Goal: Entertainment & Leisure: Browse casually

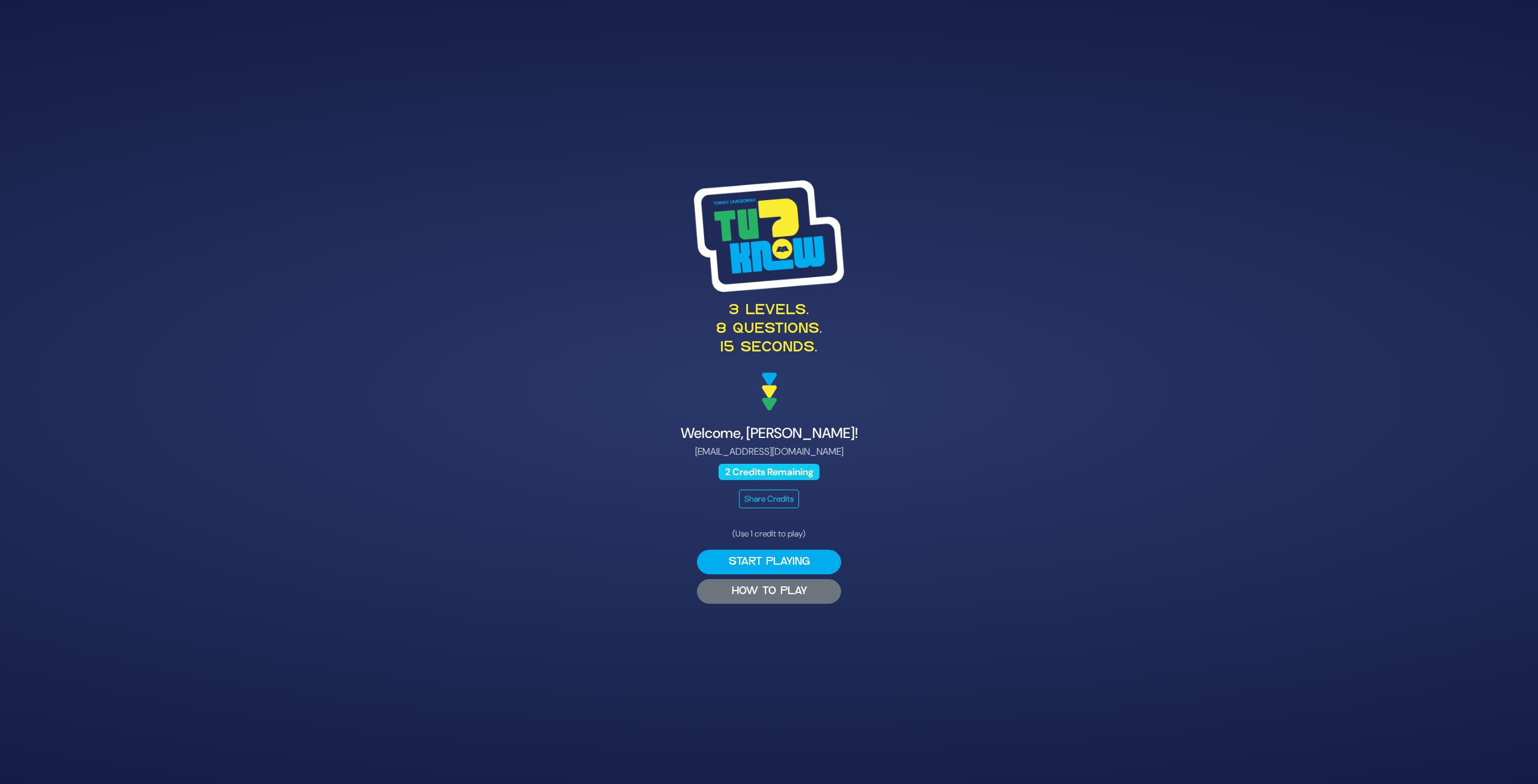
click at [752, 595] on button "HOW TO PLAY" at bounding box center [769, 591] width 144 height 25
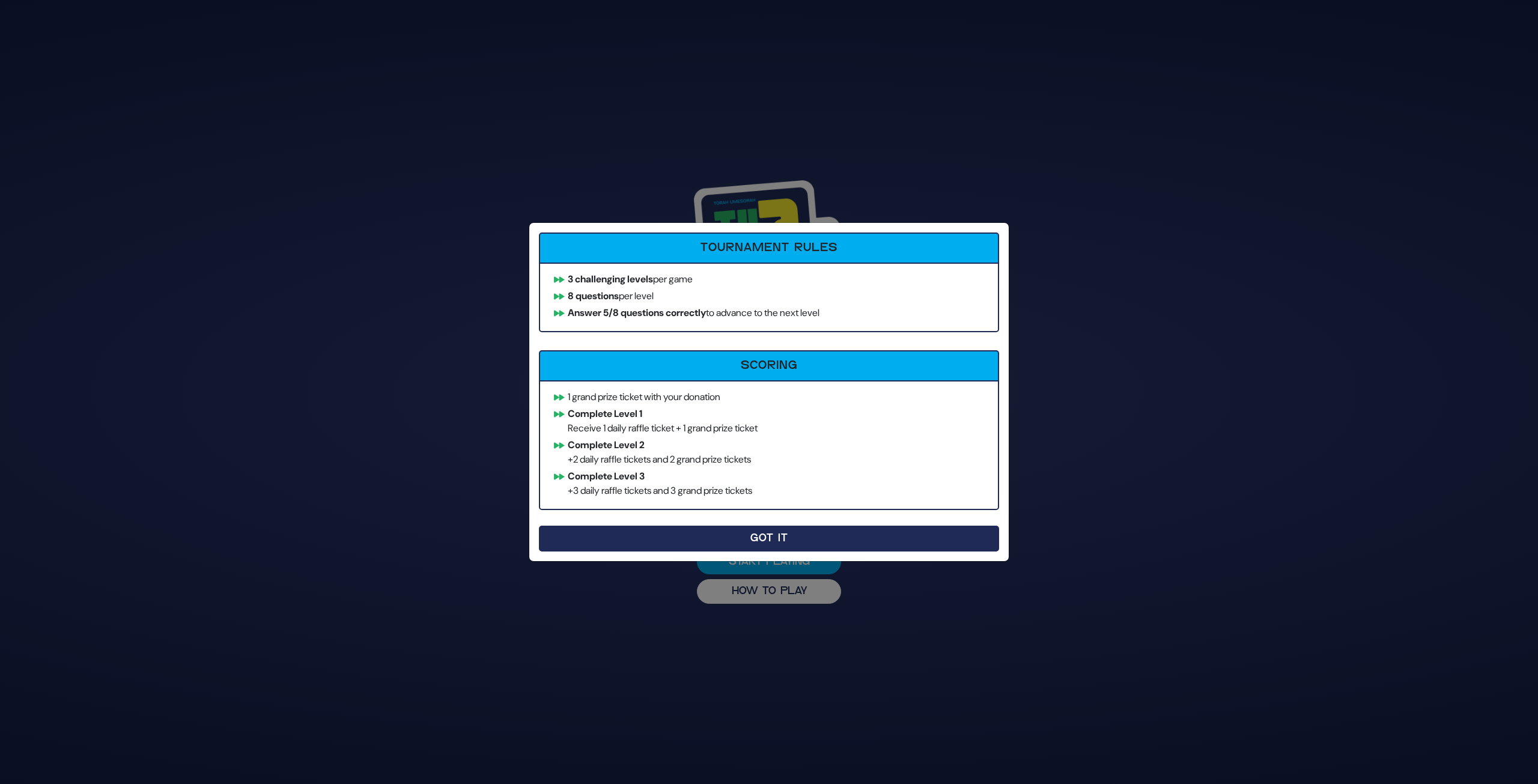
click at [759, 533] on button "Got It" at bounding box center [769, 538] width 460 height 26
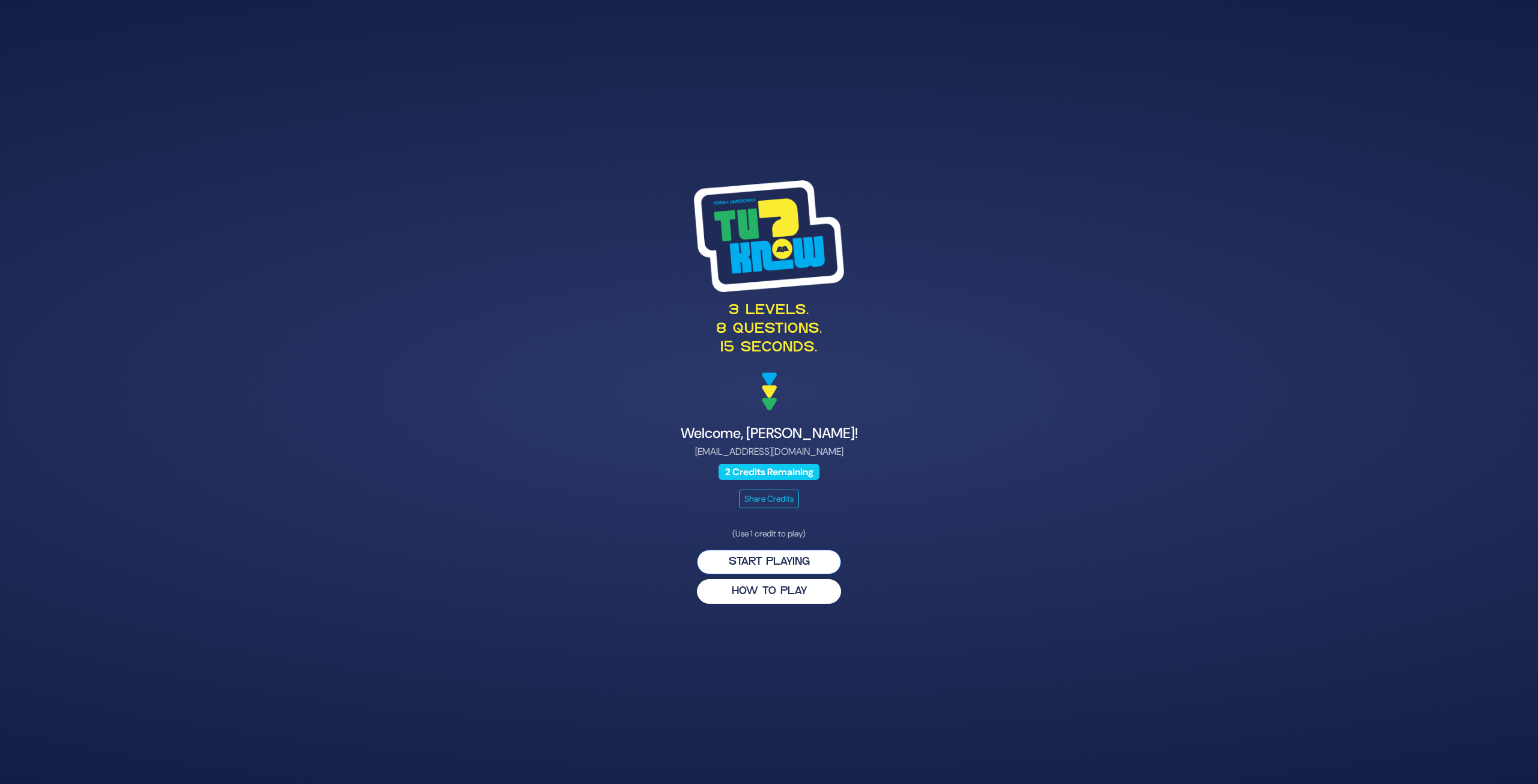
click at [790, 560] on button "Start Playing" at bounding box center [769, 561] width 144 height 25
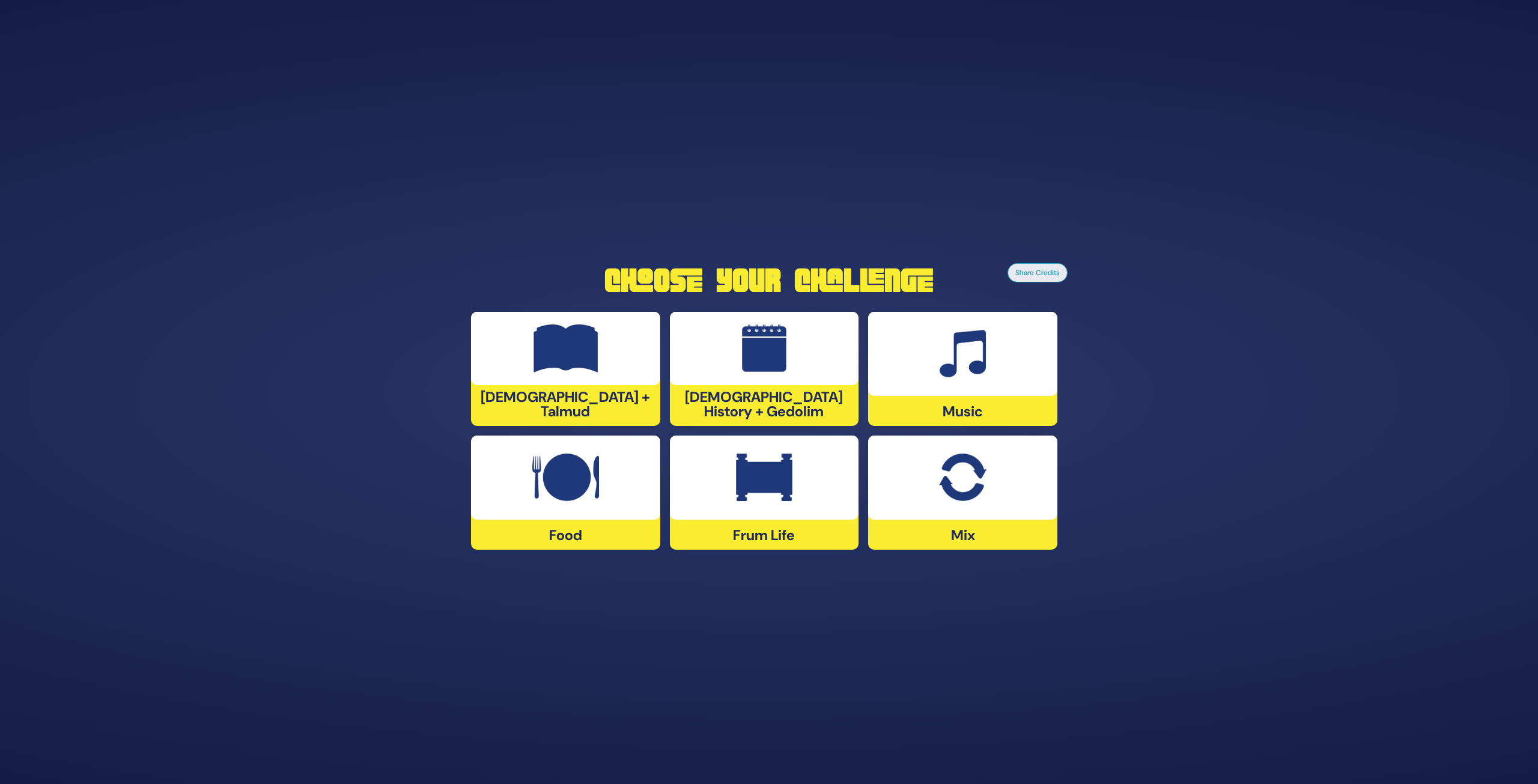
click at [576, 368] on img at bounding box center [566, 348] width 65 height 48
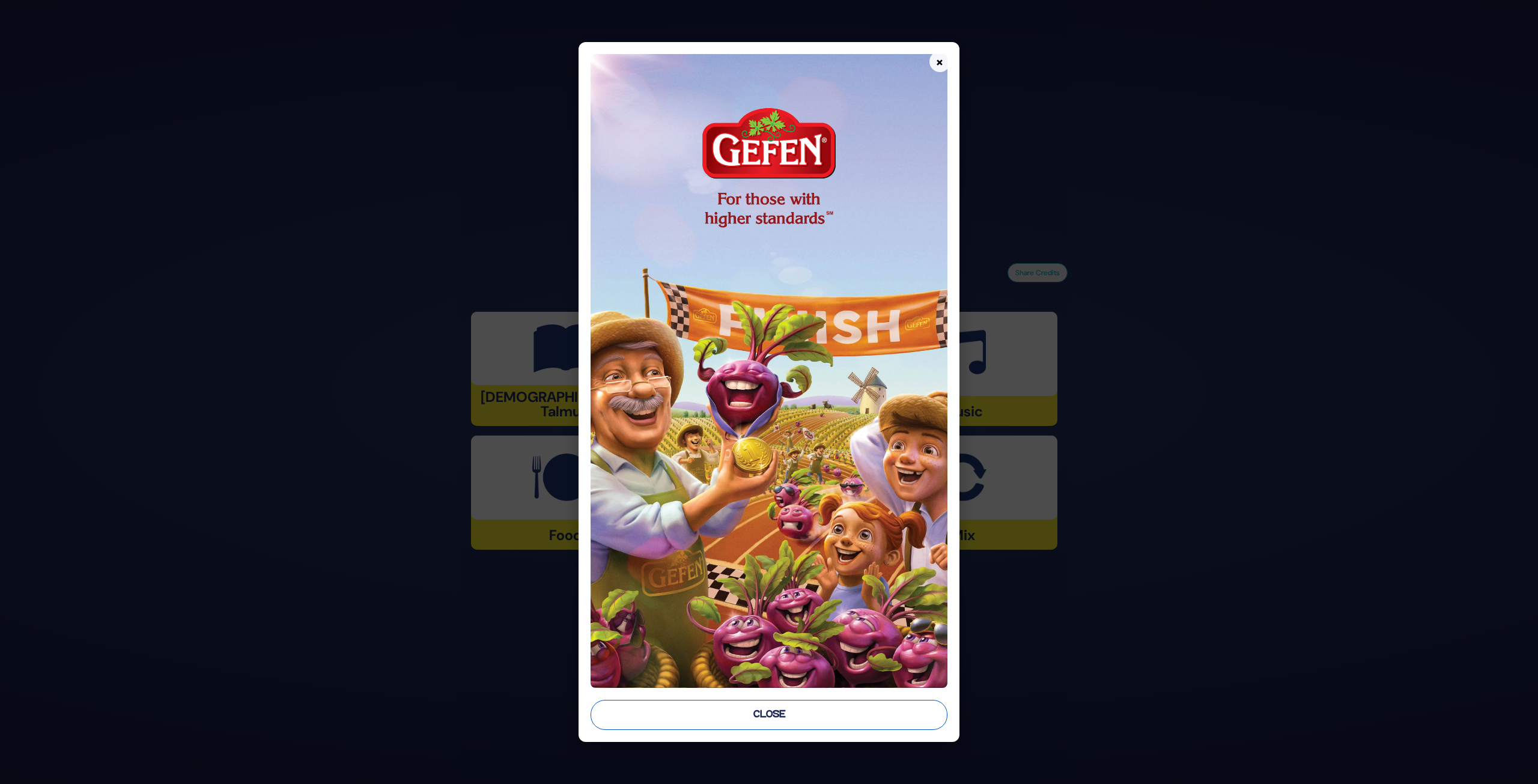
click at [765, 708] on button "Close" at bounding box center [768, 715] width 357 height 30
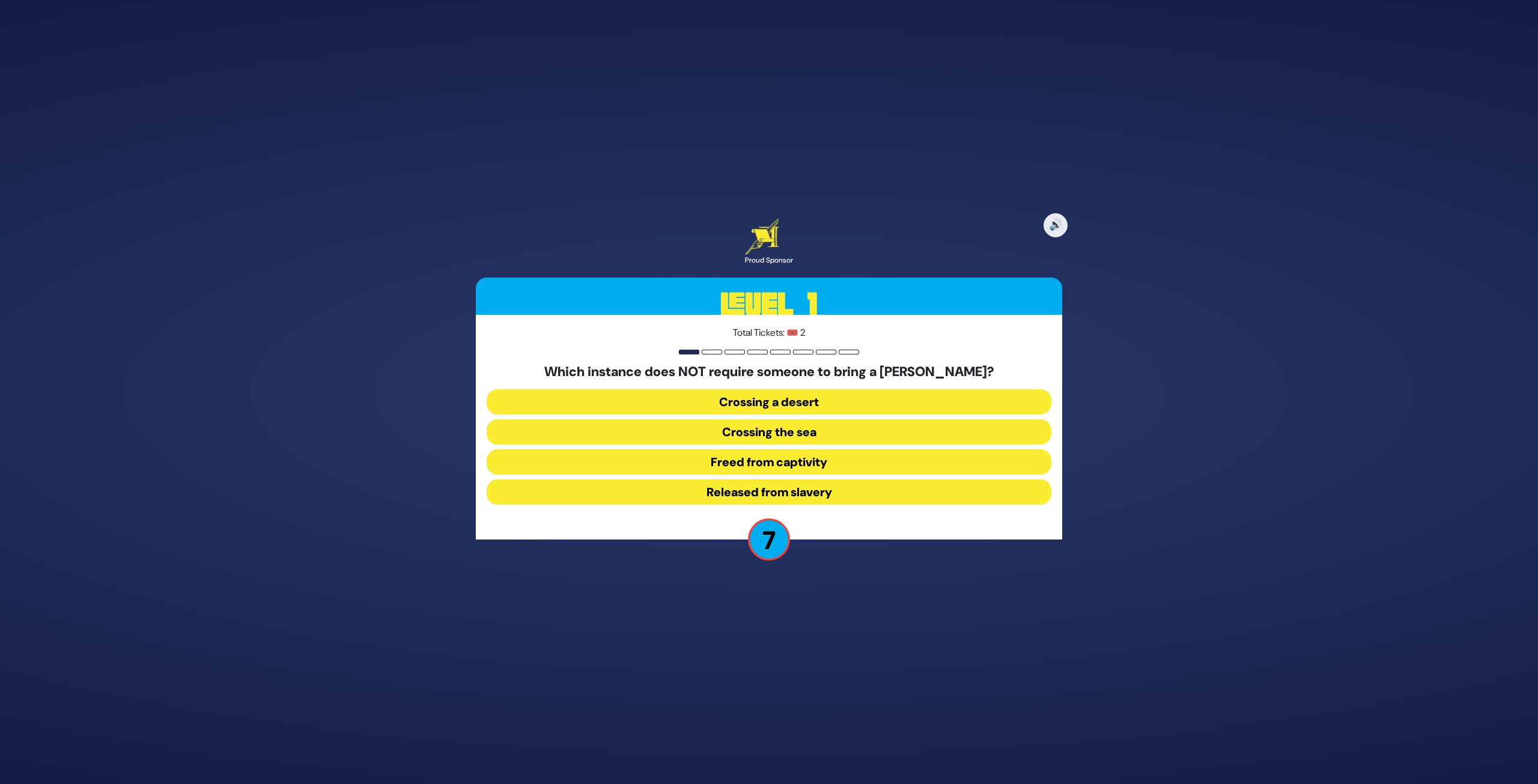
click at [836, 494] on button "Released from slavery" at bounding box center [769, 492] width 565 height 25
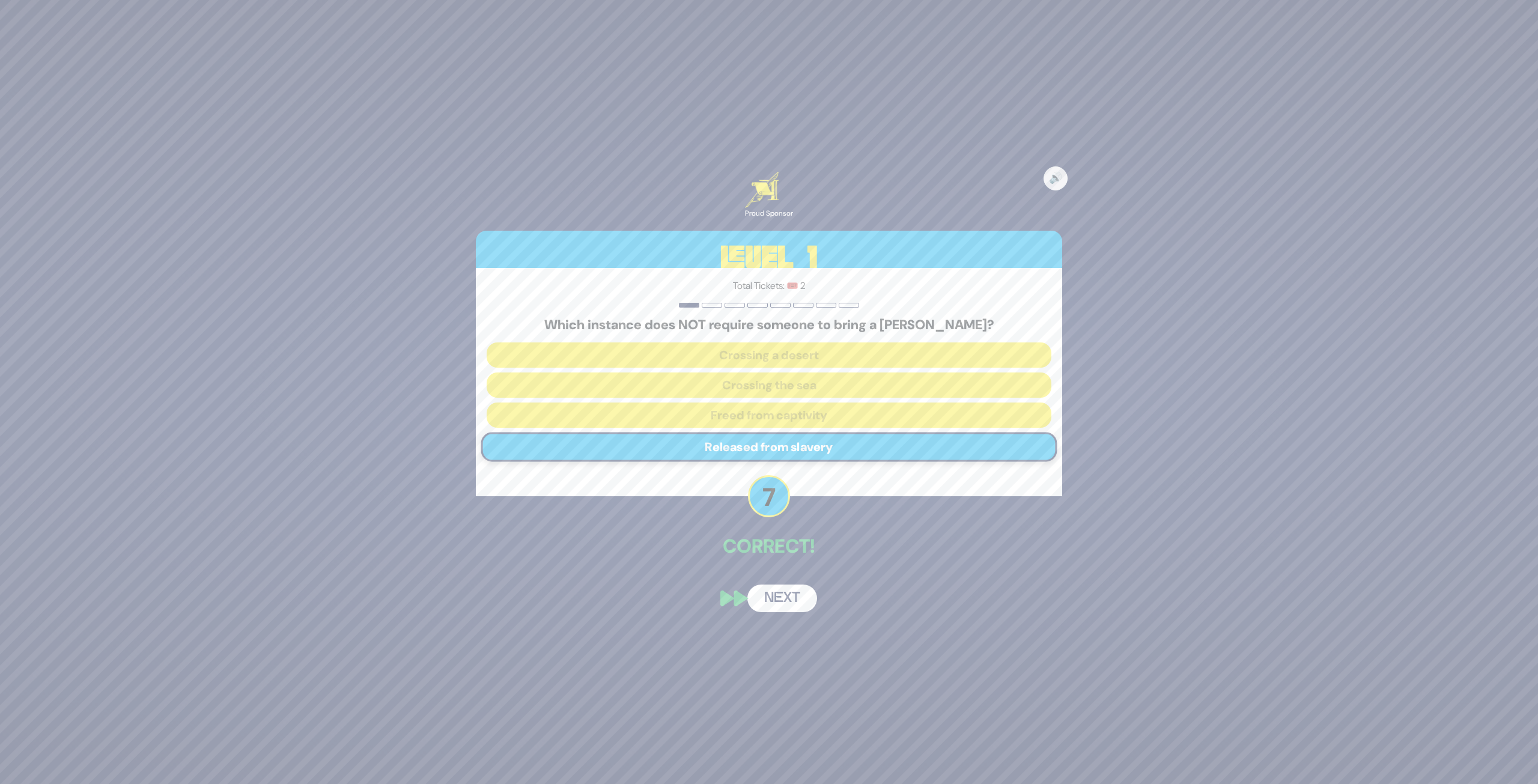
click at [803, 604] on button "Next" at bounding box center [782, 599] width 70 height 28
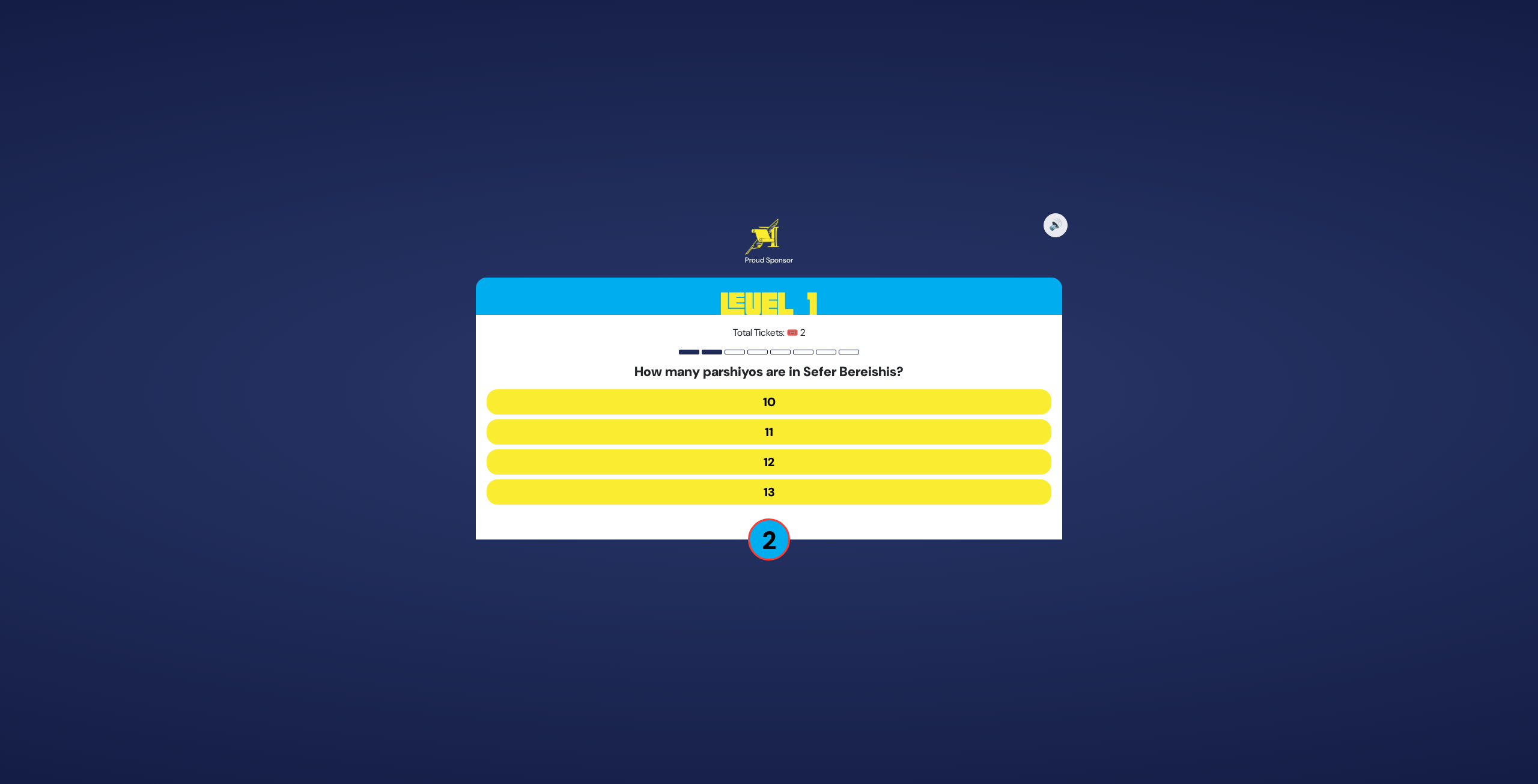
drag, startPoint x: 772, startPoint y: 494, endPoint x: 845, endPoint y: 504, distance: 73.7
click at [777, 494] on button "13" at bounding box center [769, 492] width 565 height 25
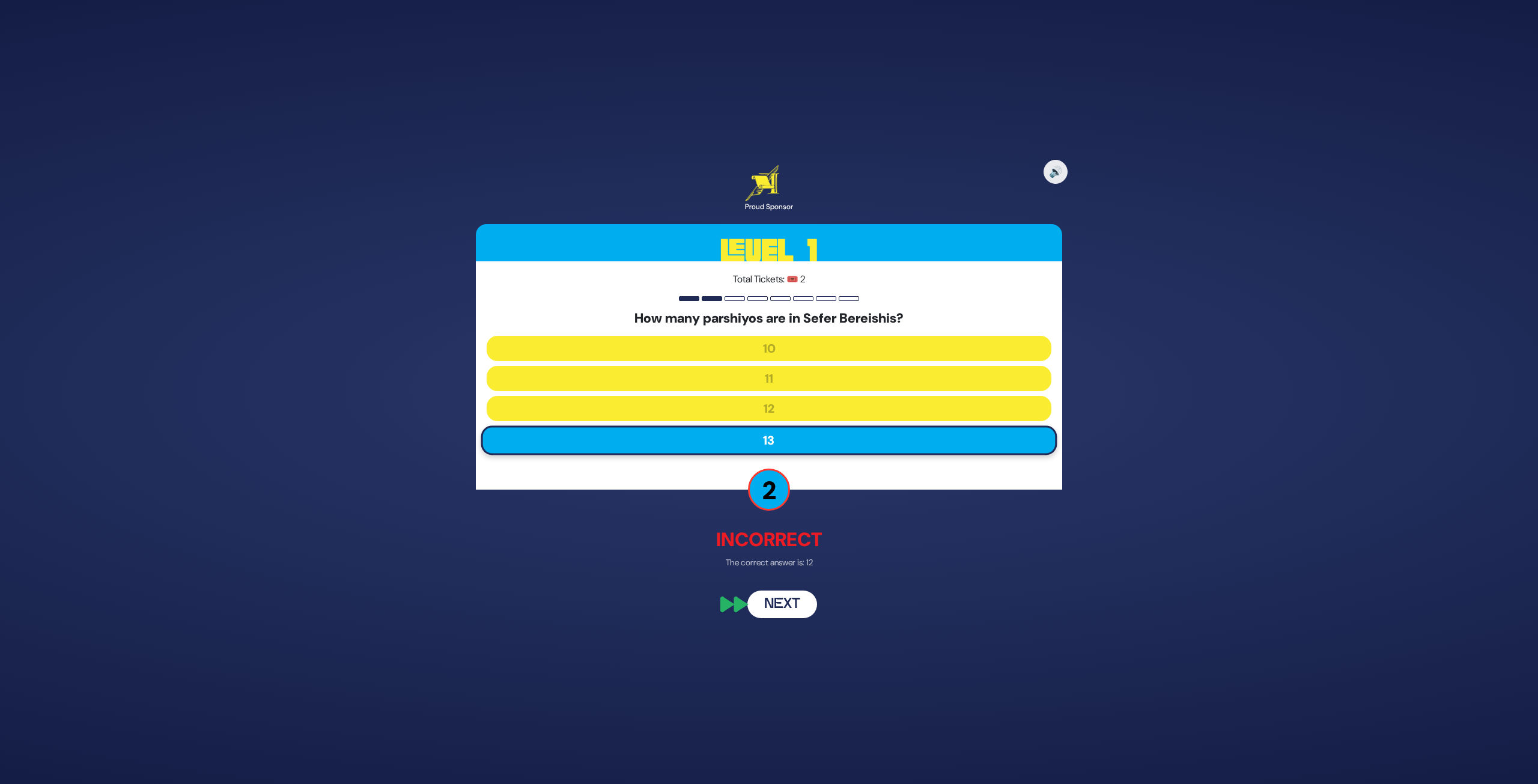
click at [802, 609] on button "Next" at bounding box center [782, 605] width 70 height 28
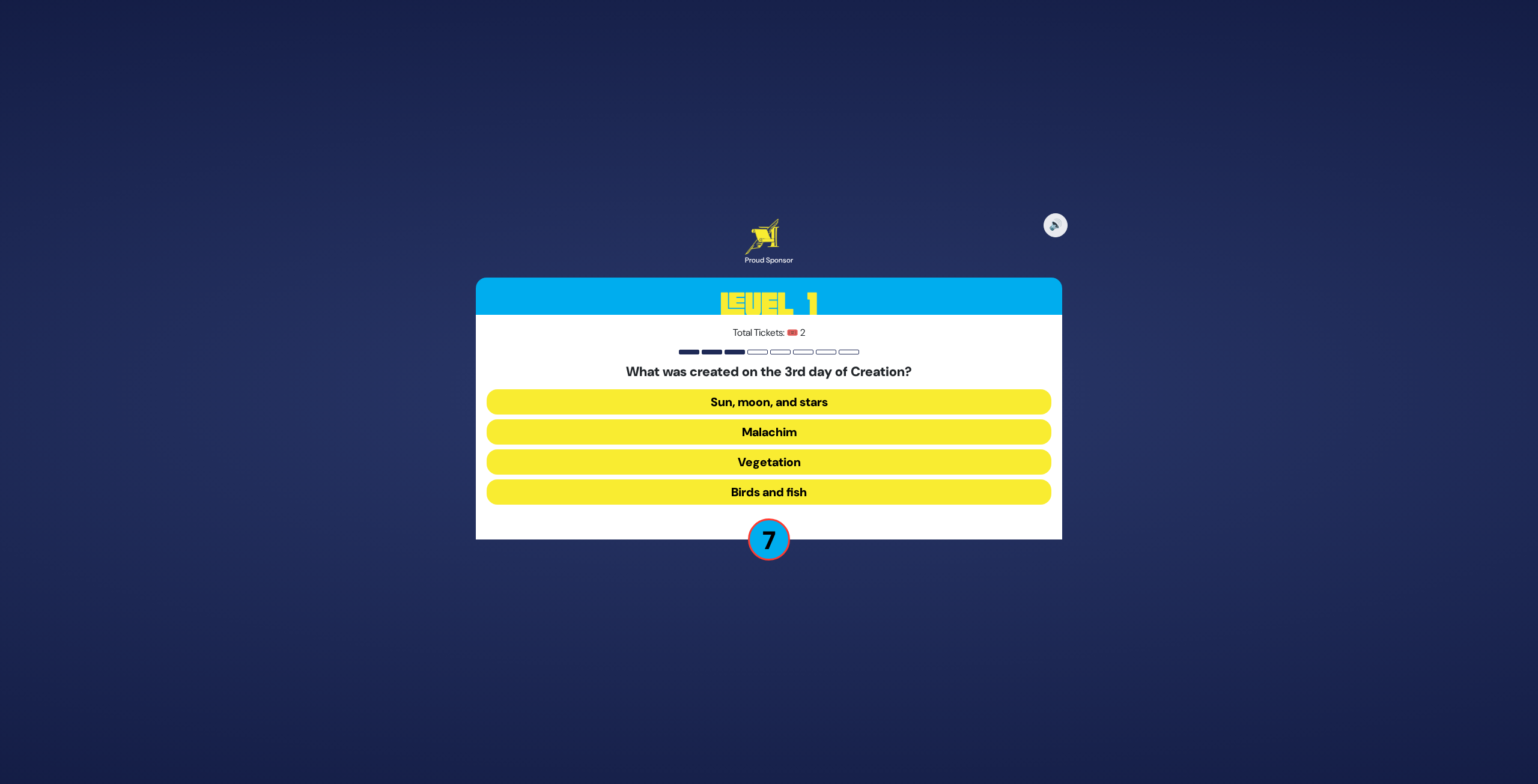
click at [865, 403] on button "Sun, moon, and stars" at bounding box center [769, 402] width 565 height 25
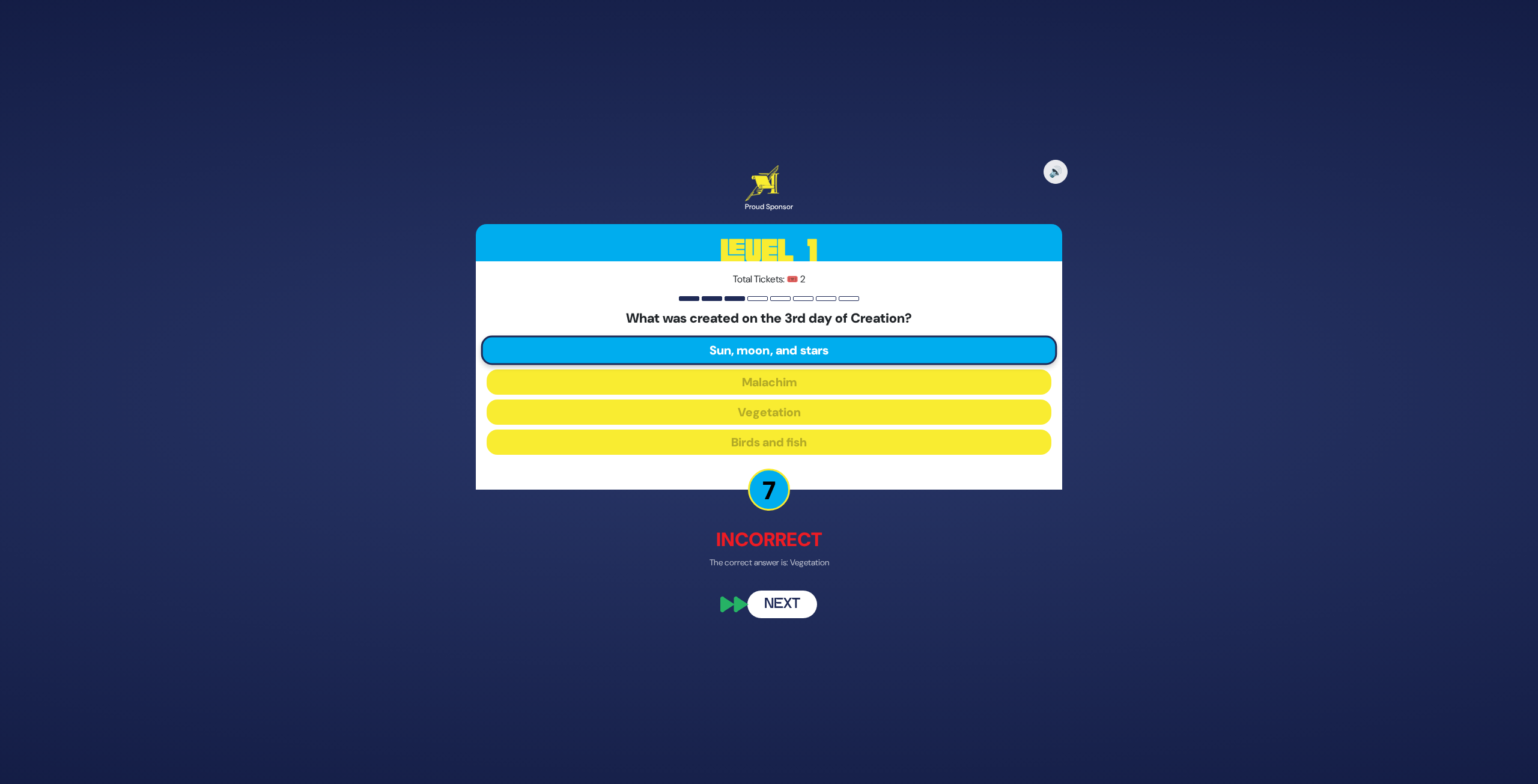
click at [784, 608] on button "Next" at bounding box center [782, 605] width 70 height 28
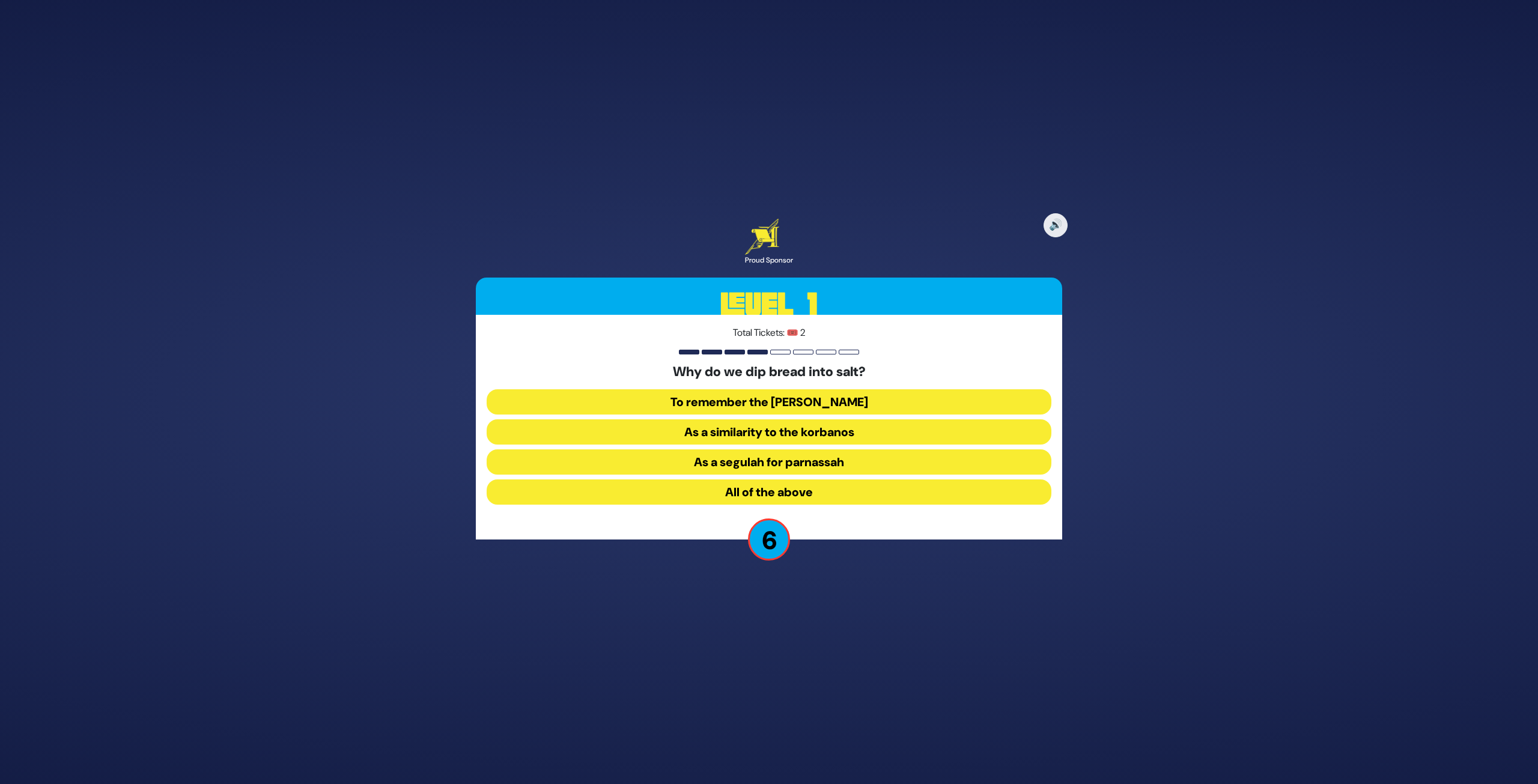
click at [800, 492] on button "All of the above" at bounding box center [769, 492] width 565 height 25
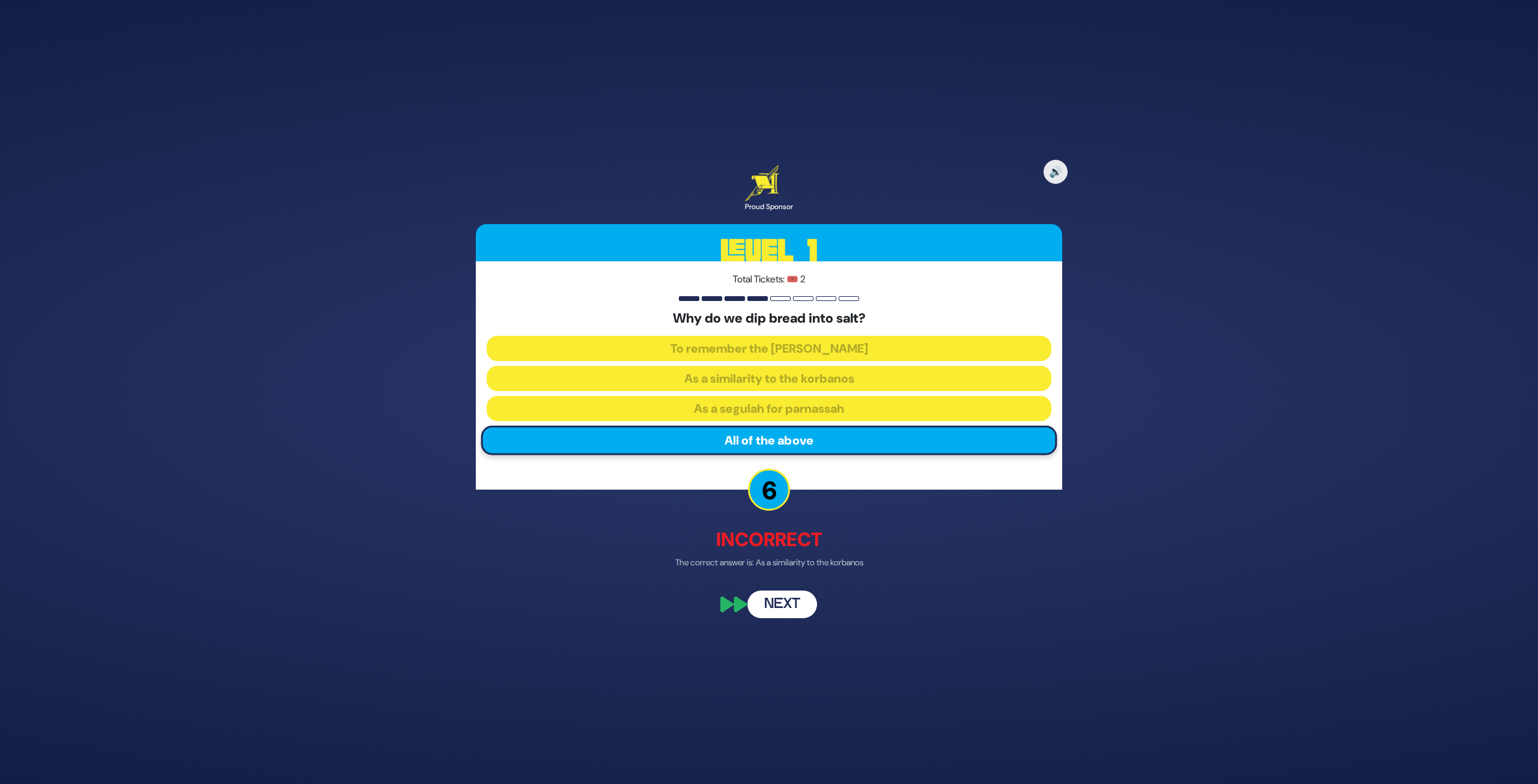
click at [783, 601] on button "Next" at bounding box center [782, 605] width 70 height 28
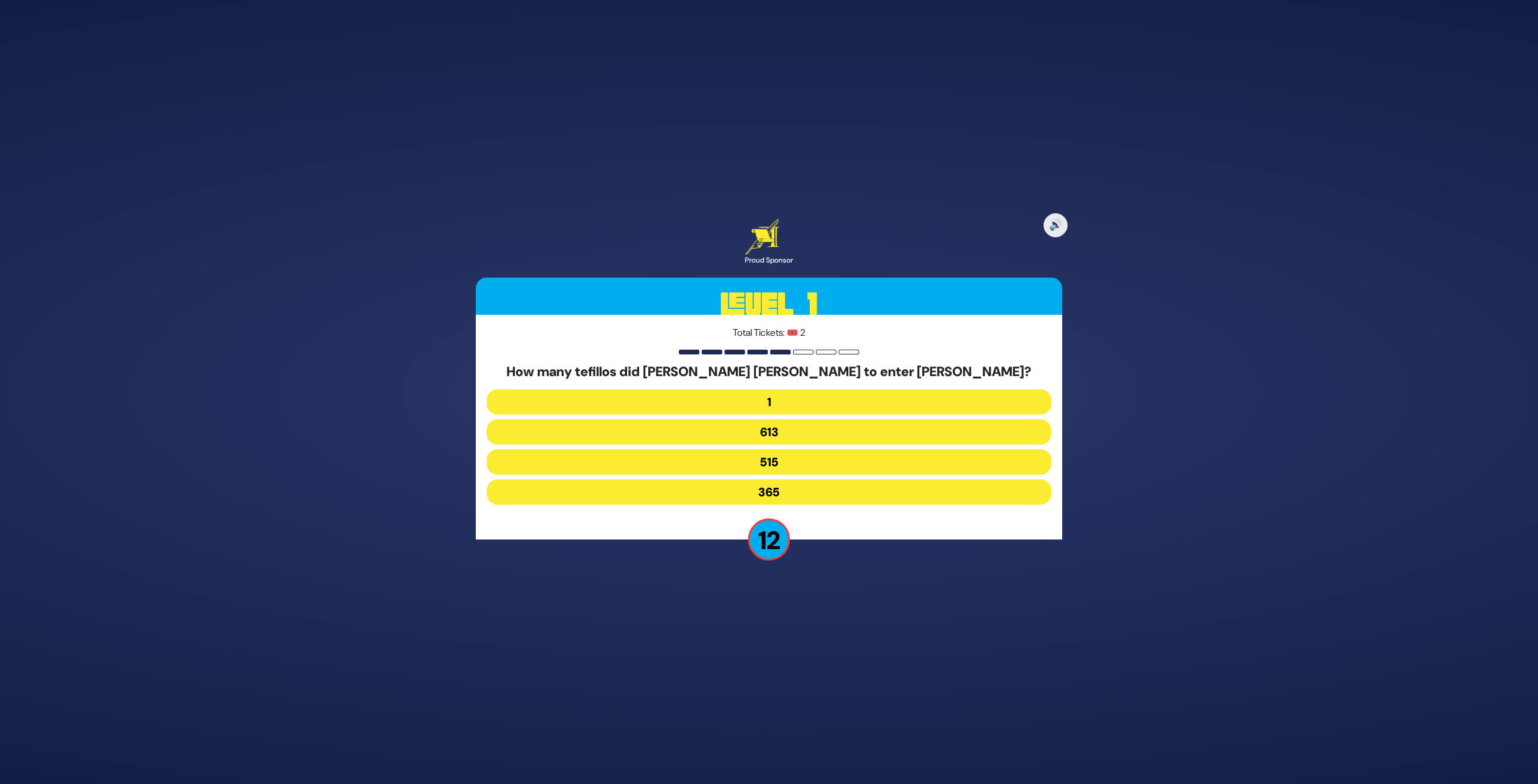
click at [816, 468] on button "515" at bounding box center [769, 462] width 565 height 25
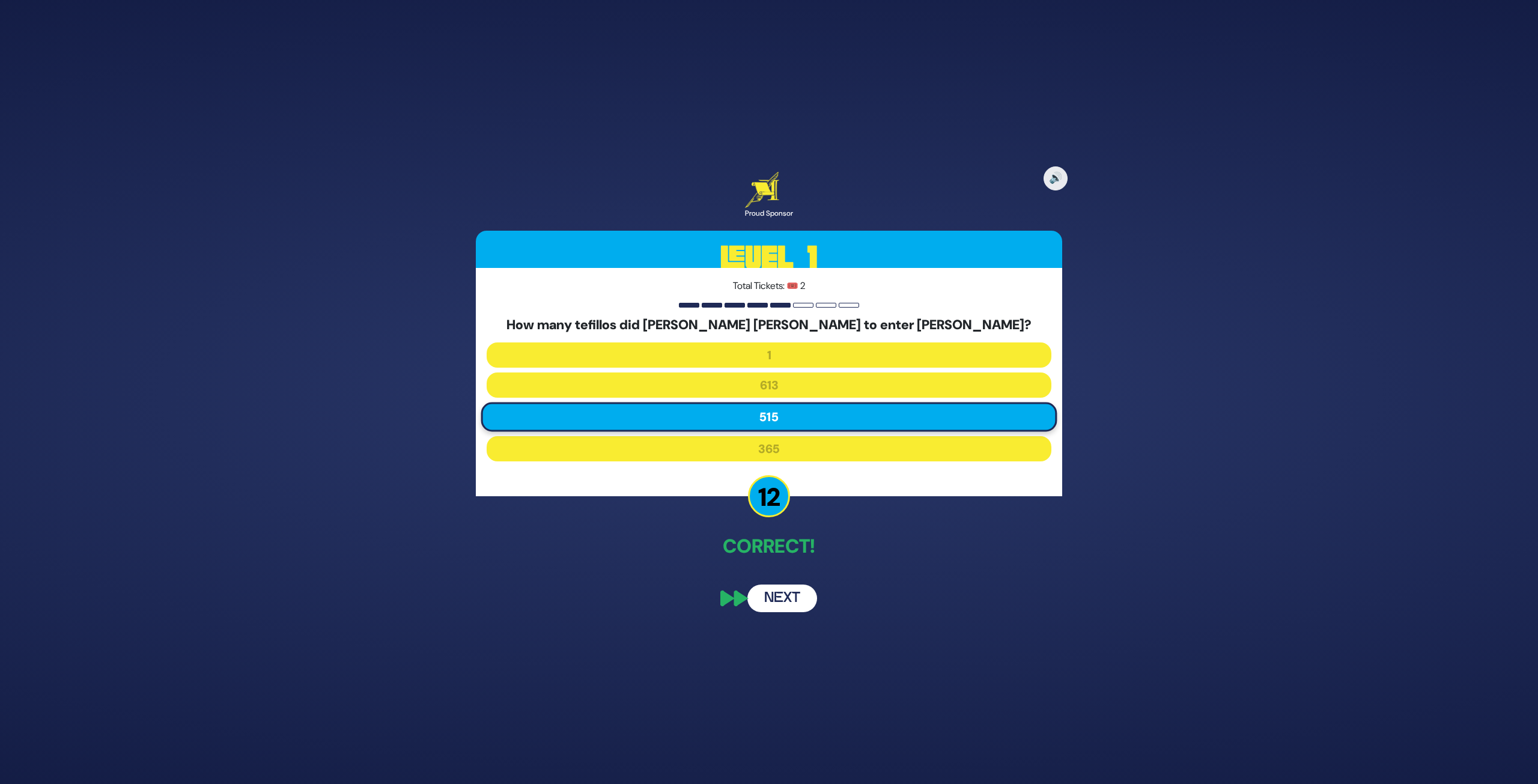
click at [785, 602] on button "Next" at bounding box center [782, 599] width 70 height 28
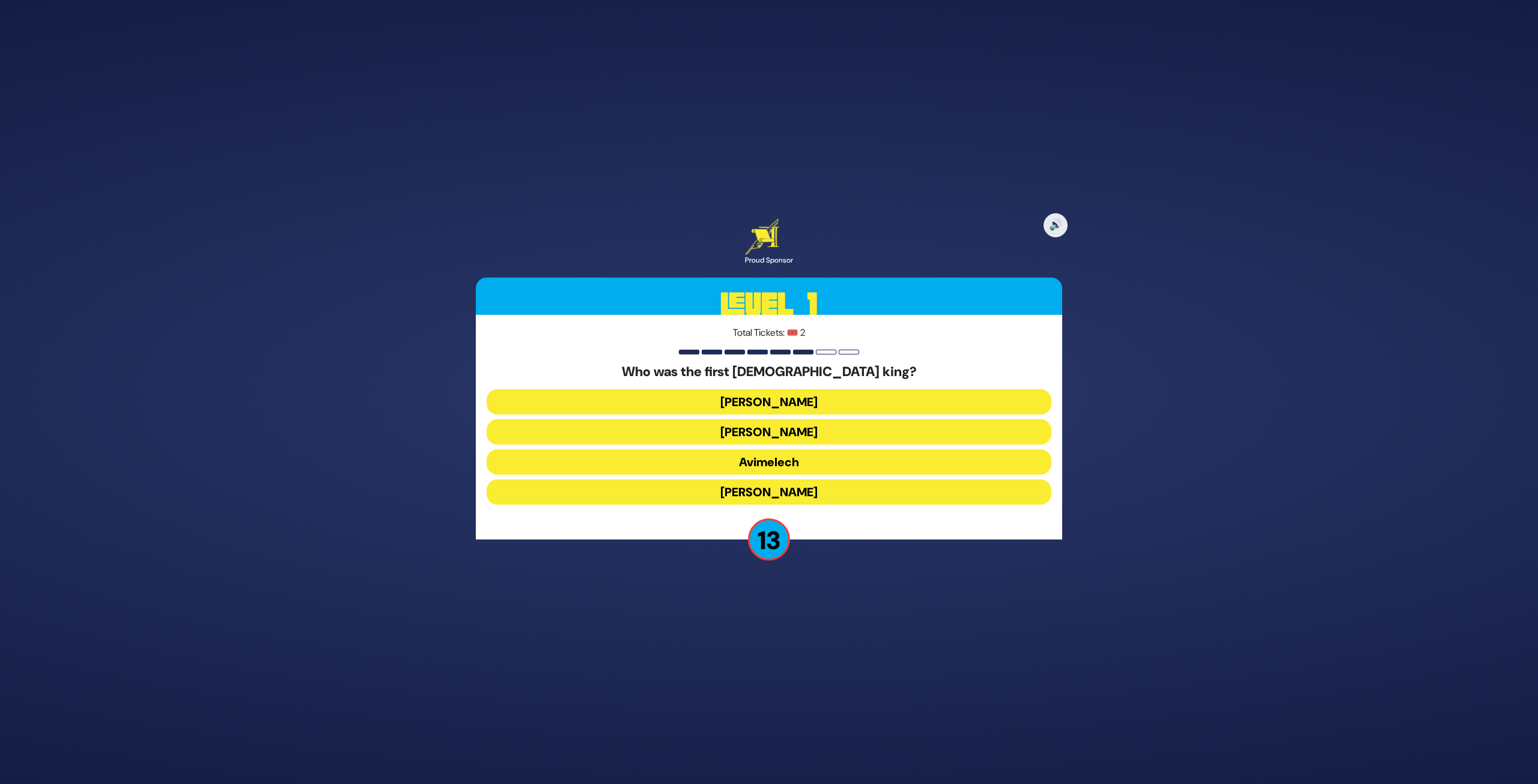
click at [794, 400] on button "[PERSON_NAME]" at bounding box center [769, 402] width 565 height 25
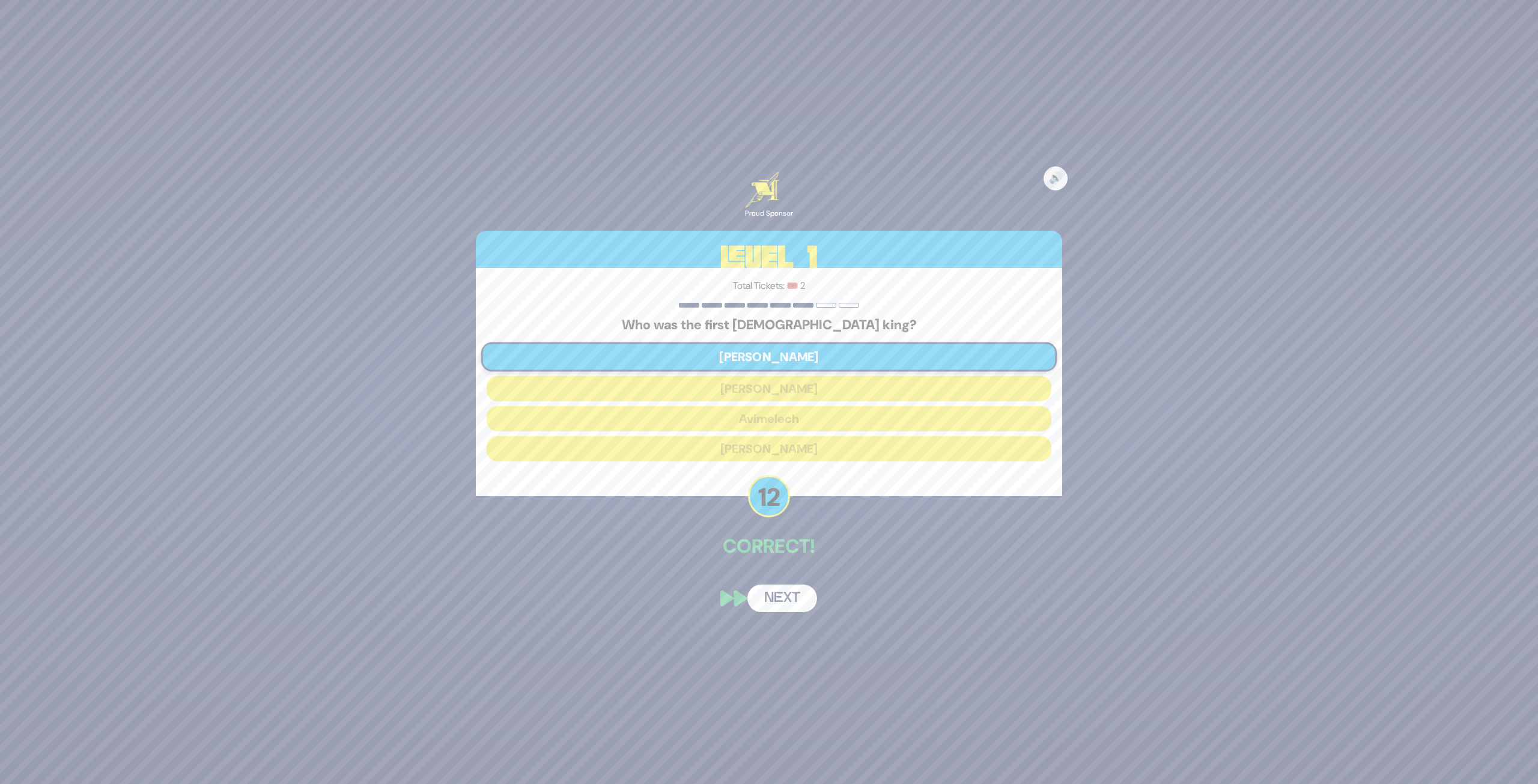
click at [785, 601] on button "Next" at bounding box center [782, 599] width 70 height 28
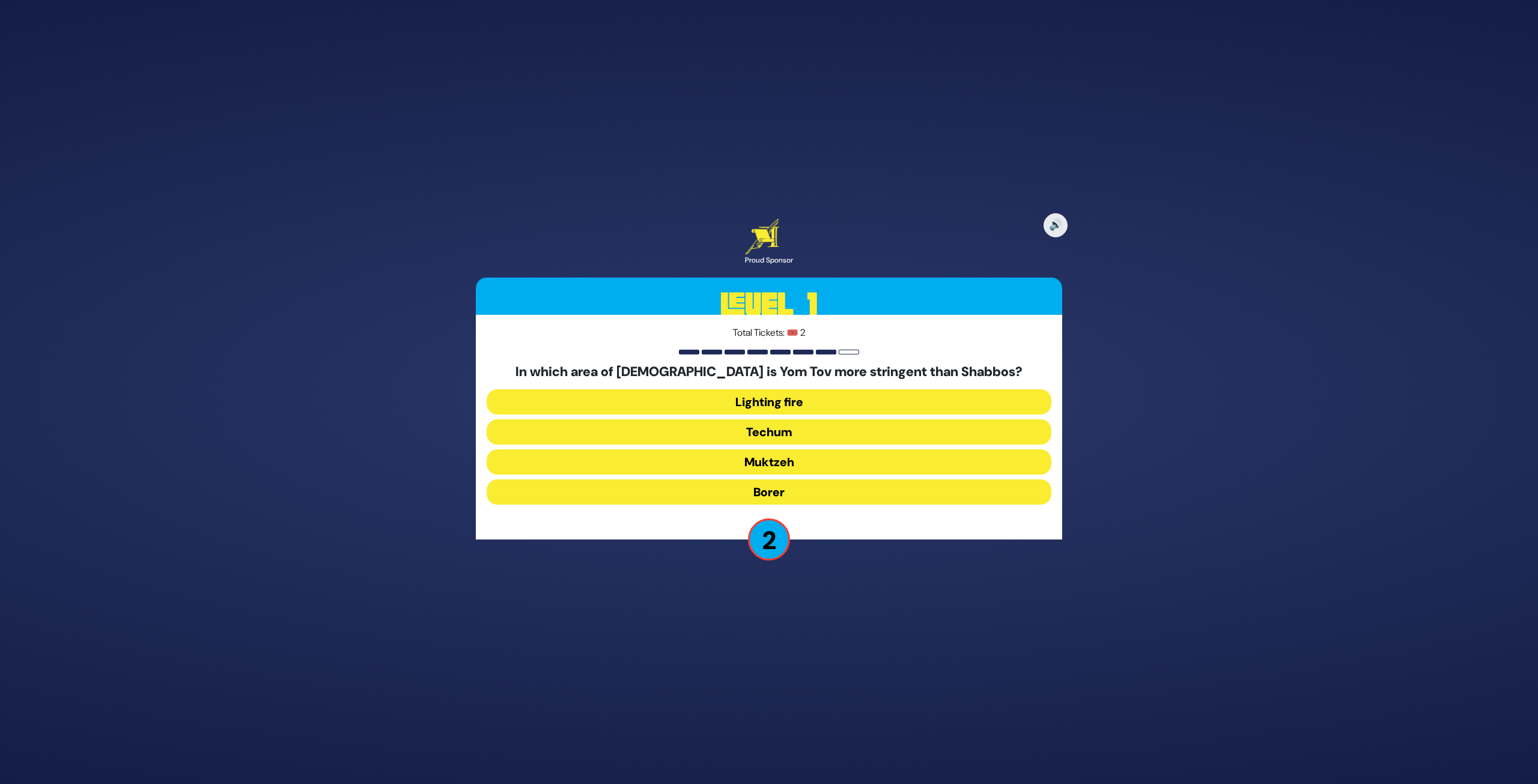
click at [807, 461] on button "Muktzeh" at bounding box center [769, 462] width 565 height 25
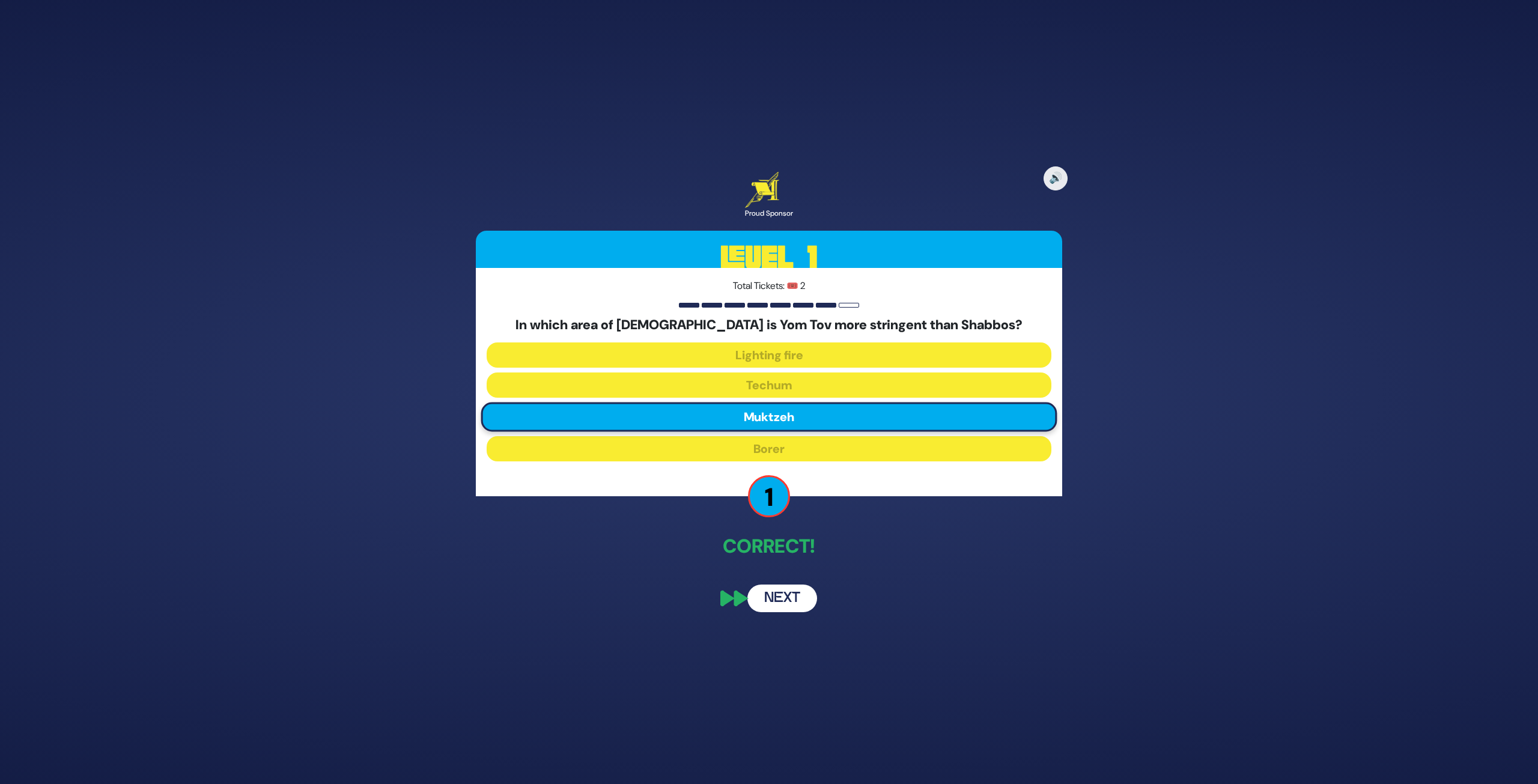
click at [779, 607] on button "Next" at bounding box center [782, 599] width 70 height 28
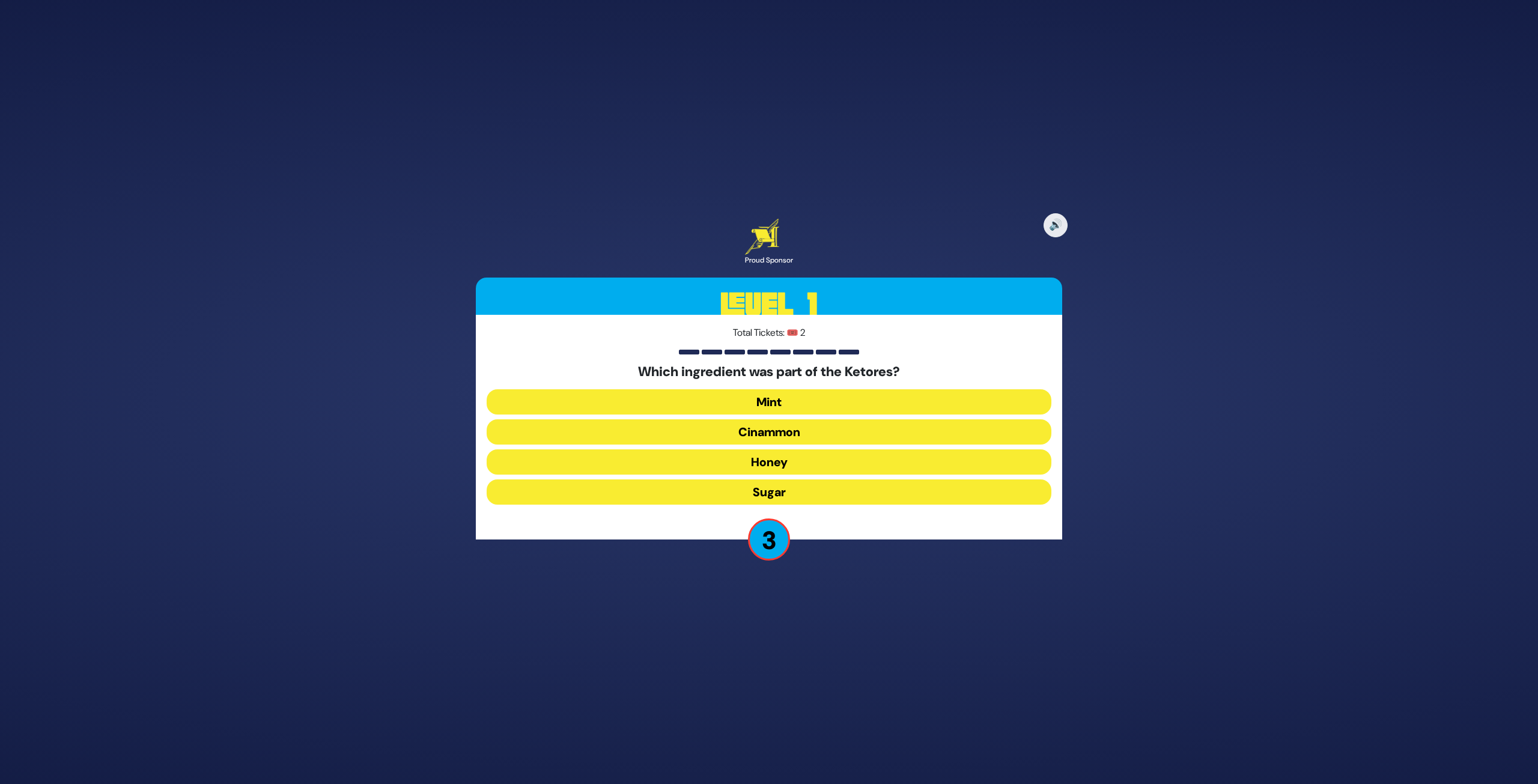
click at [850, 431] on button "Cinammon" at bounding box center [769, 432] width 565 height 25
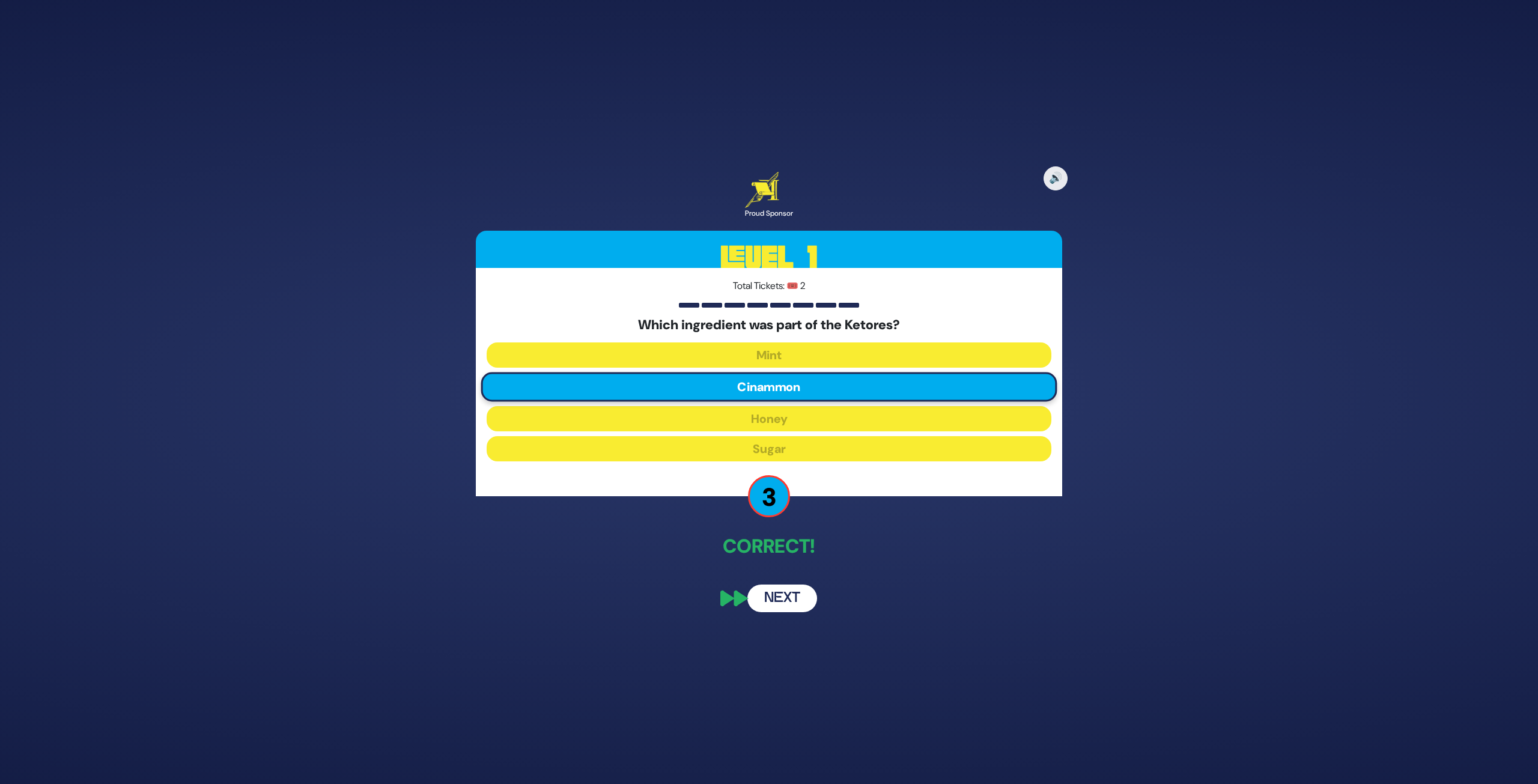
click at [787, 591] on button "Next" at bounding box center [782, 599] width 70 height 28
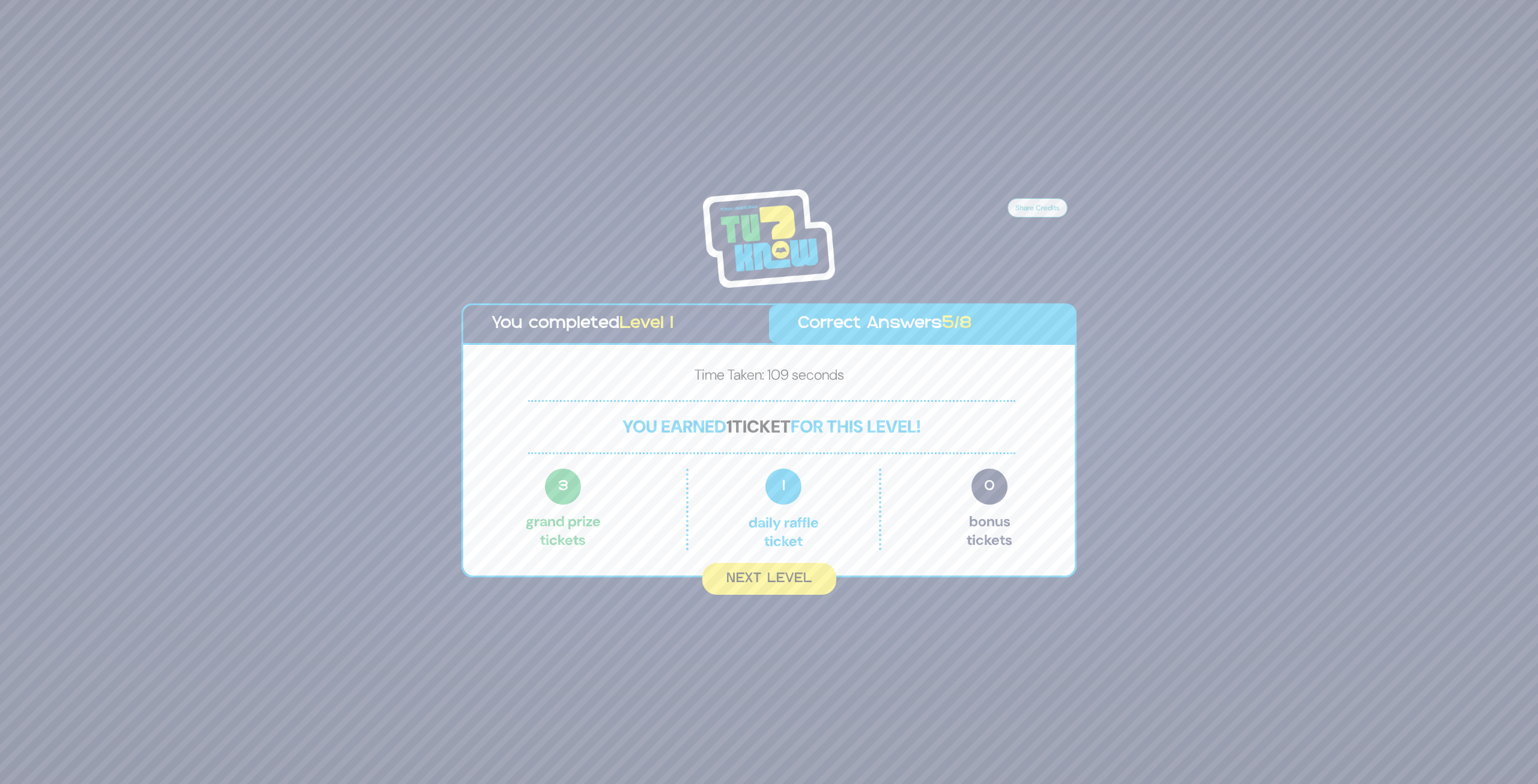
click at [824, 577] on button "Next Level" at bounding box center [769, 578] width 134 height 32
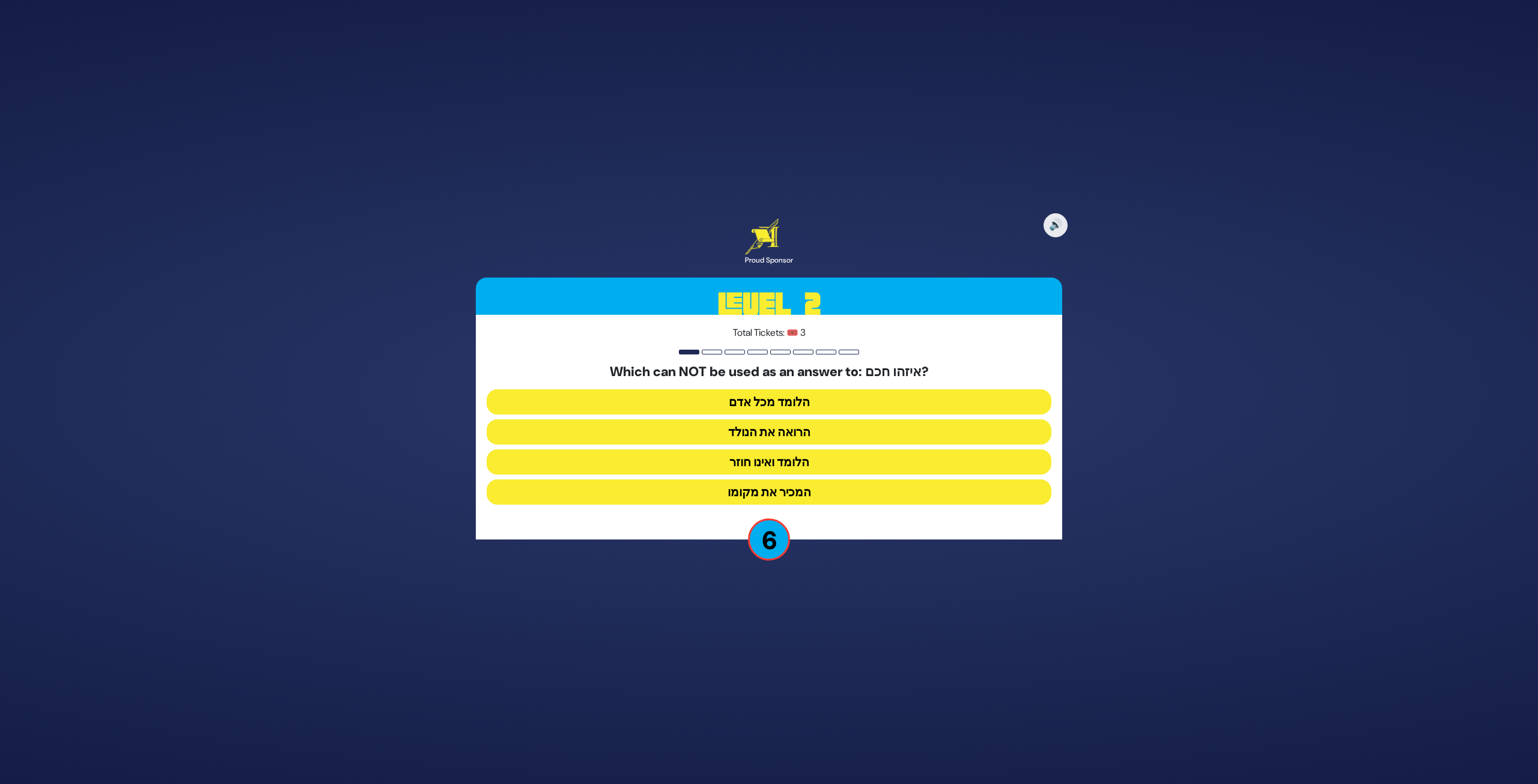
click at [833, 466] on button "הלומד ואינו חוזר" at bounding box center [769, 462] width 565 height 25
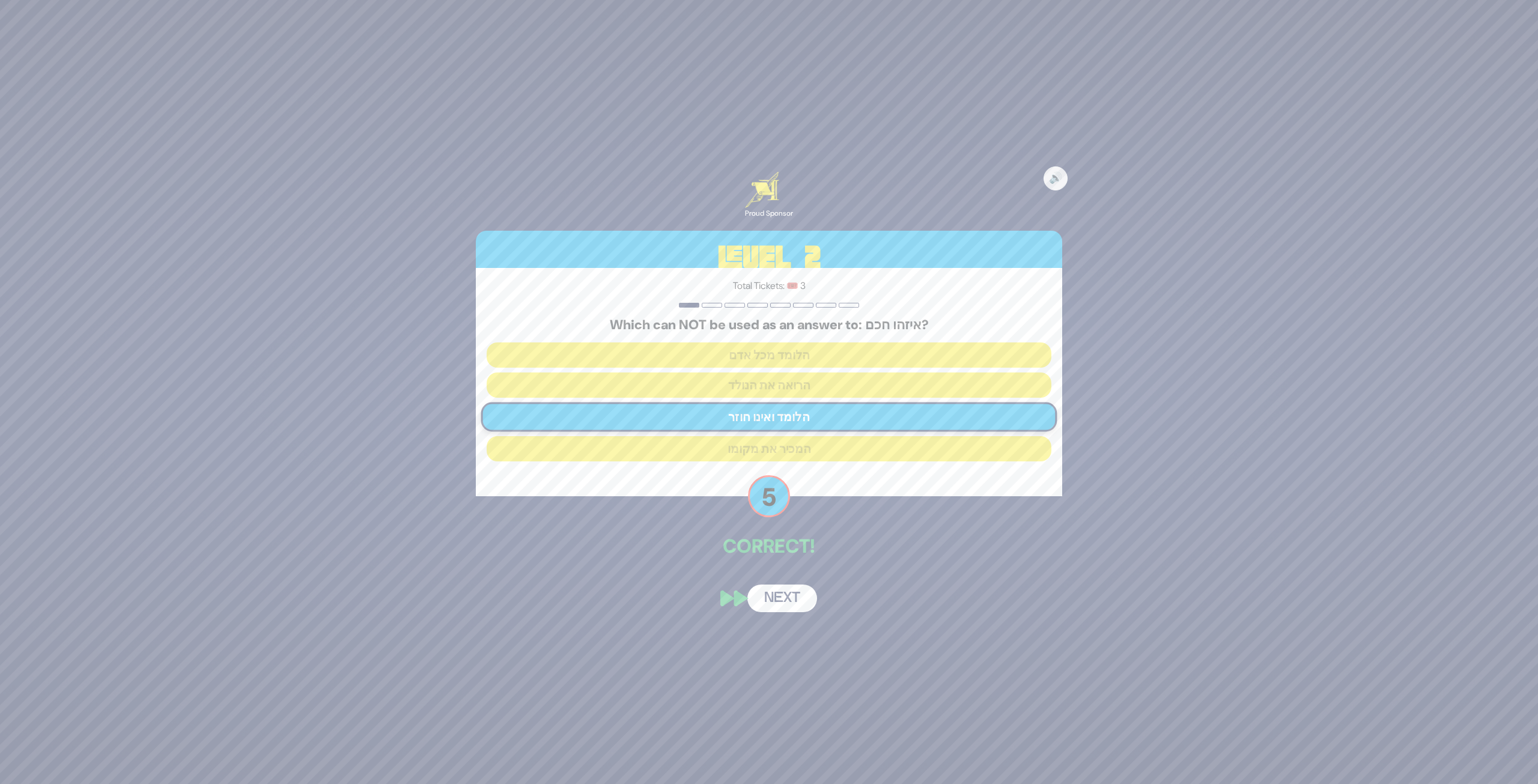
click at [802, 597] on button "Next" at bounding box center [782, 599] width 70 height 28
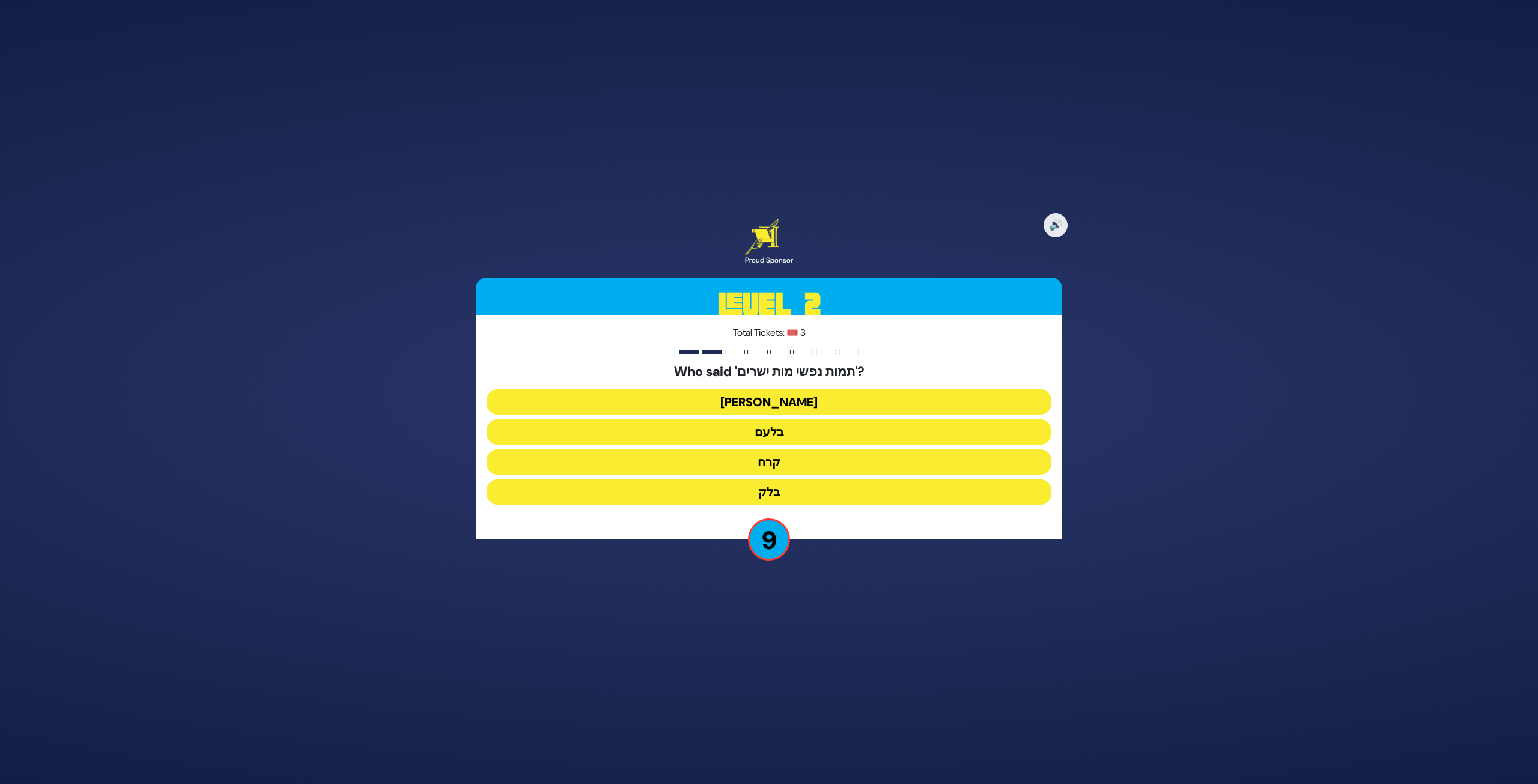
click at [805, 432] on button "בלעם" at bounding box center [769, 432] width 565 height 25
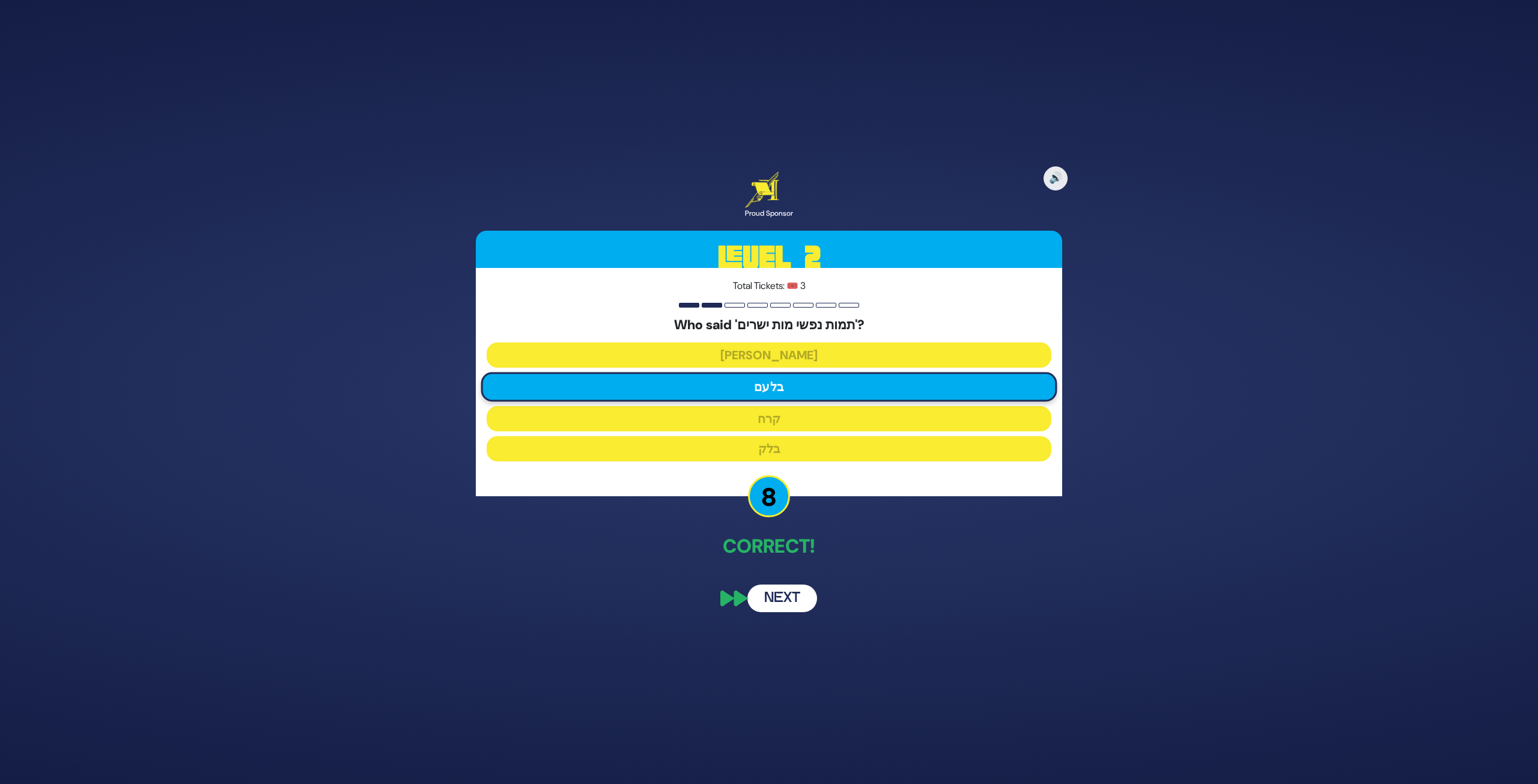
click at [784, 592] on button "Next" at bounding box center [782, 599] width 70 height 28
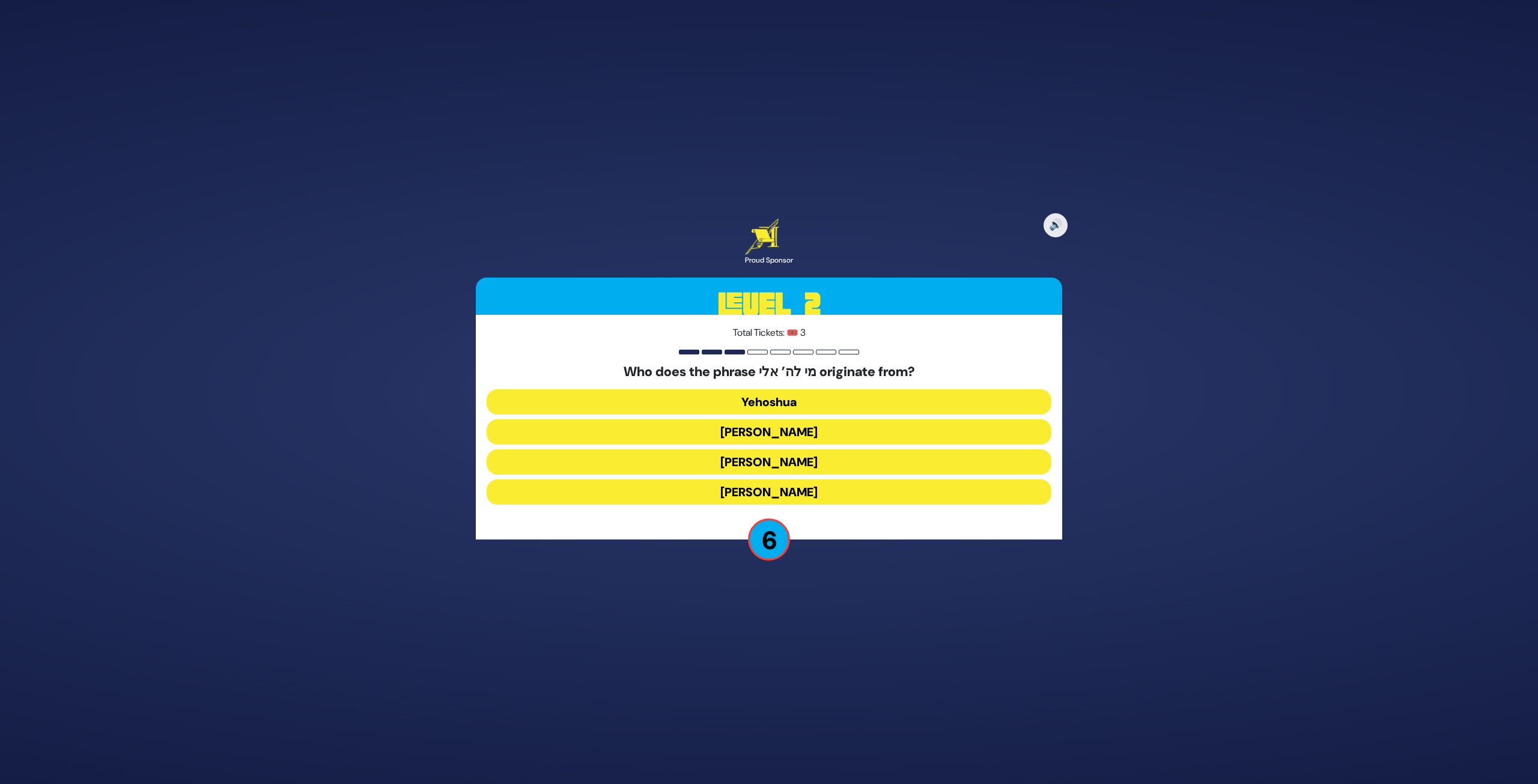
click at [841, 465] on button "[PERSON_NAME]" at bounding box center [769, 462] width 565 height 25
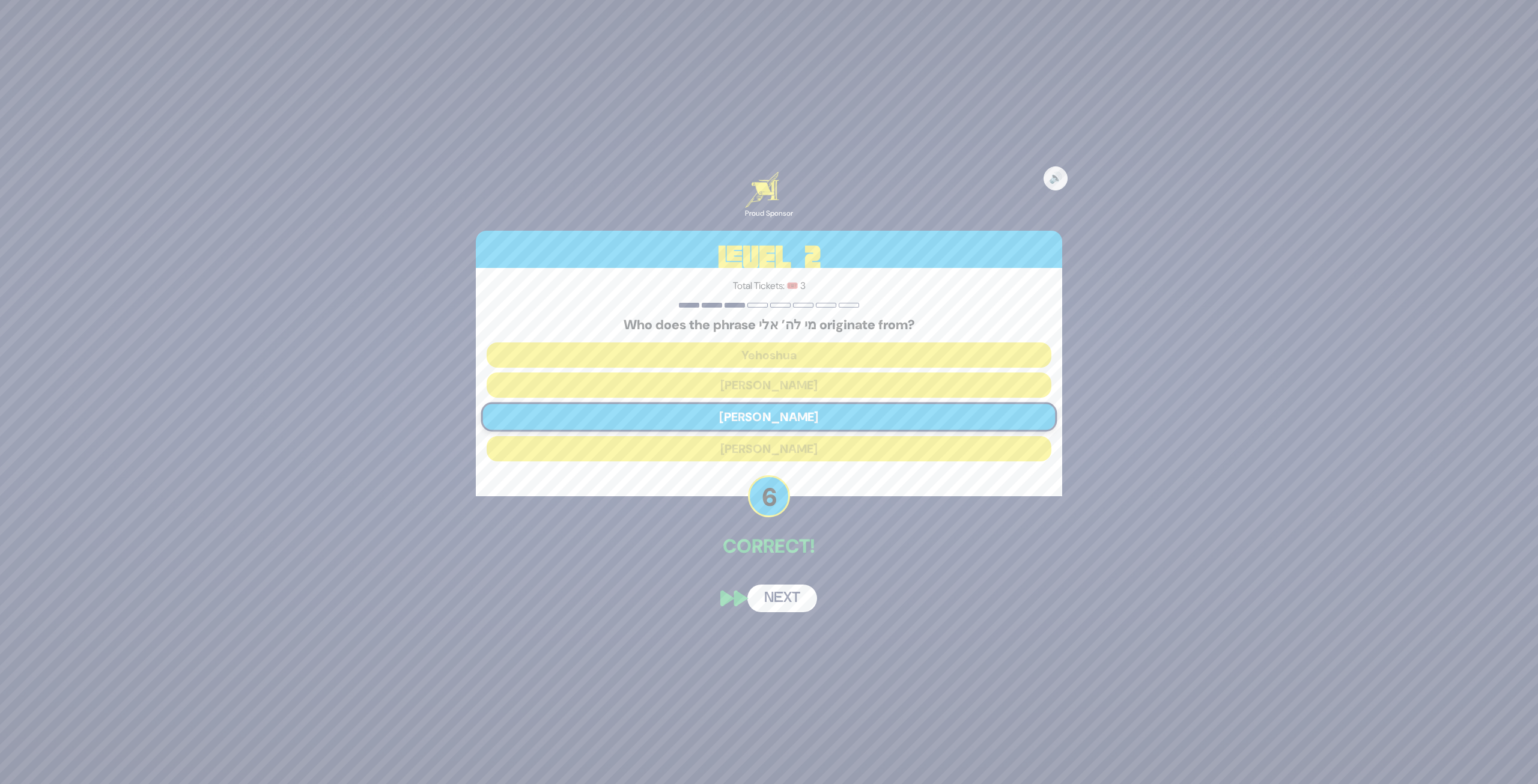
click at [792, 595] on button "Next" at bounding box center [782, 599] width 70 height 28
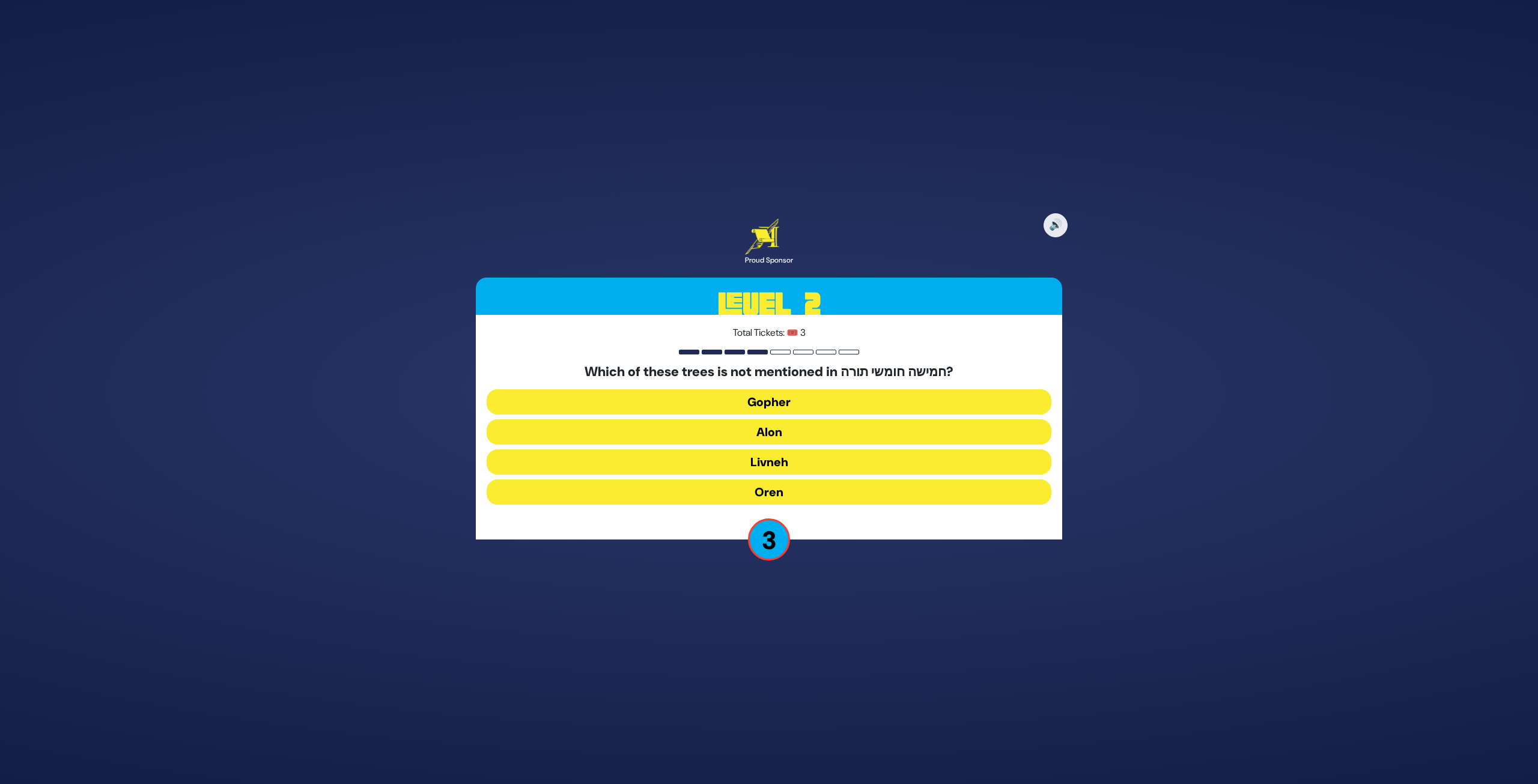
click at [827, 431] on button "Alon" at bounding box center [769, 432] width 565 height 25
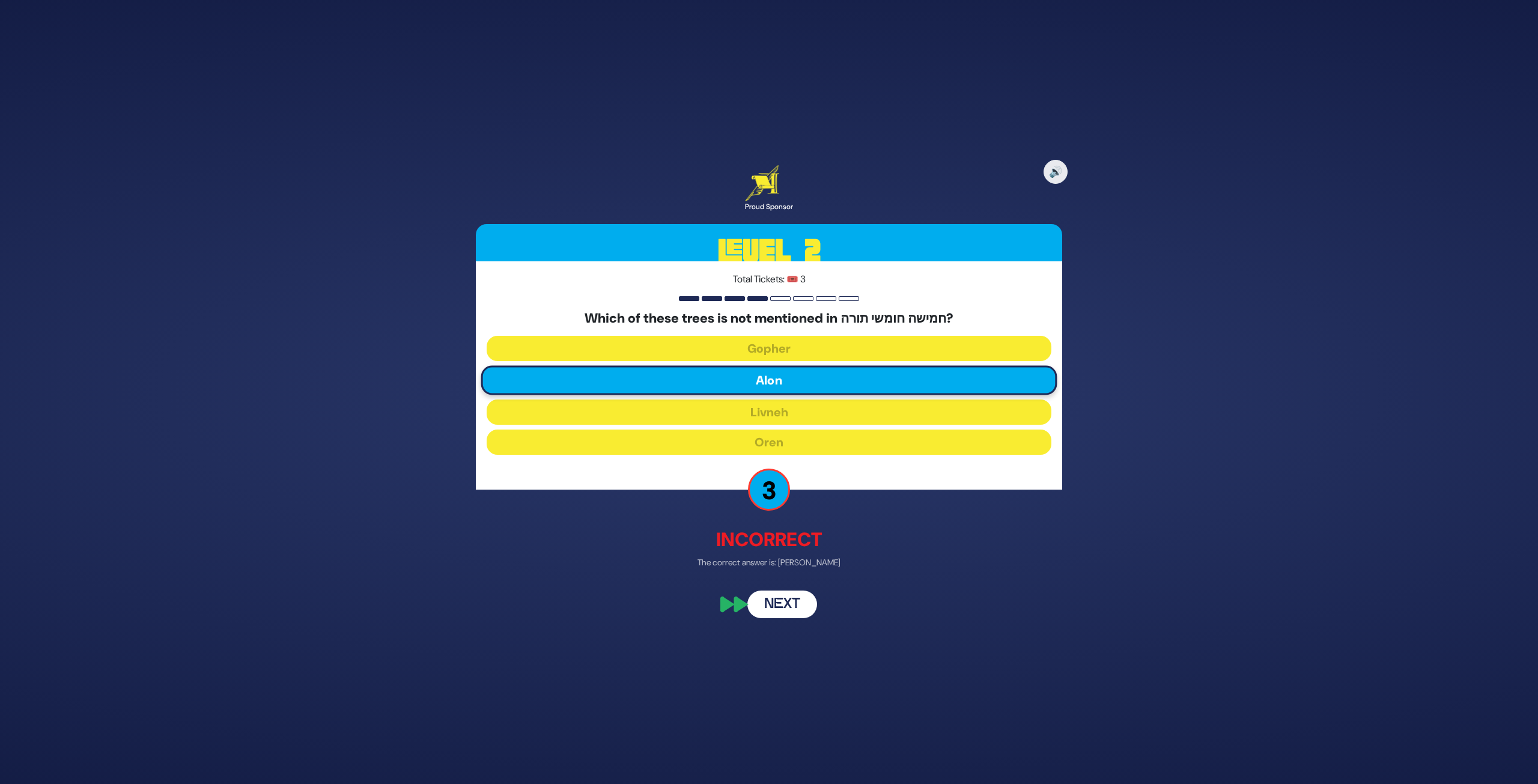
click at [767, 605] on button "Next" at bounding box center [782, 605] width 70 height 28
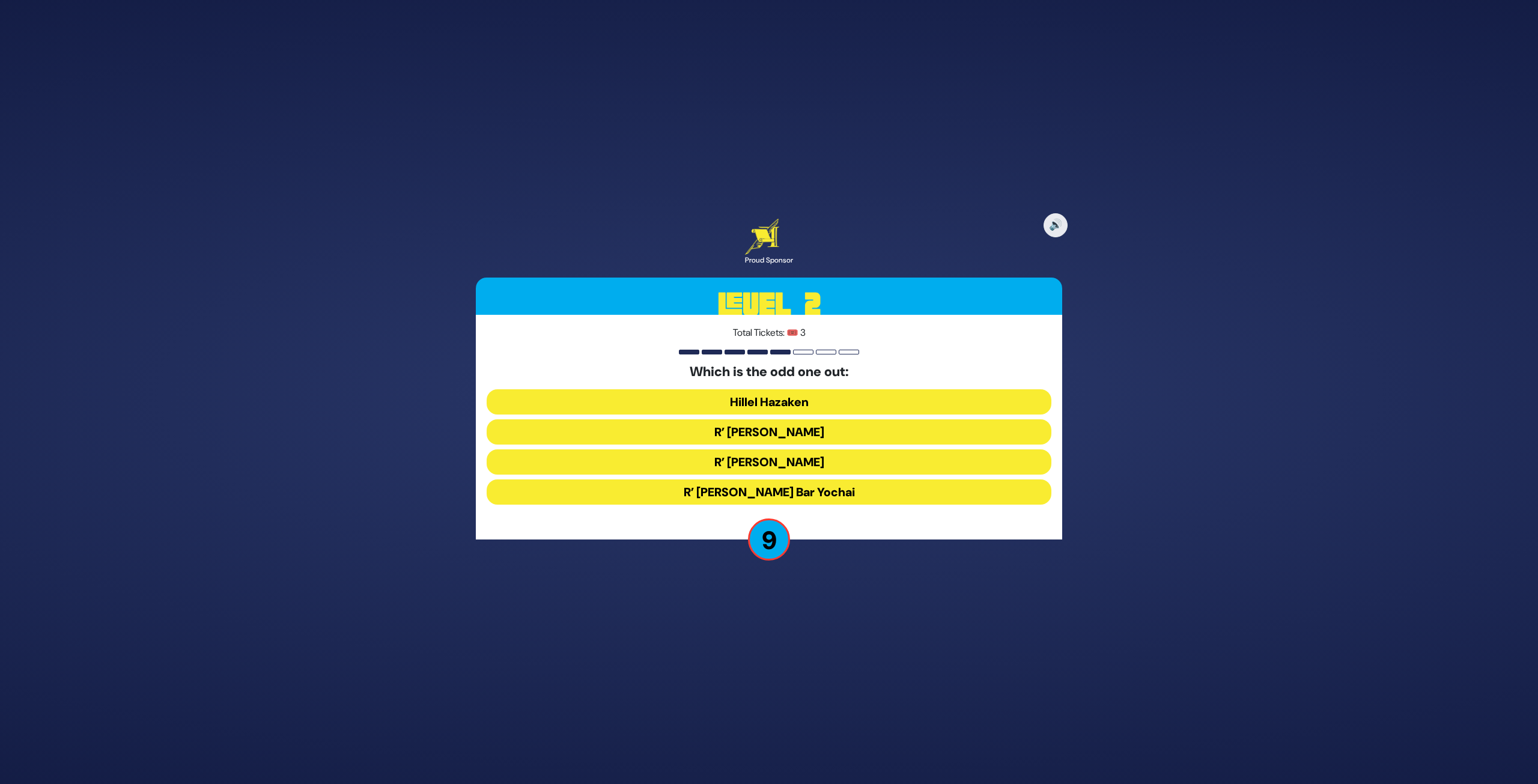
click at [824, 497] on button "R’ [PERSON_NAME] Bar Yochai" at bounding box center [769, 492] width 565 height 25
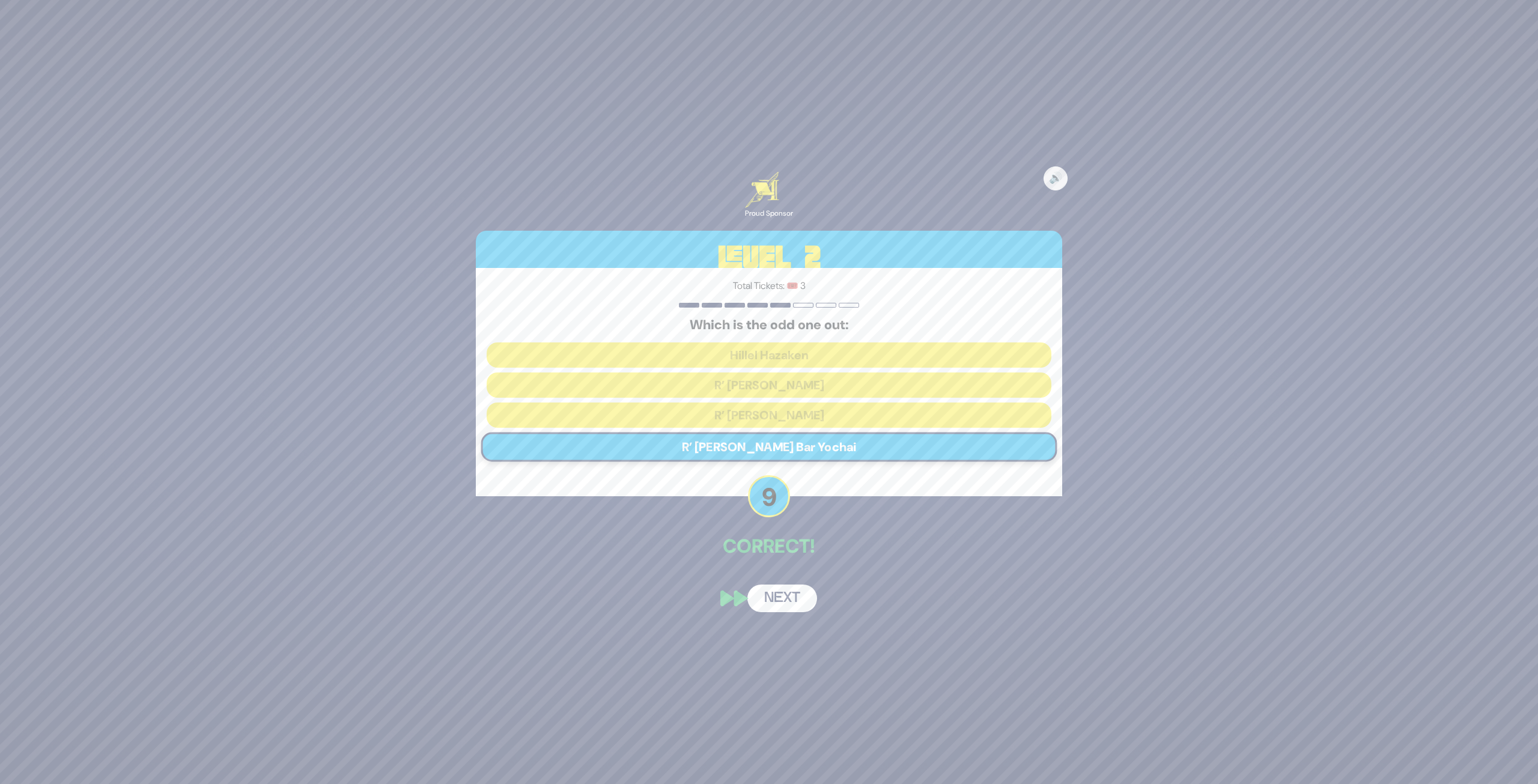
click at [792, 594] on button "Next" at bounding box center [782, 599] width 70 height 28
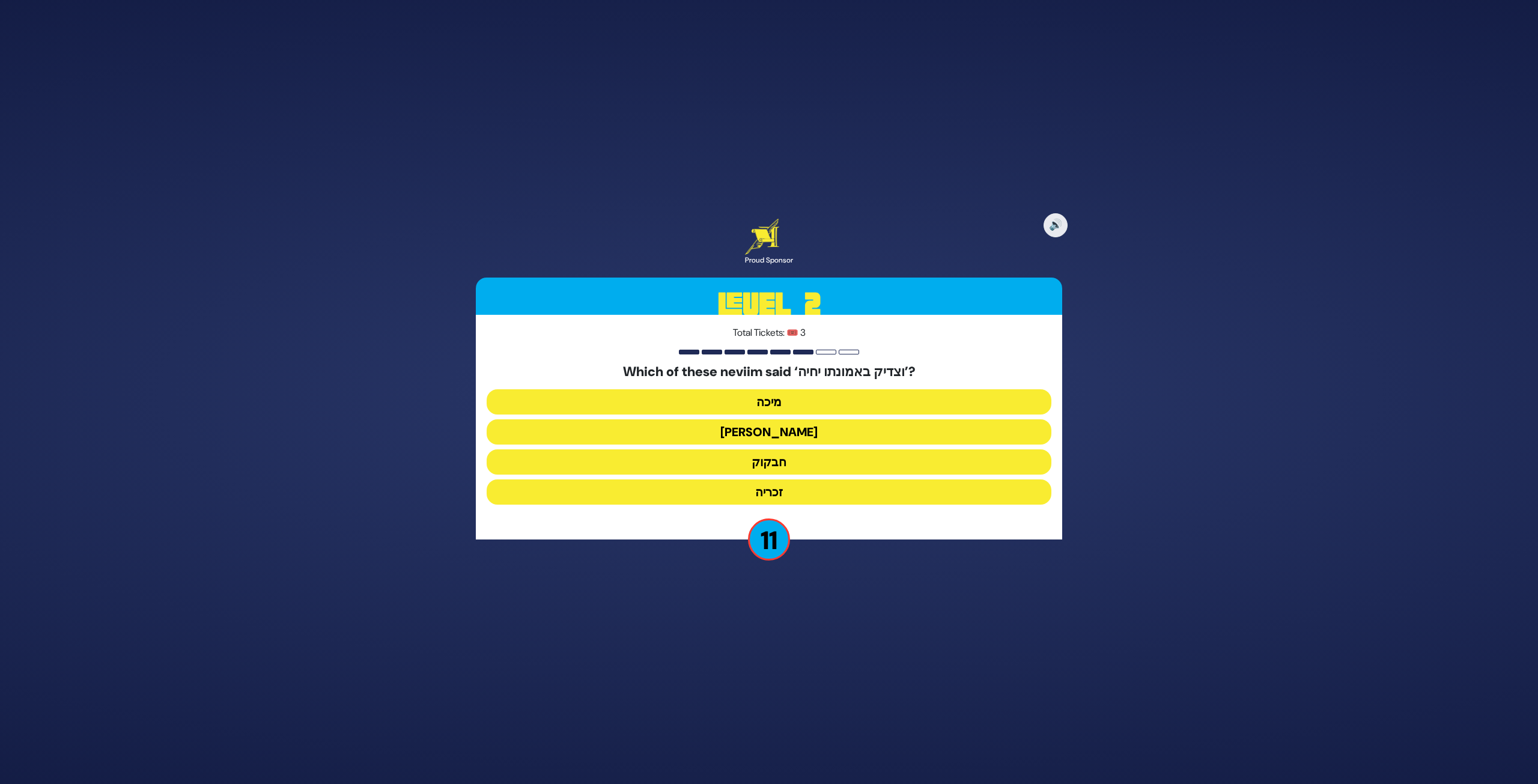
click at [803, 473] on button "חבקוק" at bounding box center [769, 462] width 565 height 25
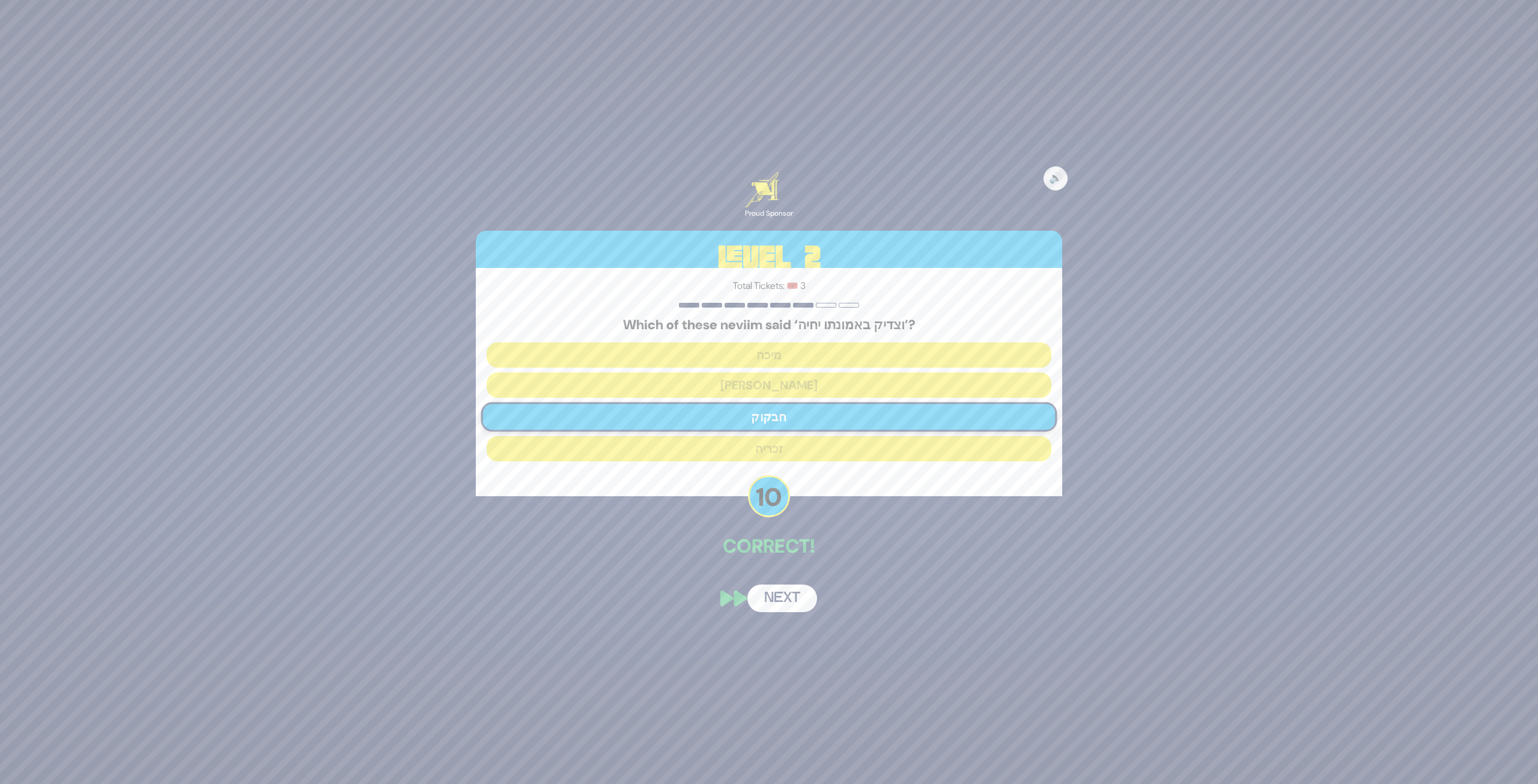
click at [789, 603] on button "Next" at bounding box center [782, 599] width 70 height 28
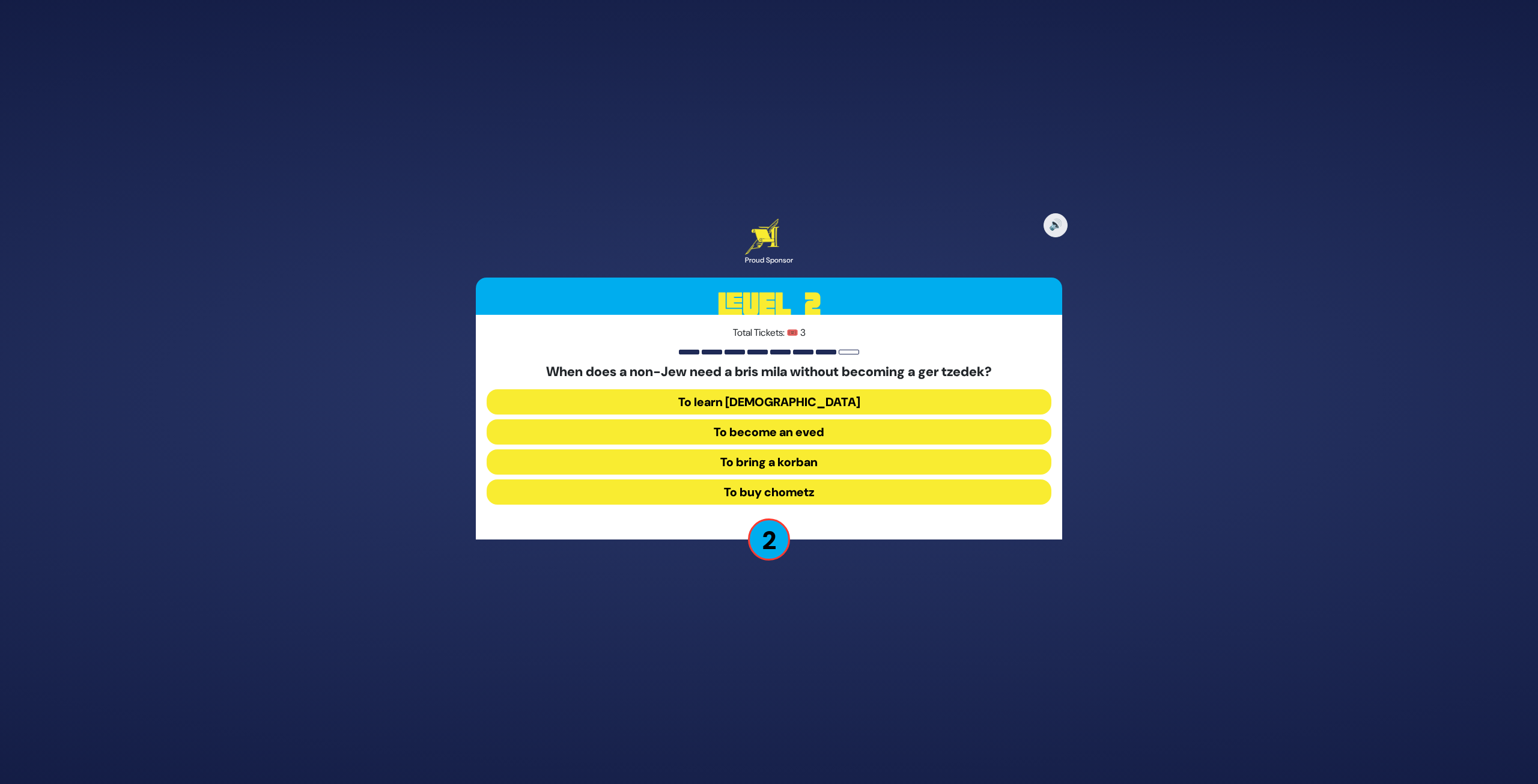
click at [856, 436] on button "To become an eved" at bounding box center [769, 432] width 565 height 25
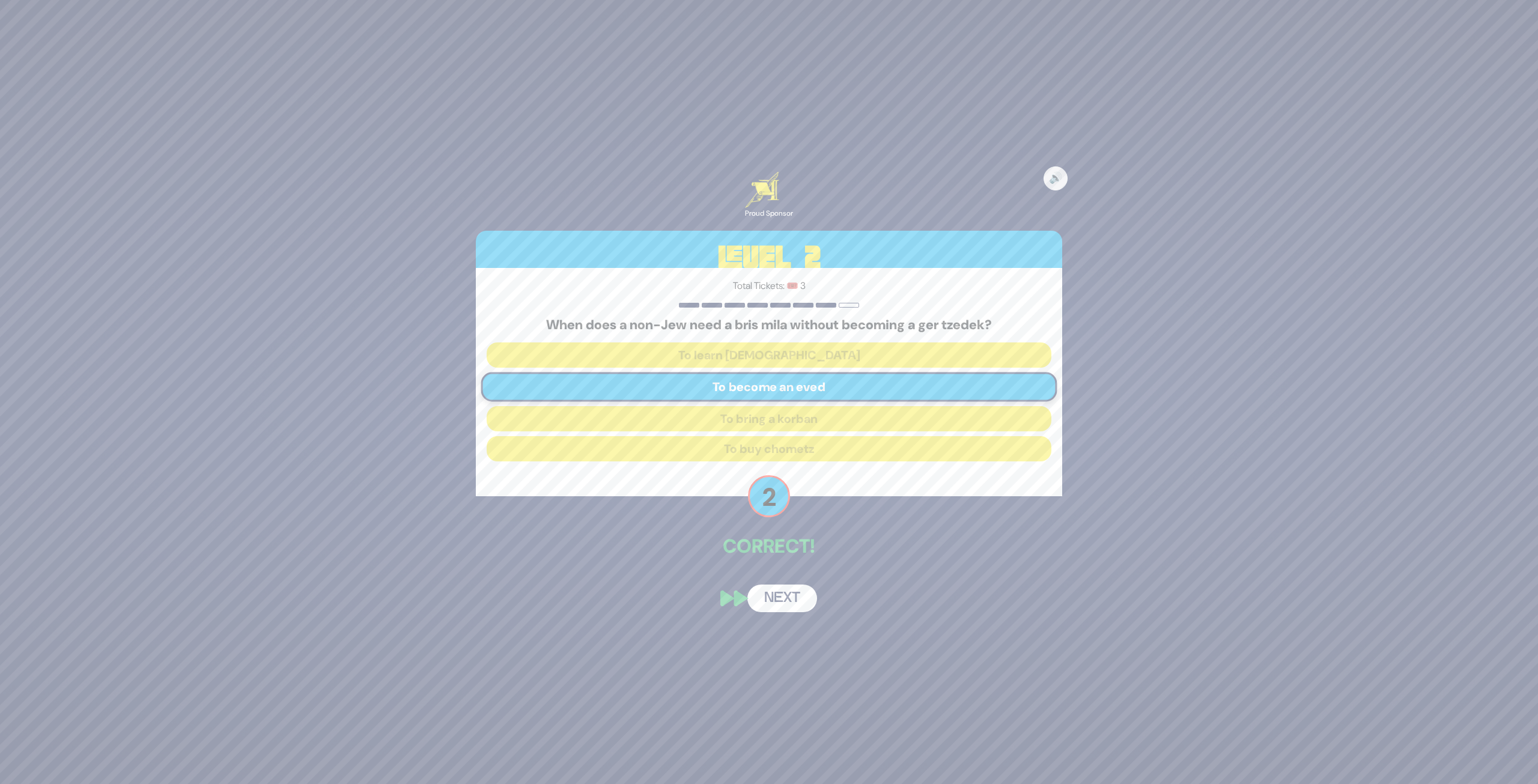
click at [802, 594] on button "Next" at bounding box center [782, 599] width 70 height 28
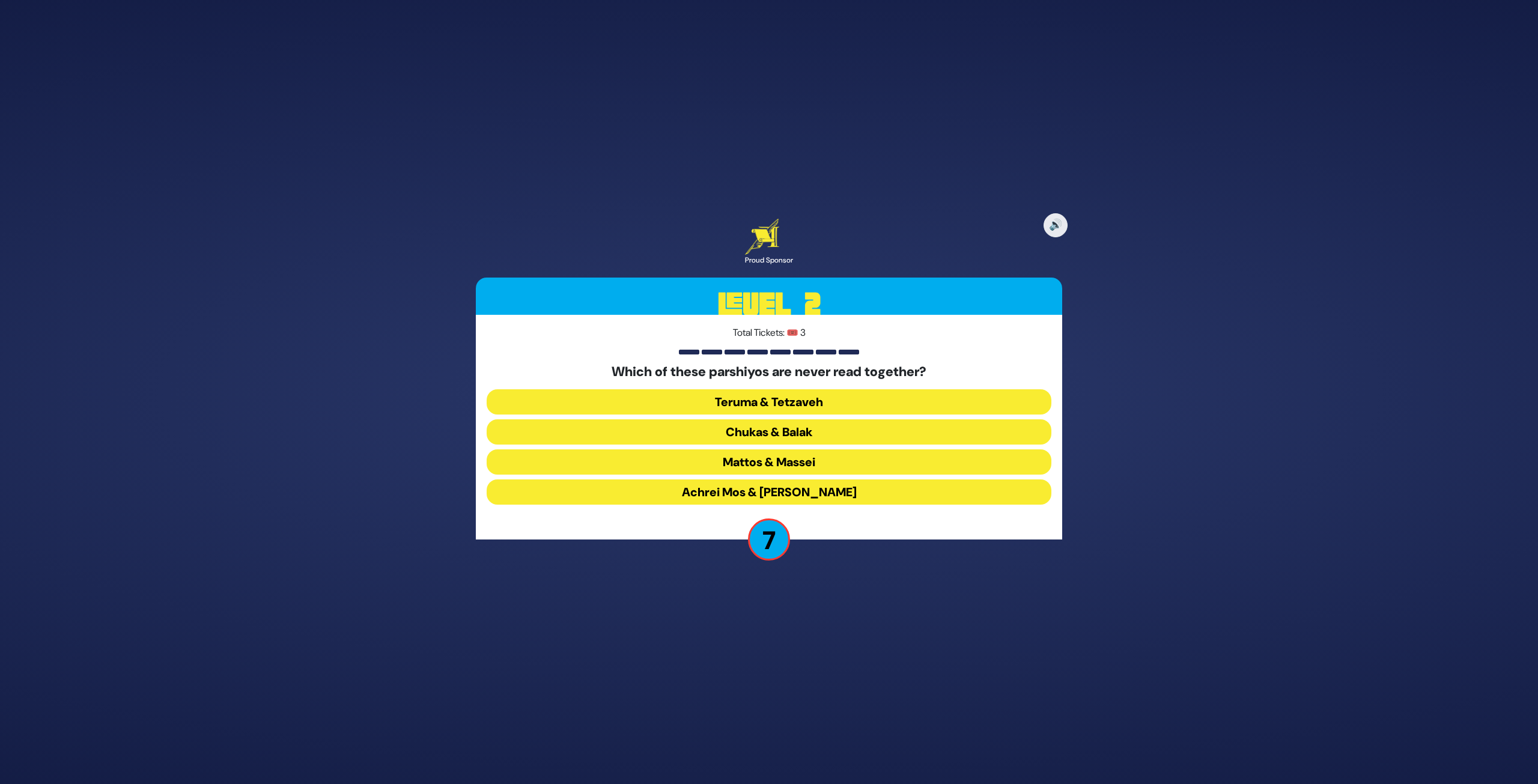
click at [756, 404] on button "Teruma & Tetzaveh" at bounding box center [769, 402] width 565 height 25
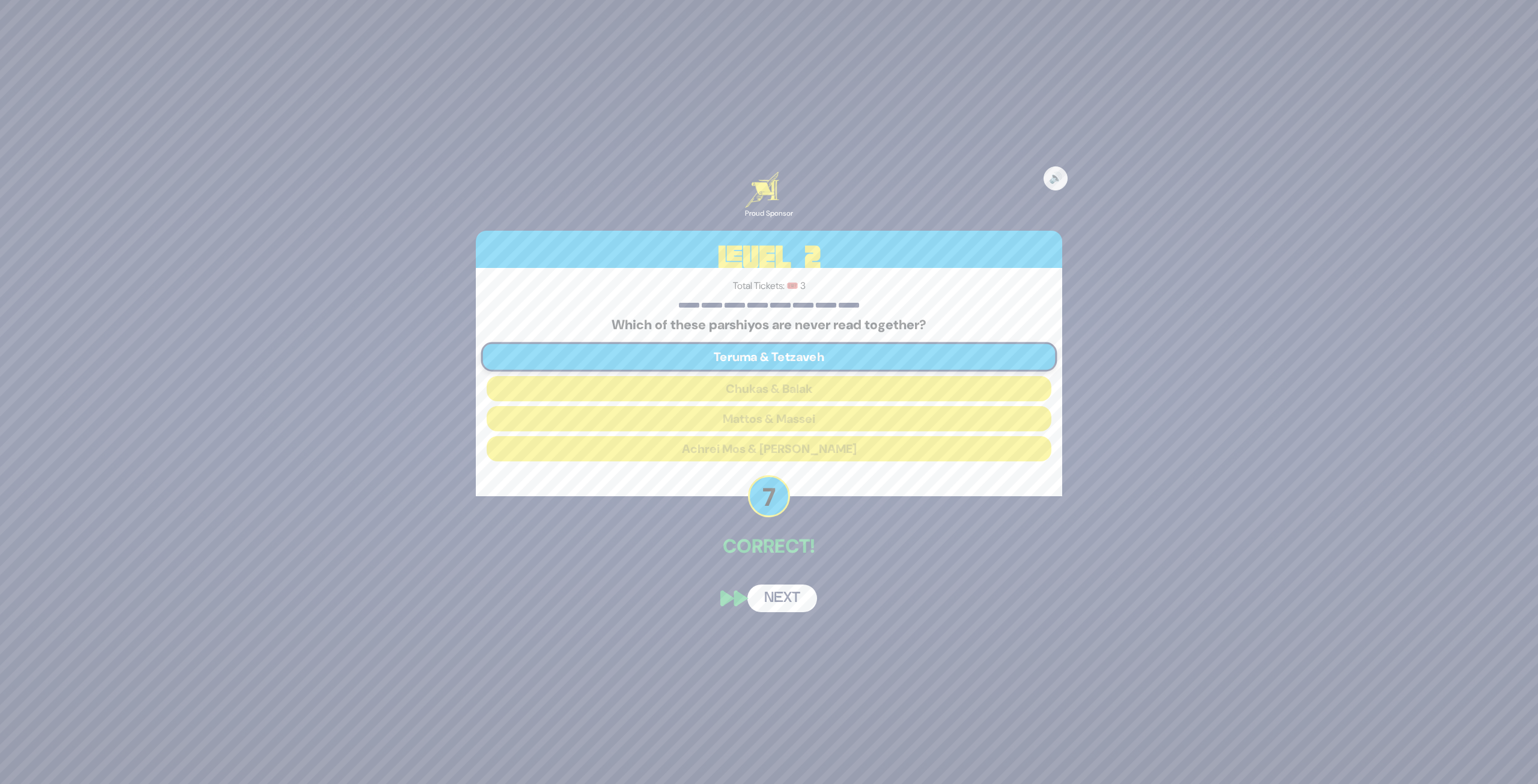
click at [765, 572] on div "🔊 Proud Sponsor Level 2 Total Tickets: 🎟️ 3 Which of these parshiyos are never …" at bounding box center [769, 392] width 616 height 469
click at [773, 599] on button "Next" at bounding box center [782, 599] width 70 height 28
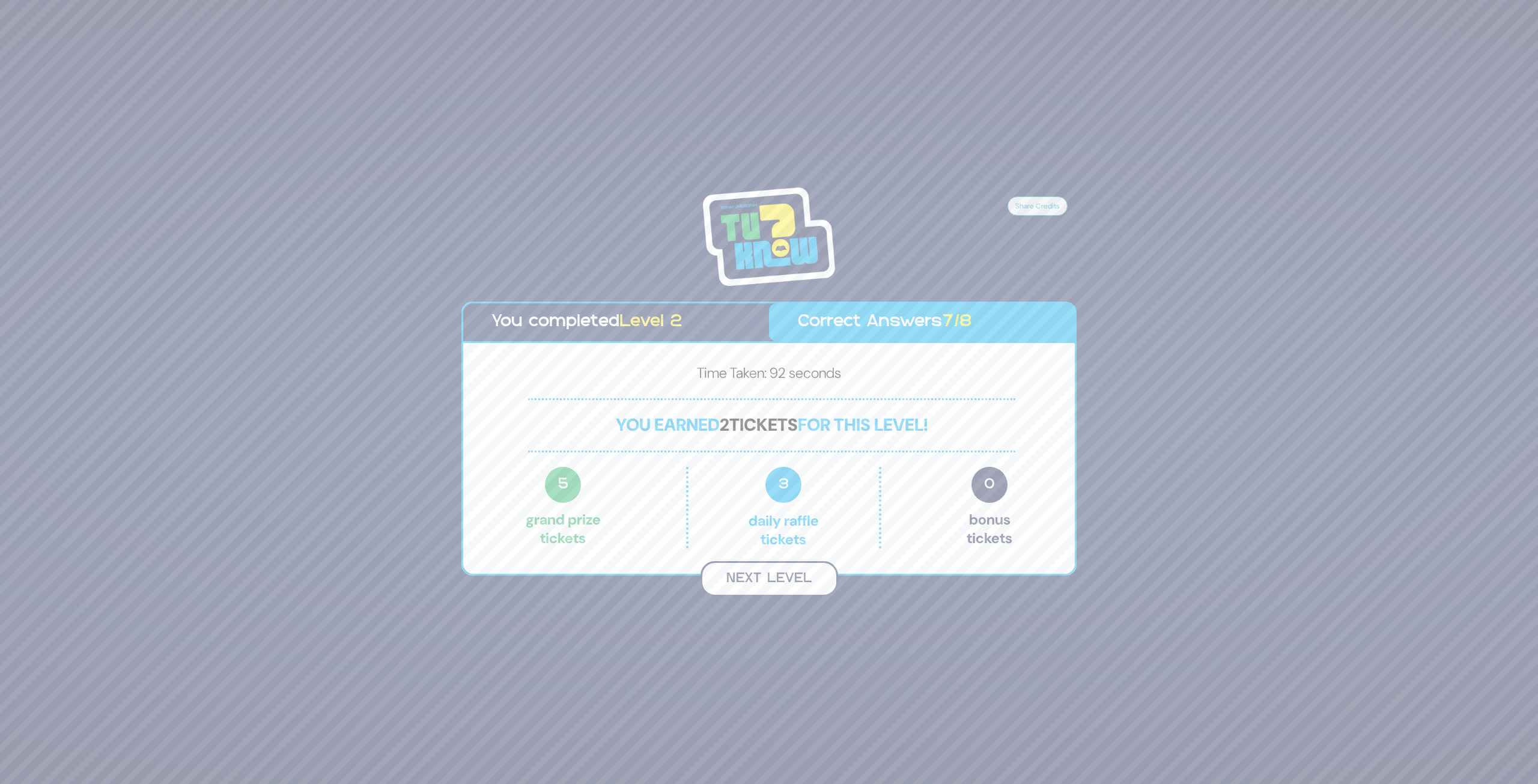
click at [803, 585] on button "Next Level" at bounding box center [769, 579] width 138 height 35
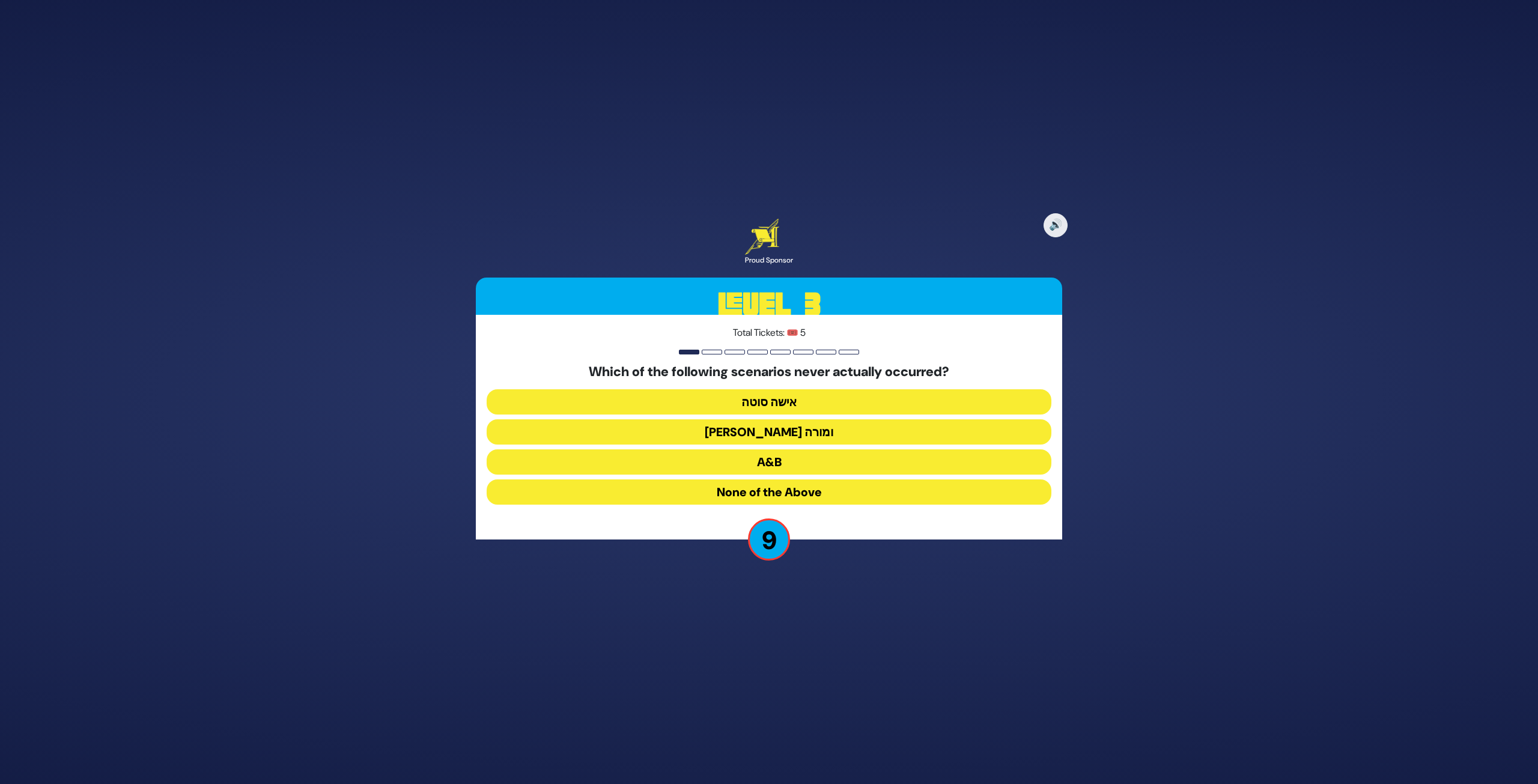
click at [793, 437] on button "[PERSON_NAME] ומורה" at bounding box center [769, 432] width 565 height 25
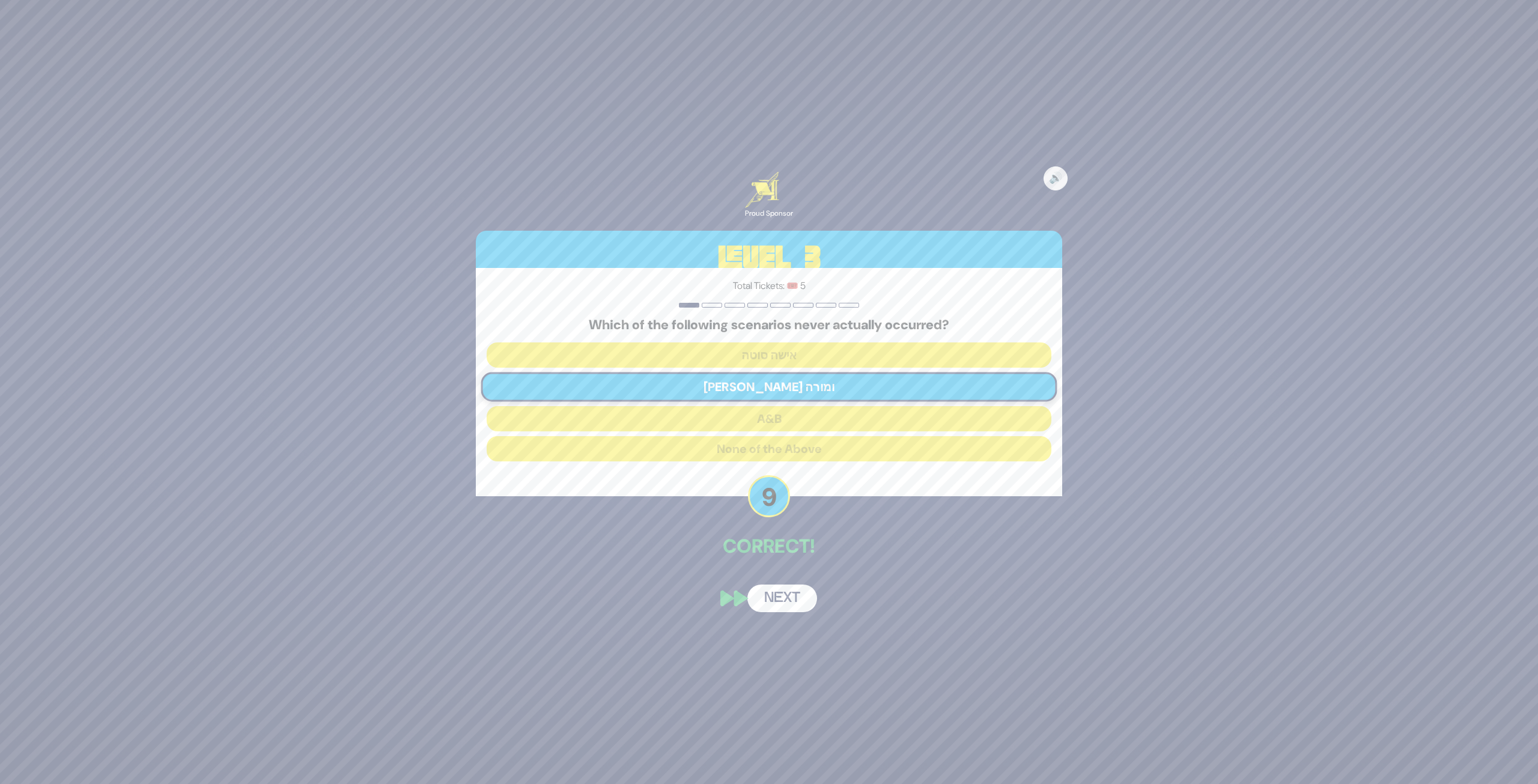
click at [787, 601] on button "Next" at bounding box center [782, 599] width 70 height 28
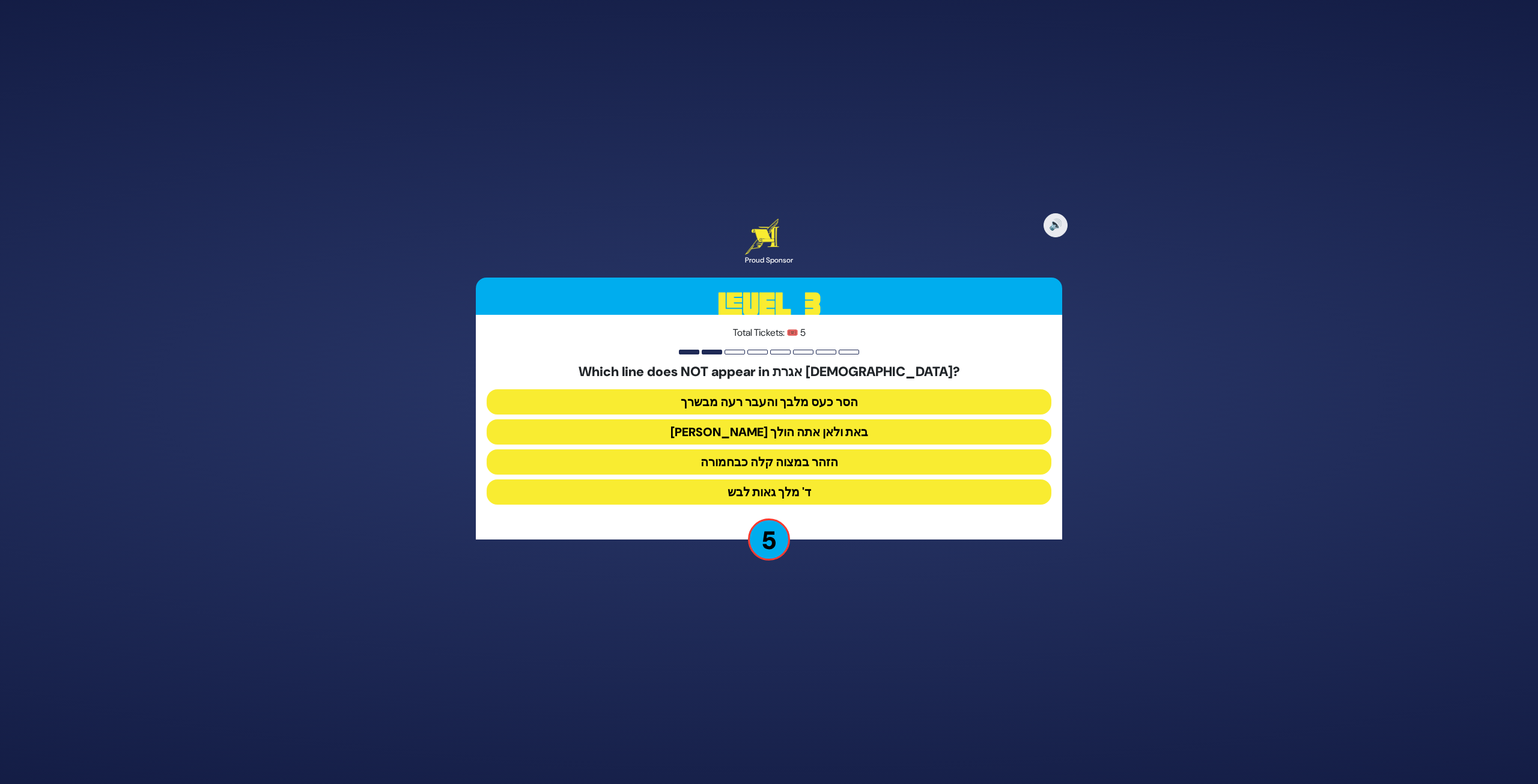
click at [824, 494] on button "ד' מלך גאות לבש" at bounding box center [769, 492] width 565 height 25
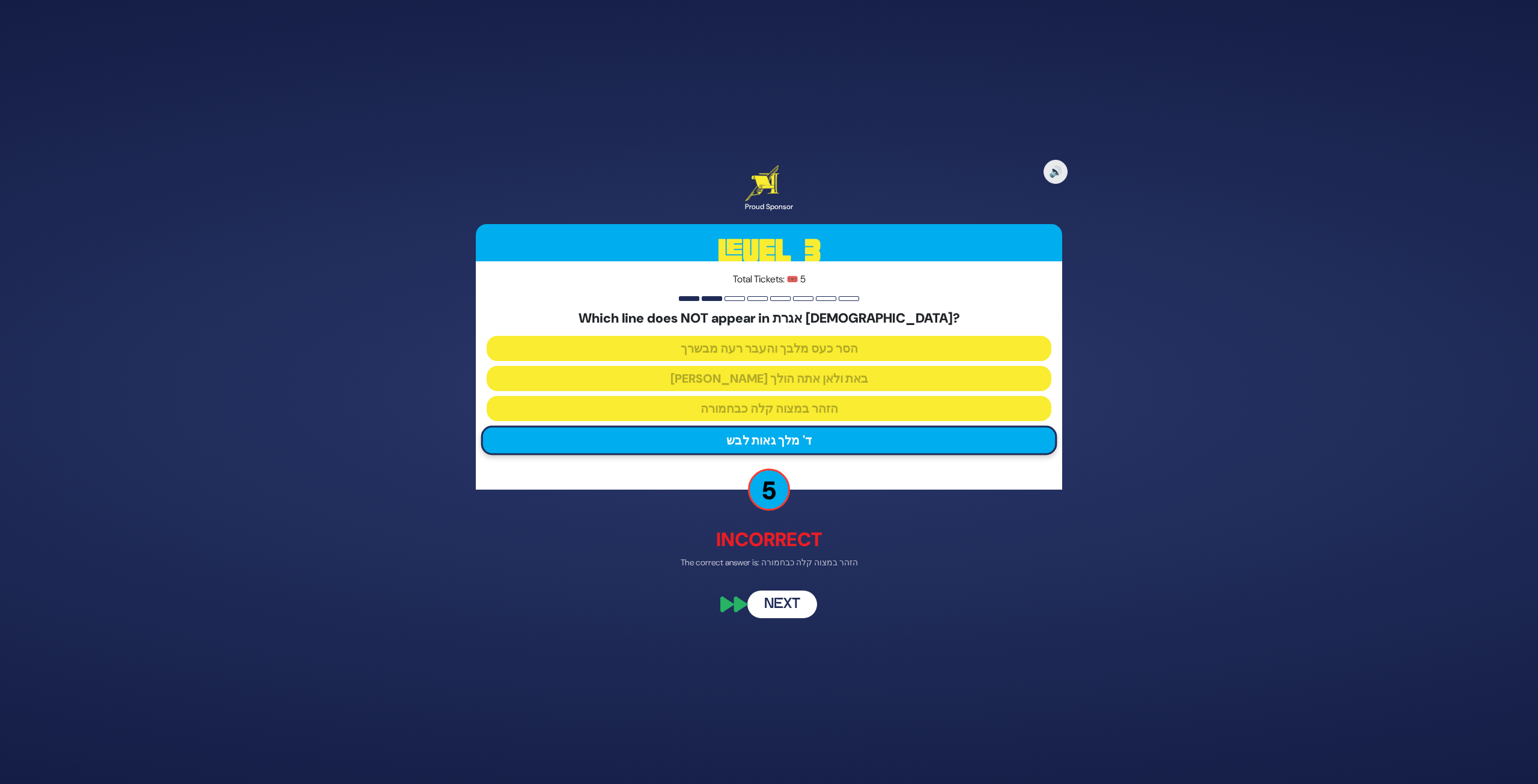
click at [780, 610] on button "Next" at bounding box center [782, 605] width 70 height 28
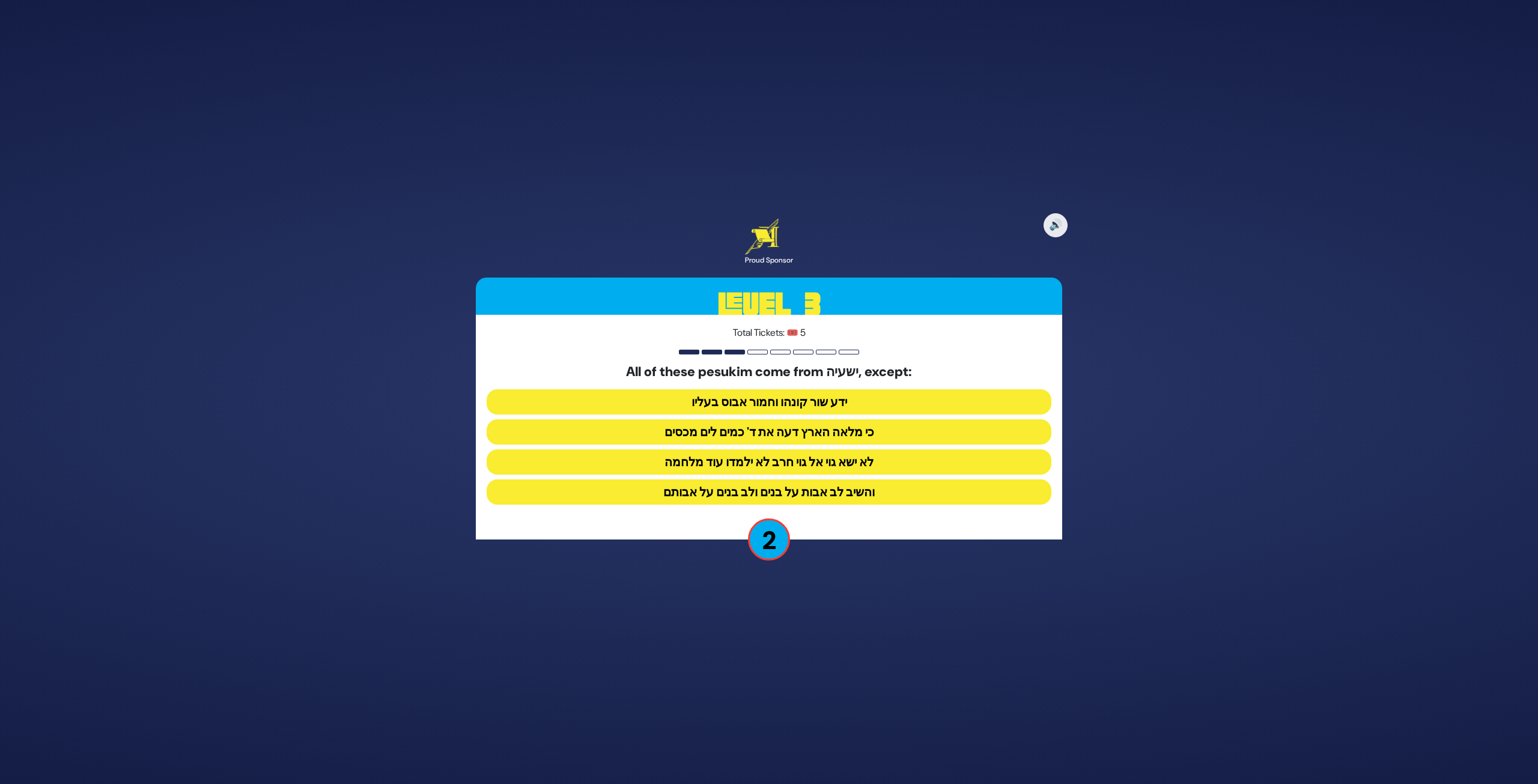
click at [860, 497] on button "והשיב לב אבות על בנים ולב בנים על אבותם" at bounding box center [769, 492] width 565 height 25
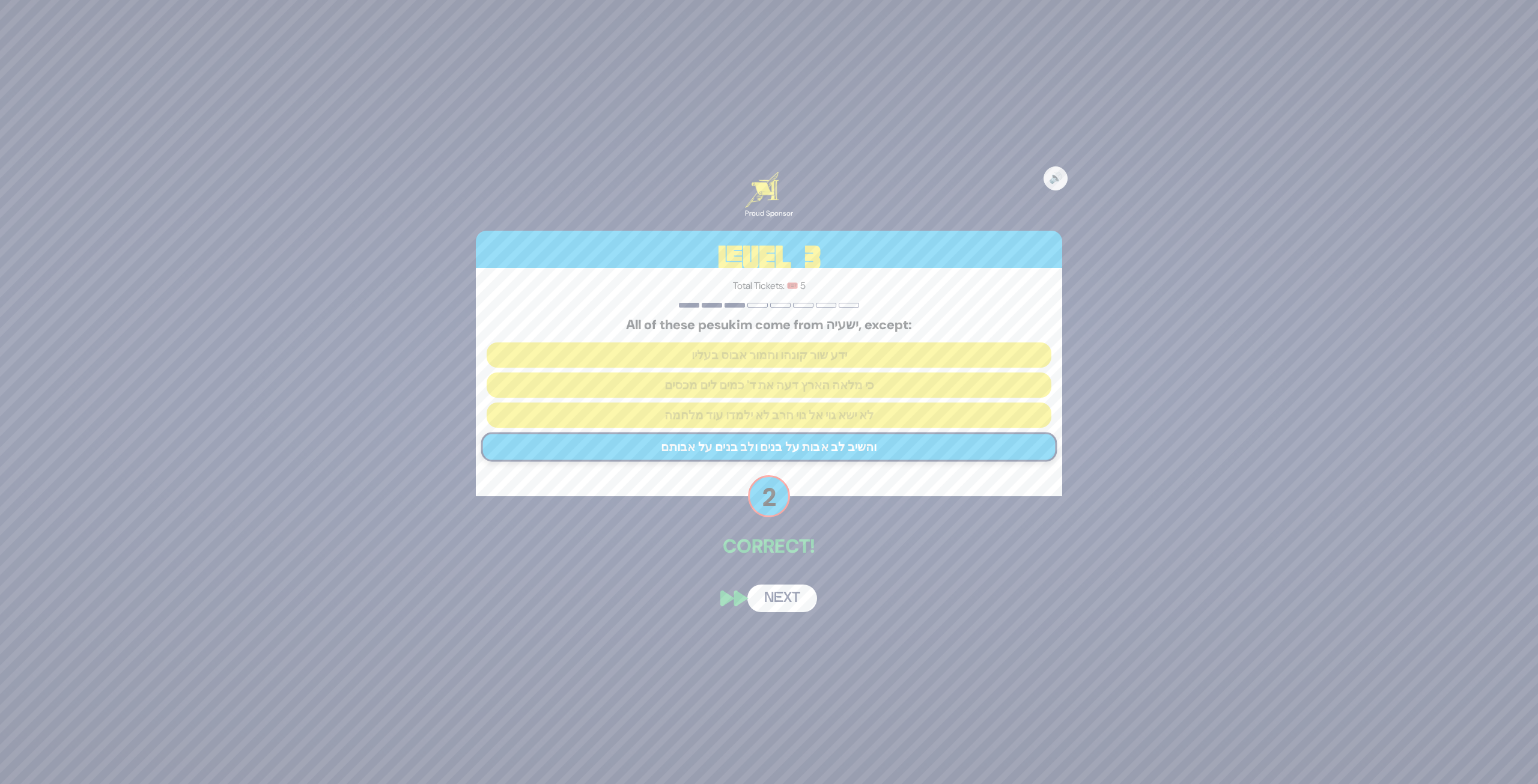
click at [788, 599] on button "Next" at bounding box center [782, 599] width 70 height 28
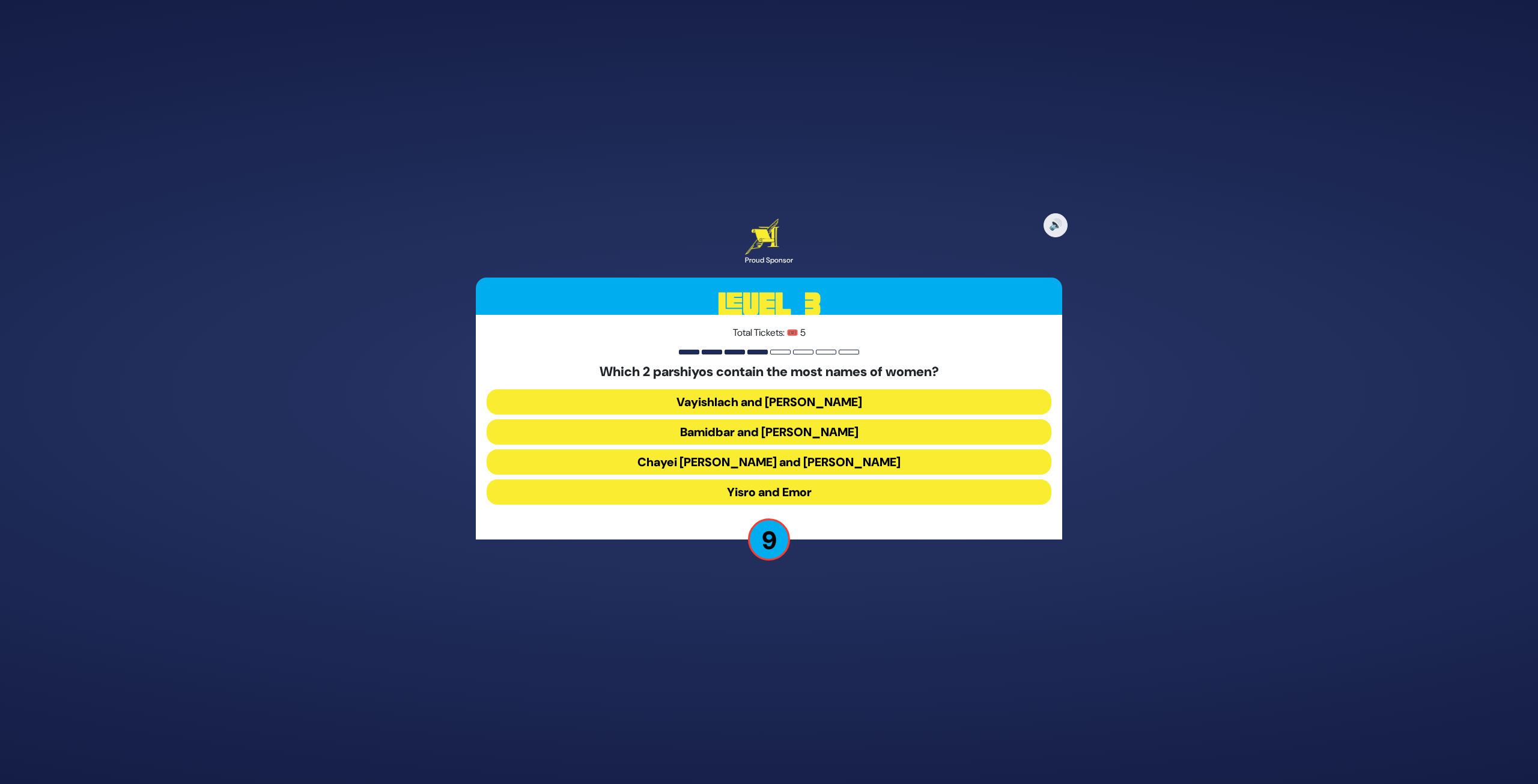
click at [888, 467] on button "Chayei [PERSON_NAME] and [PERSON_NAME]" at bounding box center [769, 462] width 565 height 25
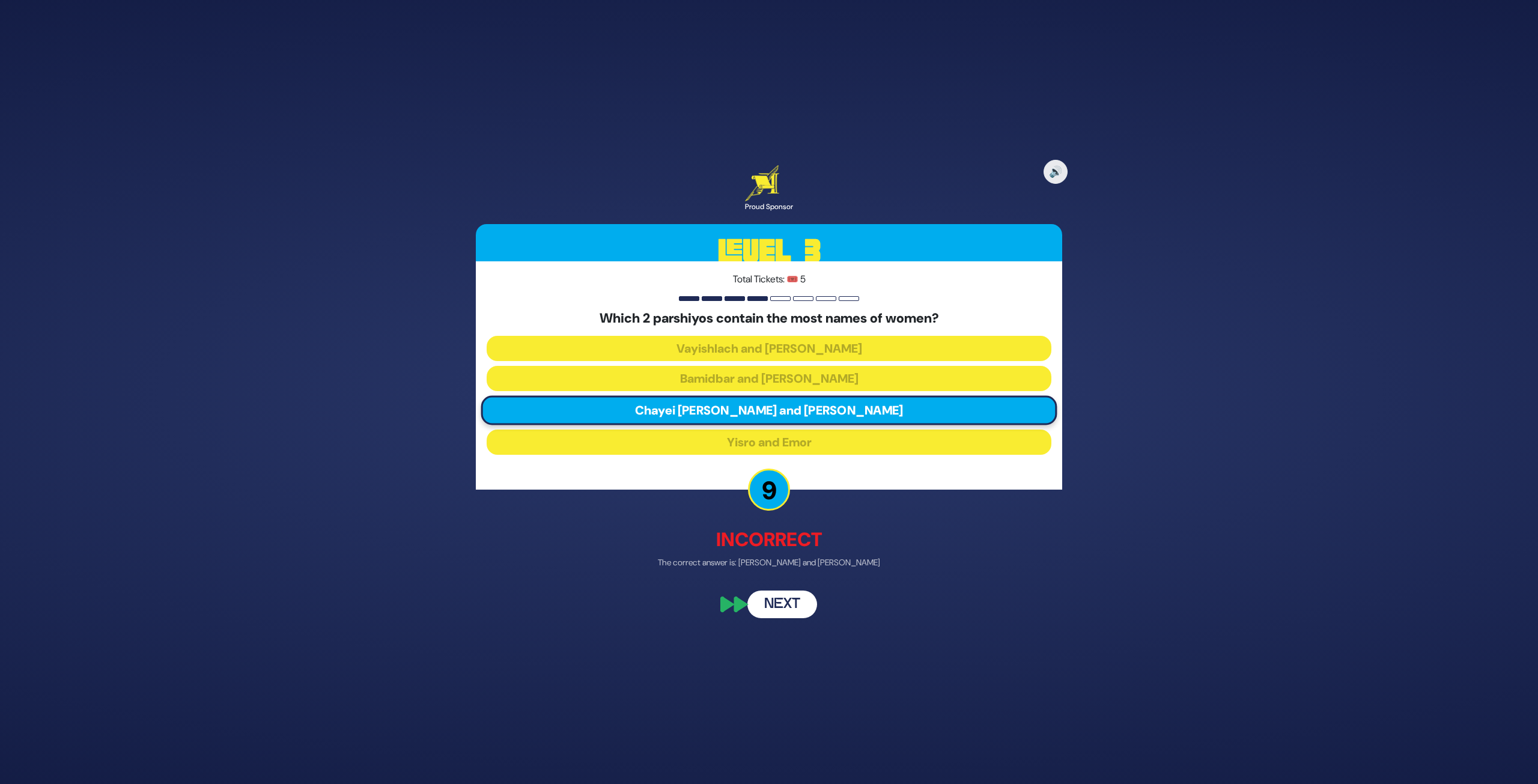
click at [780, 608] on button "Next" at bounding box center [782, 605] width 70 height 28
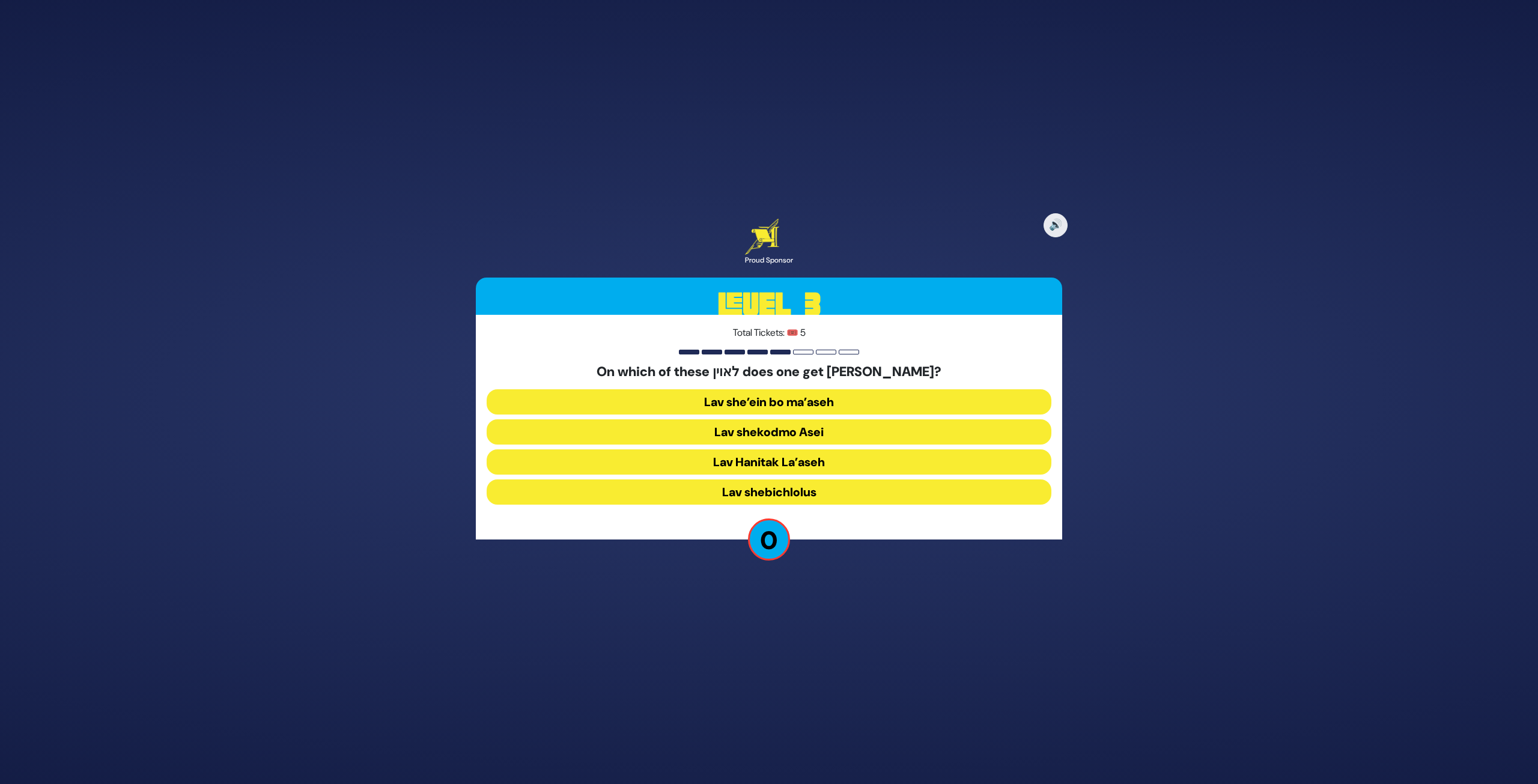
click at [805, 429] on button "Lav shekodmo Asei" at bounding box center [769, 432] width 565 height 25
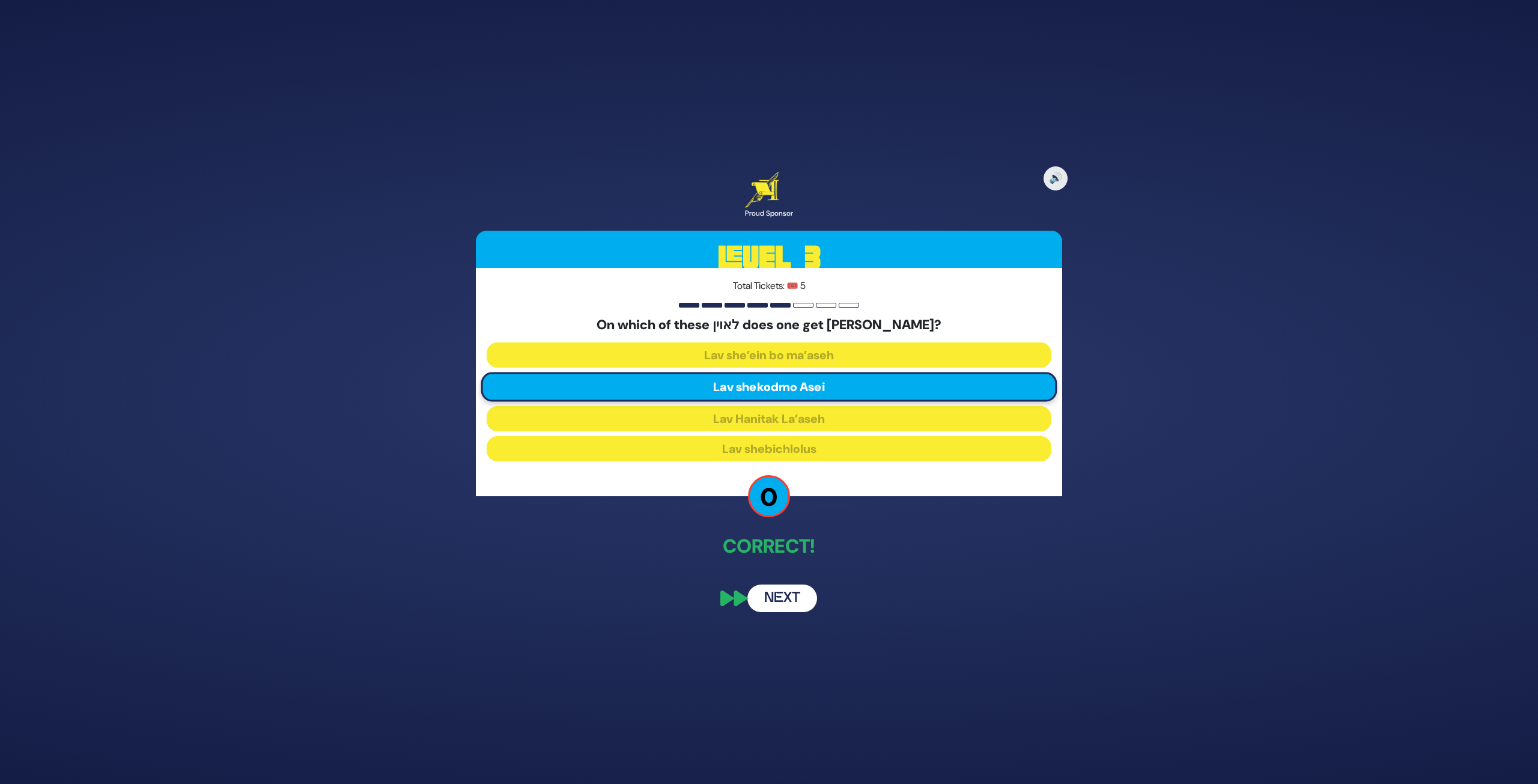
click at [800, 595] on button "Next" at bounding box center [782, 599] width 70 height 28
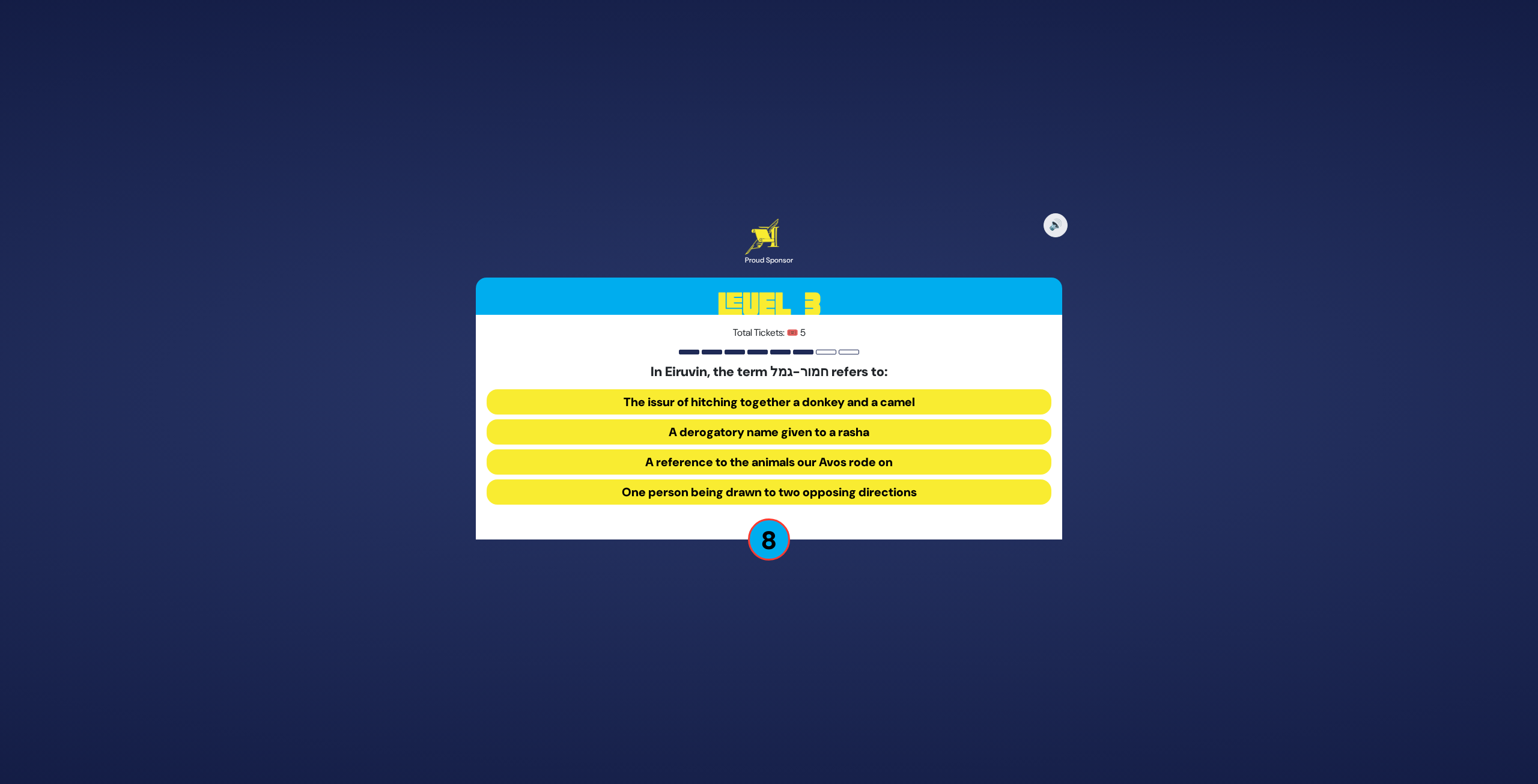
click at [666, 497] on button "One person being drawn to two opposing directions" at bounding box center [769, 492] width 565 height 25
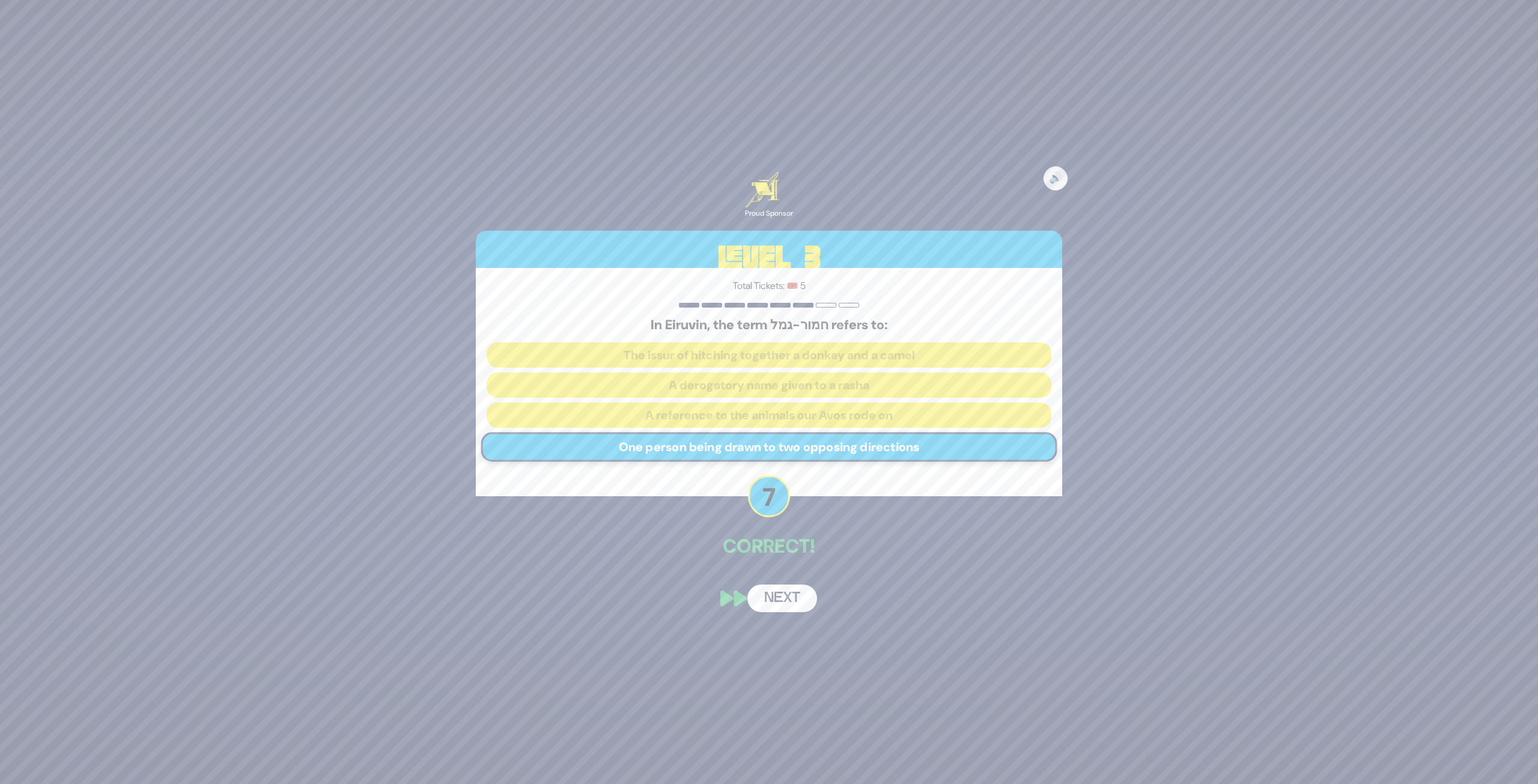
click at [782, 607] on button "Next" at bounding box center [782, 599] width 70 height 28
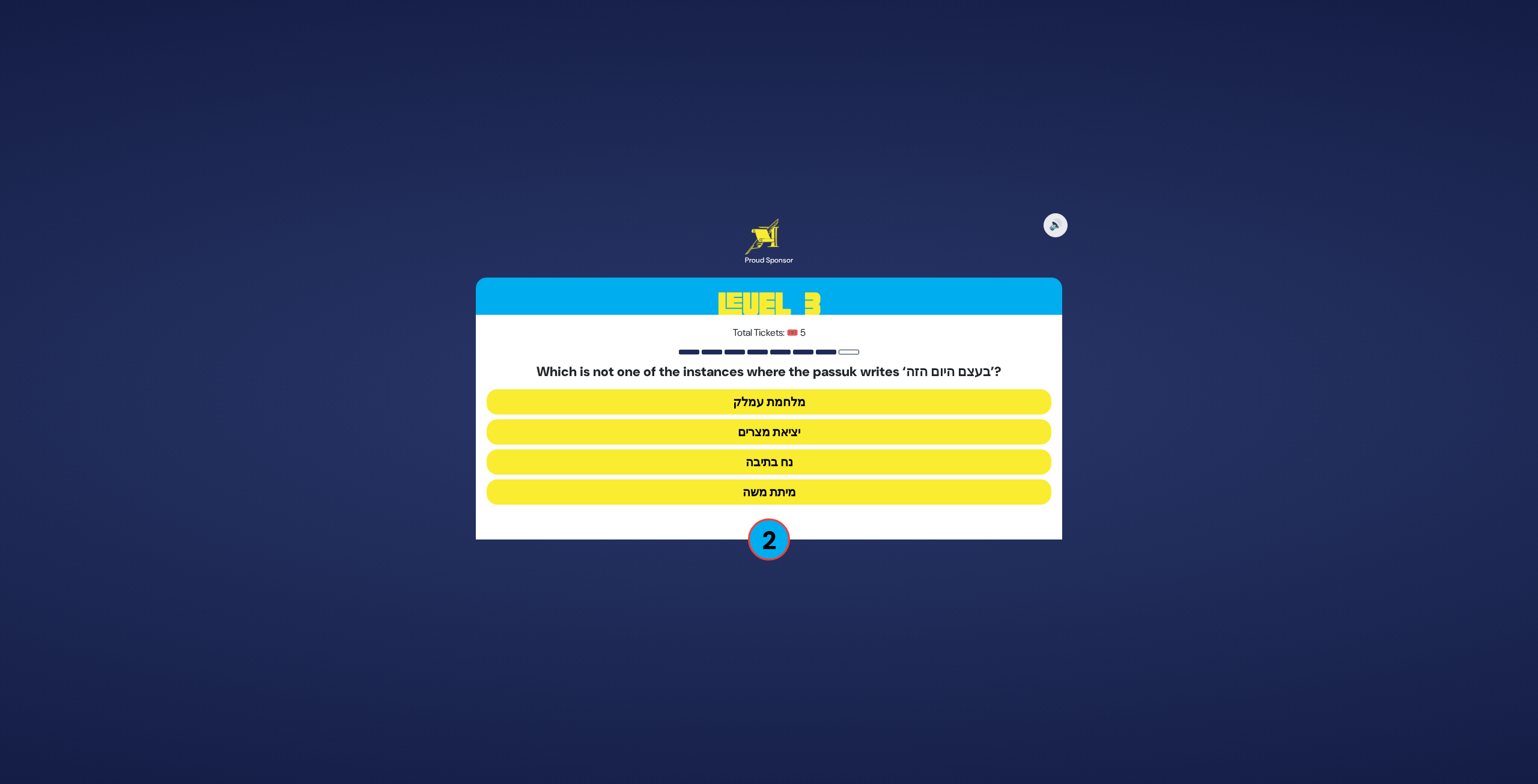
click at [816, 400] on button "מלחמת עמלק" at bounding box center [769, 402] width 565 height 25
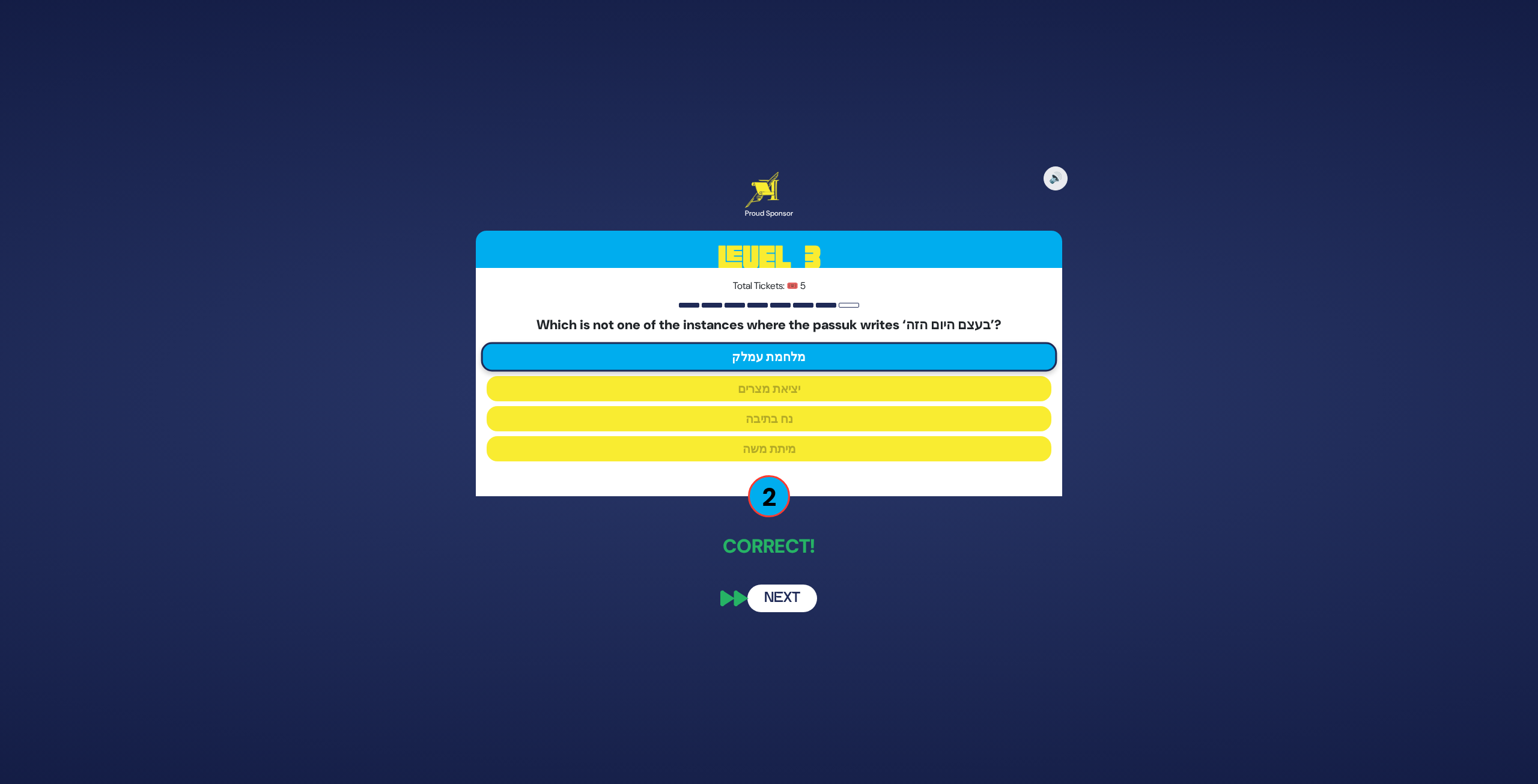
click at [795, 602] on button "Next" at bounding box center [782, 599] width 70 height 28
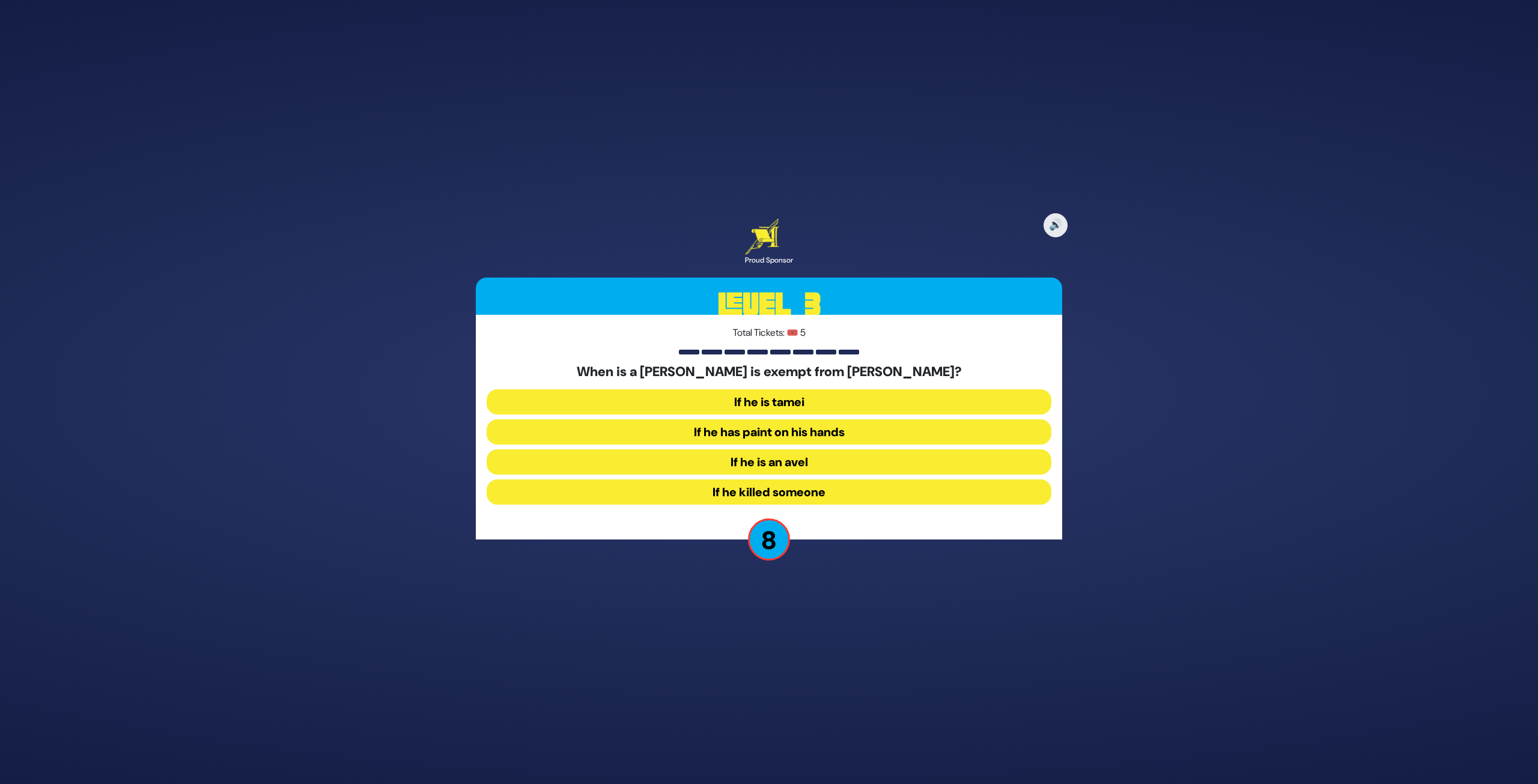
click at [854, 433] on button "If he has paint on his hands" at bounding box center [769, 432] width 565 height 25
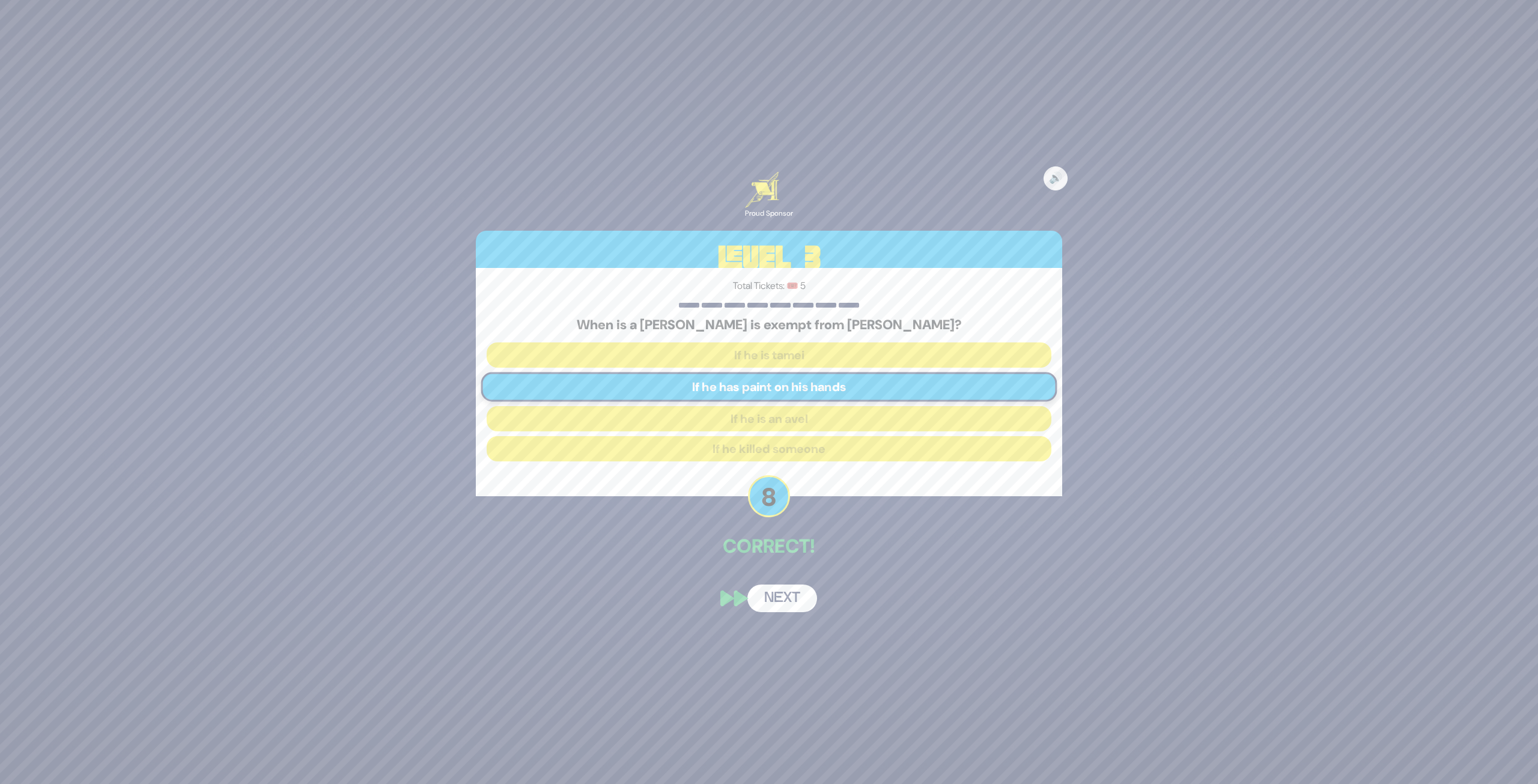
click at [782, 578] on div "🔊 Proud Sponsor Level 3 Total Tickets: 🎟️ 5 When is a [PERSON_NAME] is exempt f…" at bounding box center [769, 392] width 616 height 469
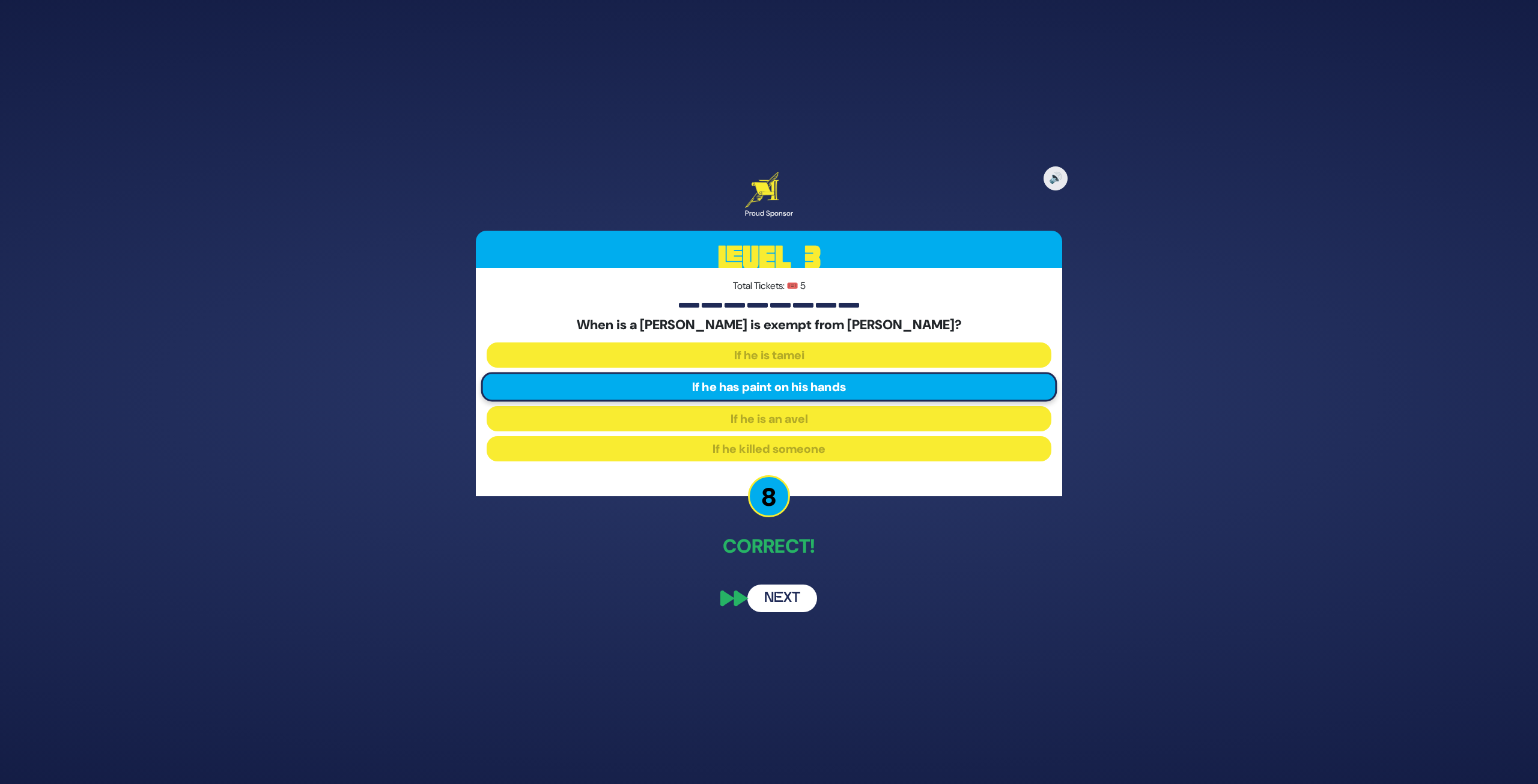
click at [779, 599] on button "Next" at bounding box center [782, 599] width 70 height 28
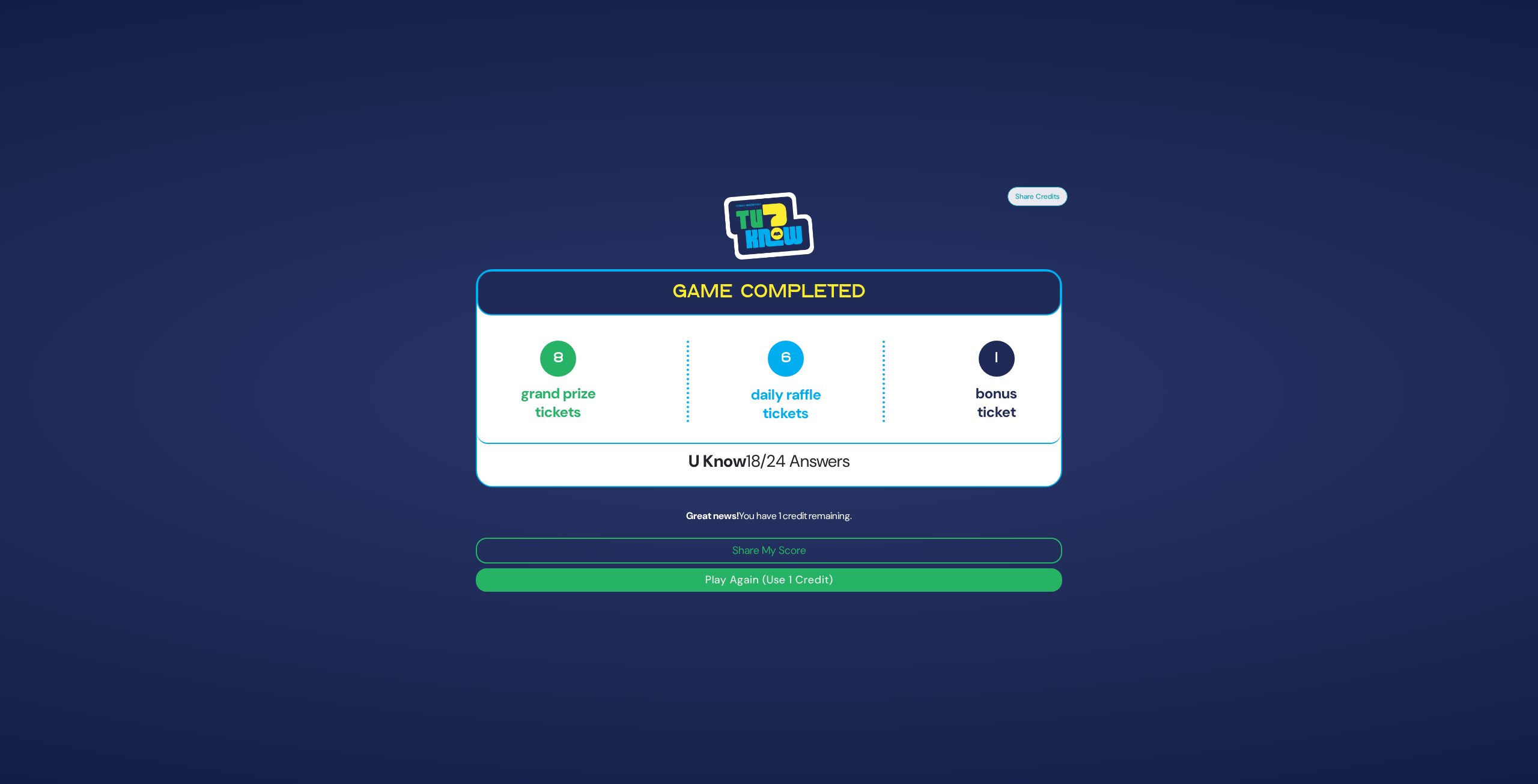
click at [834, 587] on button "Play Again (Use 1 Credit)" at bounding box center [769, 580] width 587 height 23
click at [773, 584] on button "Play Again (Use 1 Credit)" at bounding box center [769, 580] width 587 height 23
click at [748, 585] on button "Play Again (Use 1 Credit)" at bounding box center [769, 580] width 587 height 23
drag, startPoint x: 1145, startPoint y: 382, endPoint x: 1133, endPoint y: 393, distance: 16.3
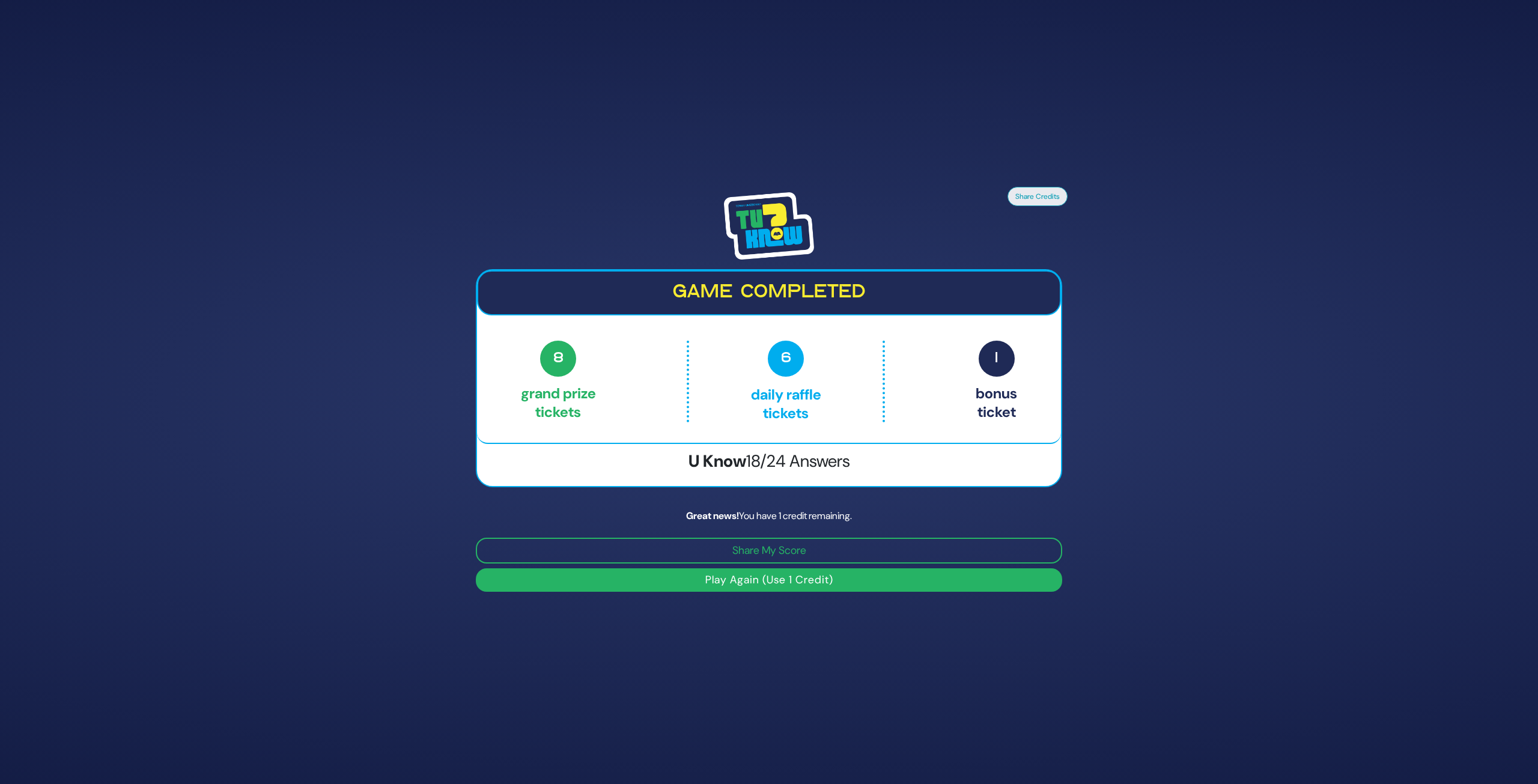
click at [1145, 383] on div "Share Credits Game completed 8 Grand Prize tickets 6 Daily Raffle tickets 1 Bon…" at bounding box center [769, 392] width 1538 height 784
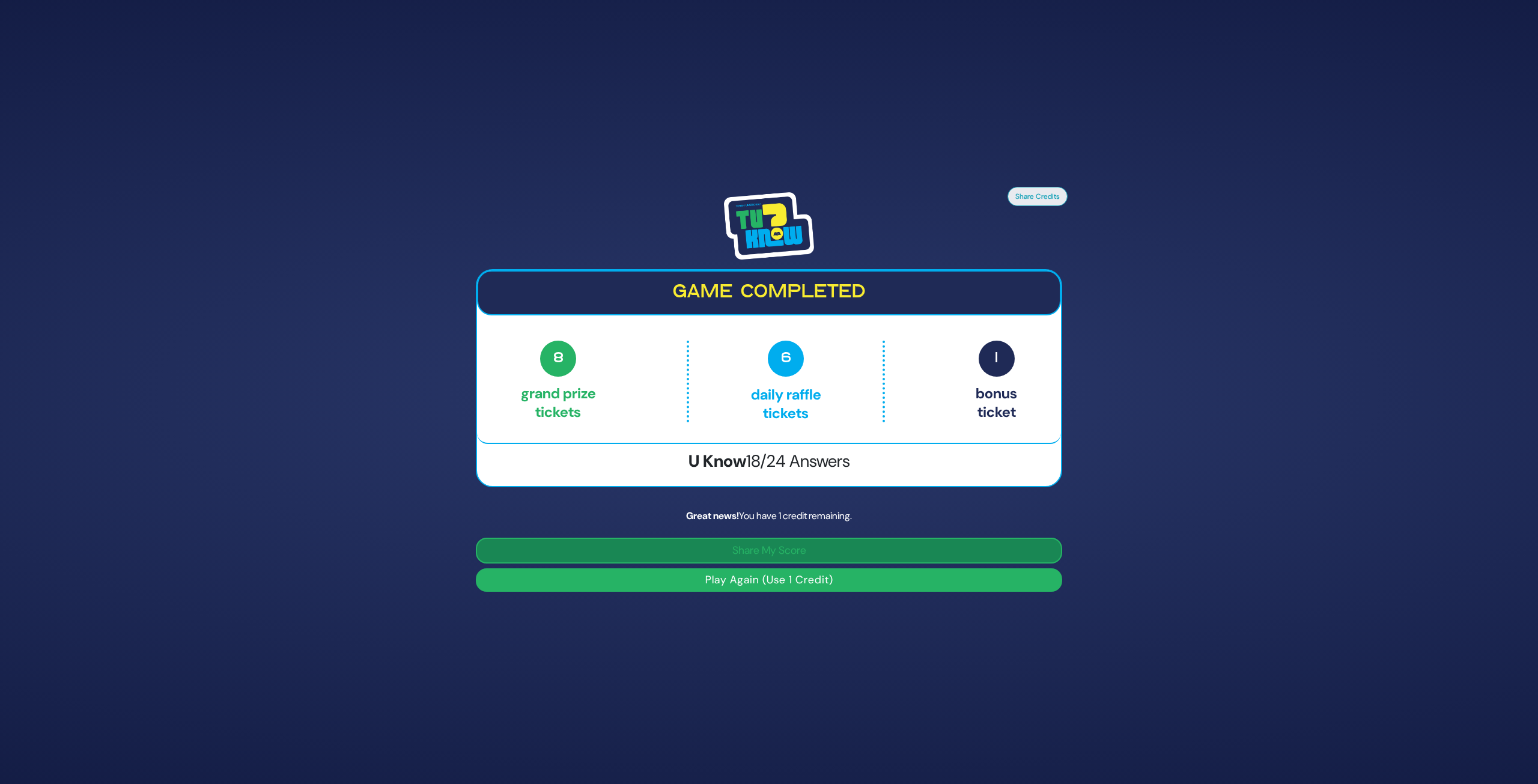
click at [762, 553] on button "Share My Score" at bounding box center [769, 550] width 587 height 26
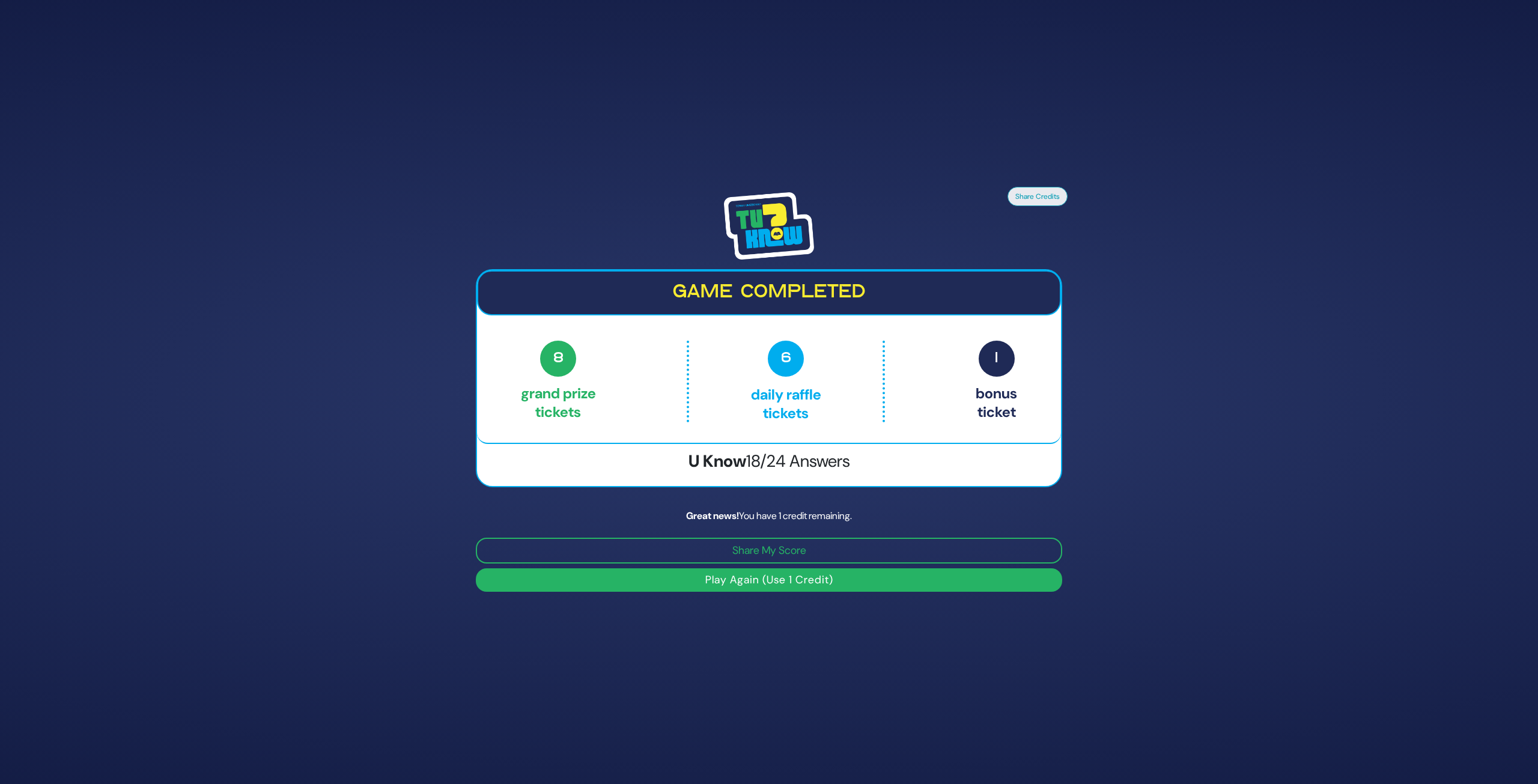
click at [769, 583] on button "Play Again (Use 1 Credit)" at bounding box center [769, 580] width 587 height 23
click at [753, 209] on img at bounding box center [769, 226] width 90 height 67
click at [754, 212] on img at bounding box center [769, 226] width 90 height 67
drag, startPoint x: 754, startPoint y: 213, endPoint x: 740, endPoint y: 209, distance: 14.6
click at [752, 212] on img at bounding box center [769, 226] width 90 height 67
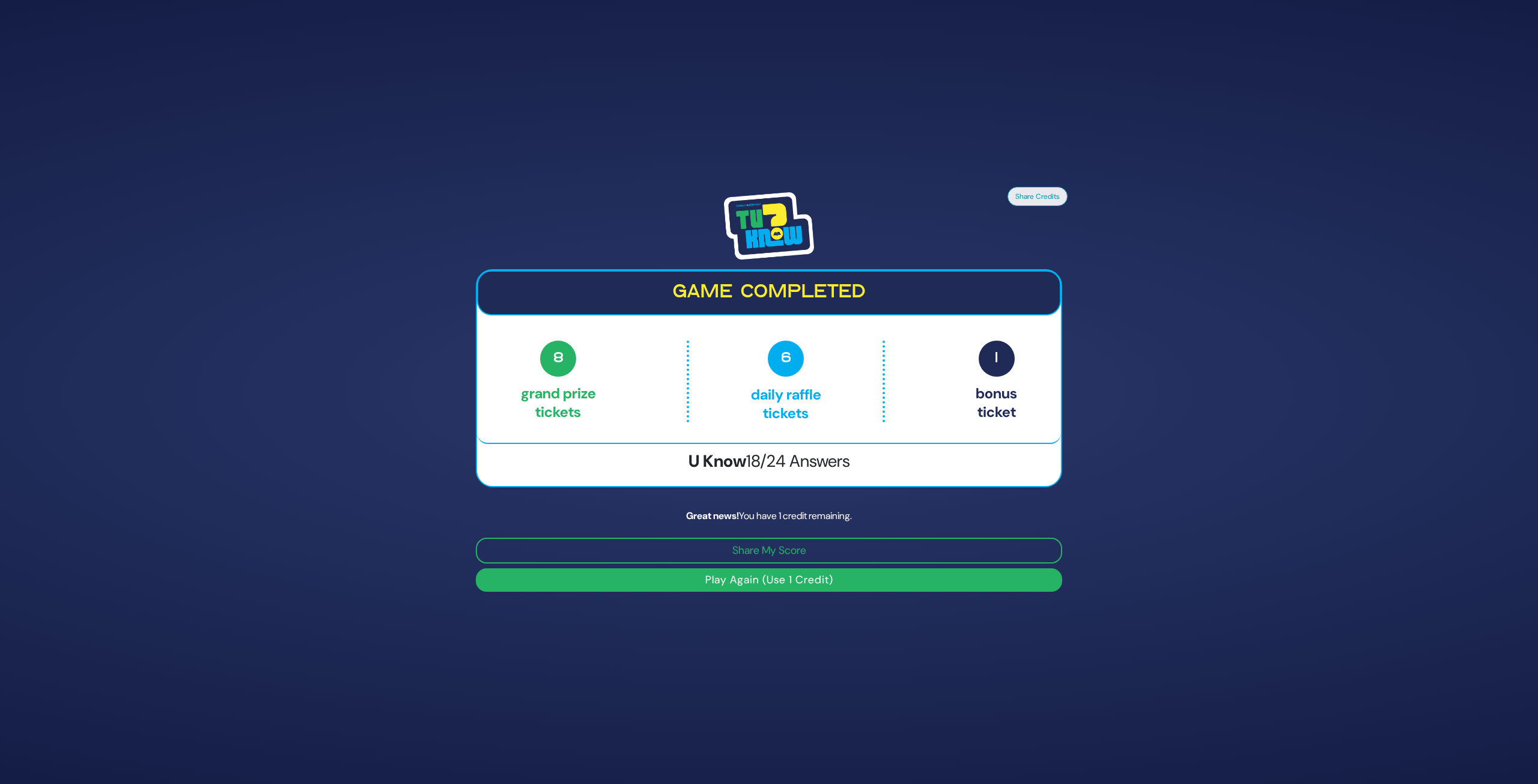
click at [770, 579] on button "Play Again (Use 1 Credit)" at bounding box center [769, 580] width 587 height 23
drag, startPoint x: 770, startPoint y: 579, endPoint x: 771, endPoint y: 570, distance: 9.1
click at [770, 575] on button "Play Again (Use 1 Credit)" at bounding box center [769, 580] width 587 height 23
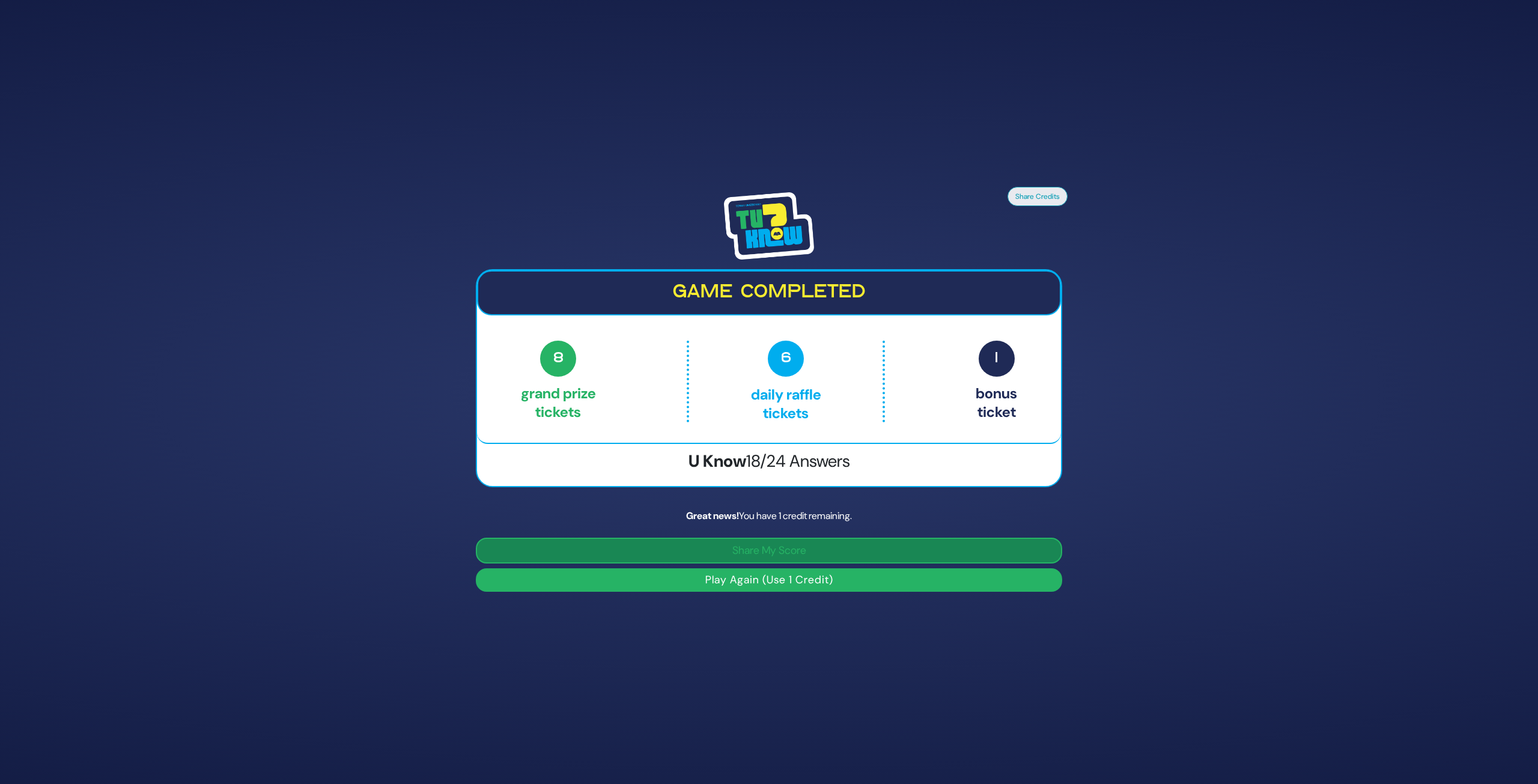
drag, startPoint x: 771, startPoint y: 570, endPoint x: 773, endPoint y: 556, distance: 14.1
click at [773, 558] on div "Share My Score Play Again (Use 1 Credit)" at bounding box center [769, 565] width 587 height 54
click at [773, 556] on button "Share My Score" at bounding box center [769, 550] width 587 height 26
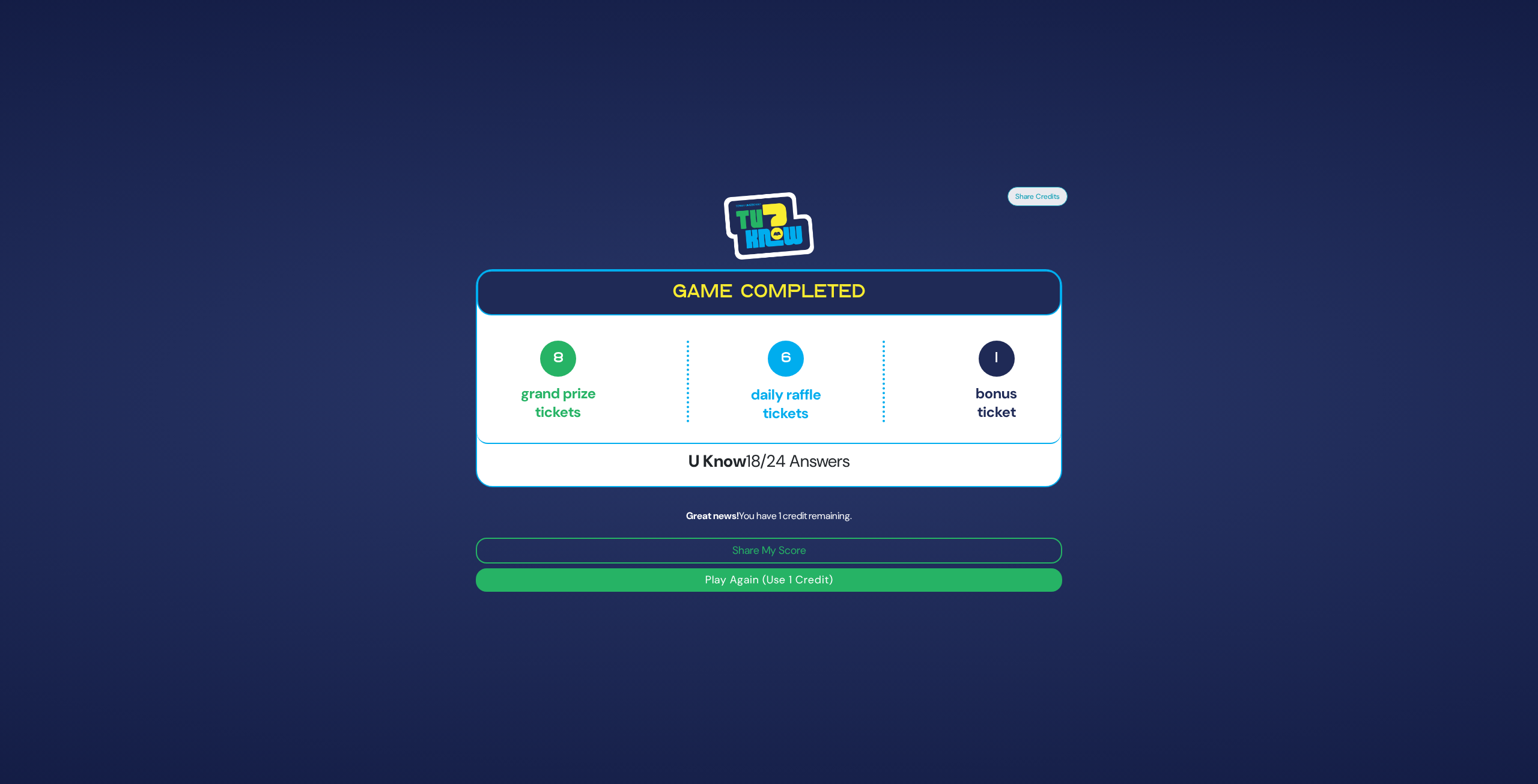
click at [751, 324] on div "Game completed 8 Grand Prize tickets 6 Daily Raffle tickets 1 Bonus ticket 8 Gr…" at bounding box center [769, 357] width 584 height 174
drag, startPoint x: 772, startPoint y: 343, endPoint x: 777, endPoint y: 429, distance: 86.1
click at [772, 348] on p "6 Daily Raffle tickets" at bounding box center [785, 382] width 143 height 82
click at [772, 576] on button "Play Again (Use 1 Credit)" at bounding box center [769, 580] width 587 height 23
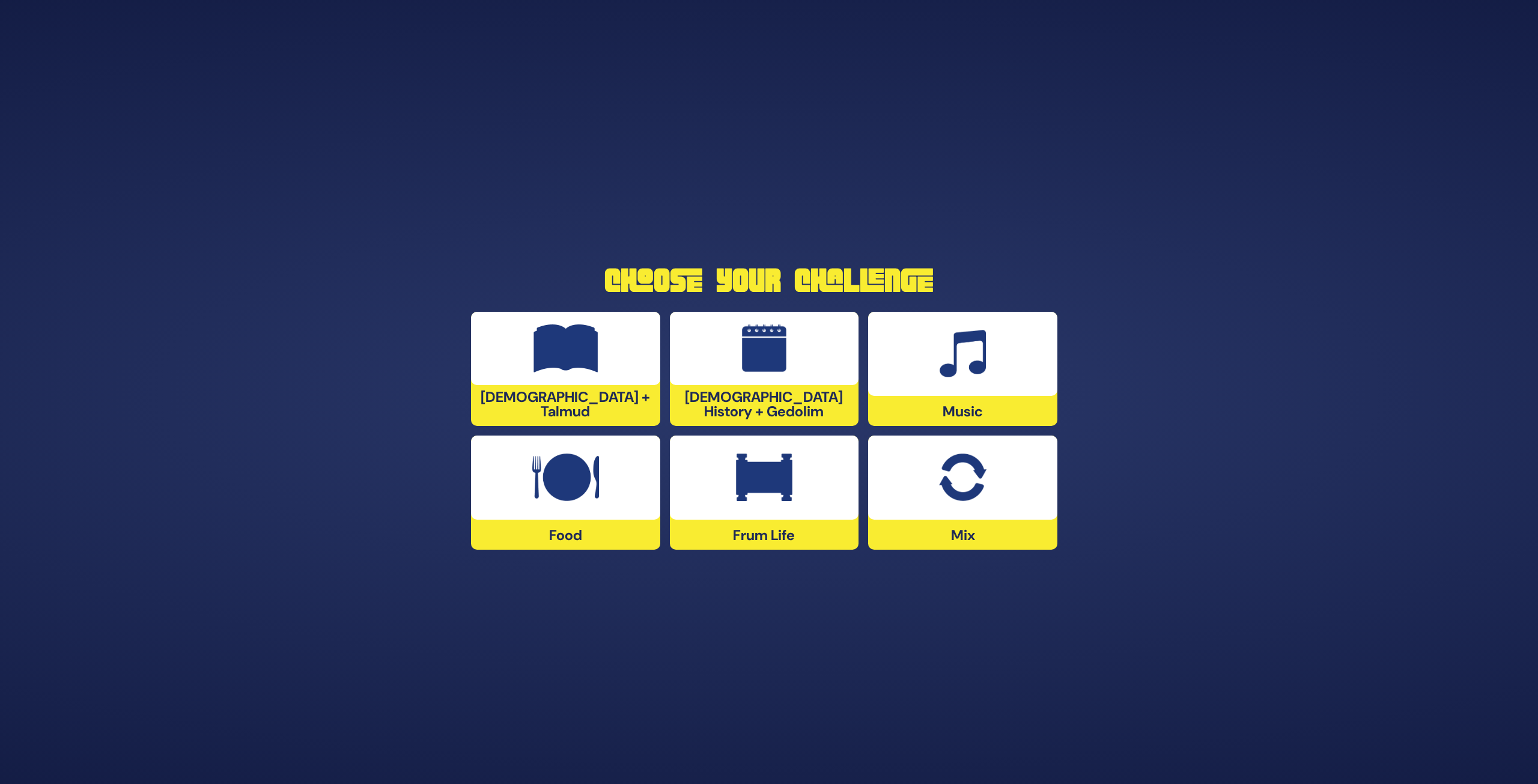
click at [742, 369] on img at bounding box center [765, 348] width 45 height 48
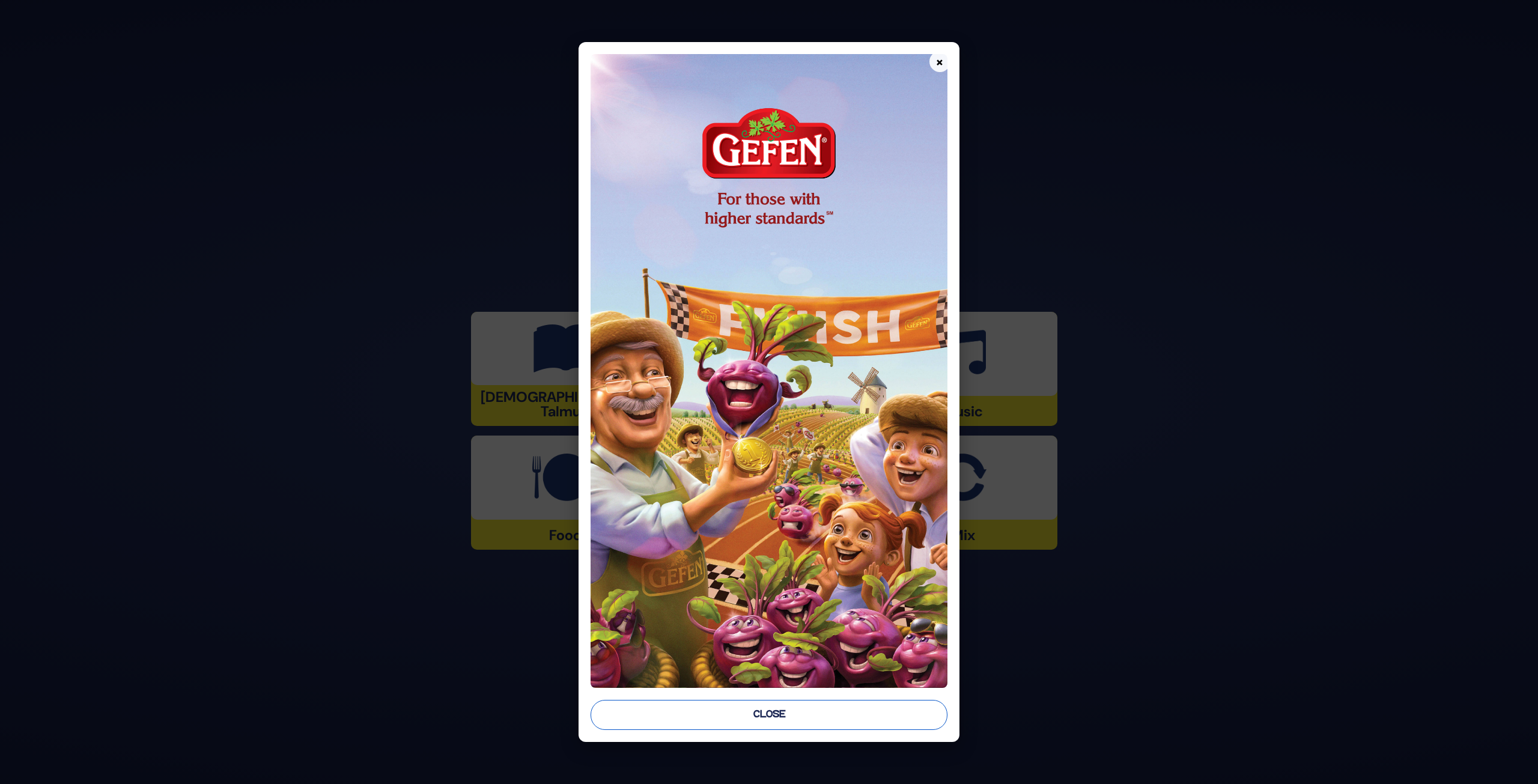
click at [770, 585] on button "Close" at bounding box center [768, 715] width 357 height 30
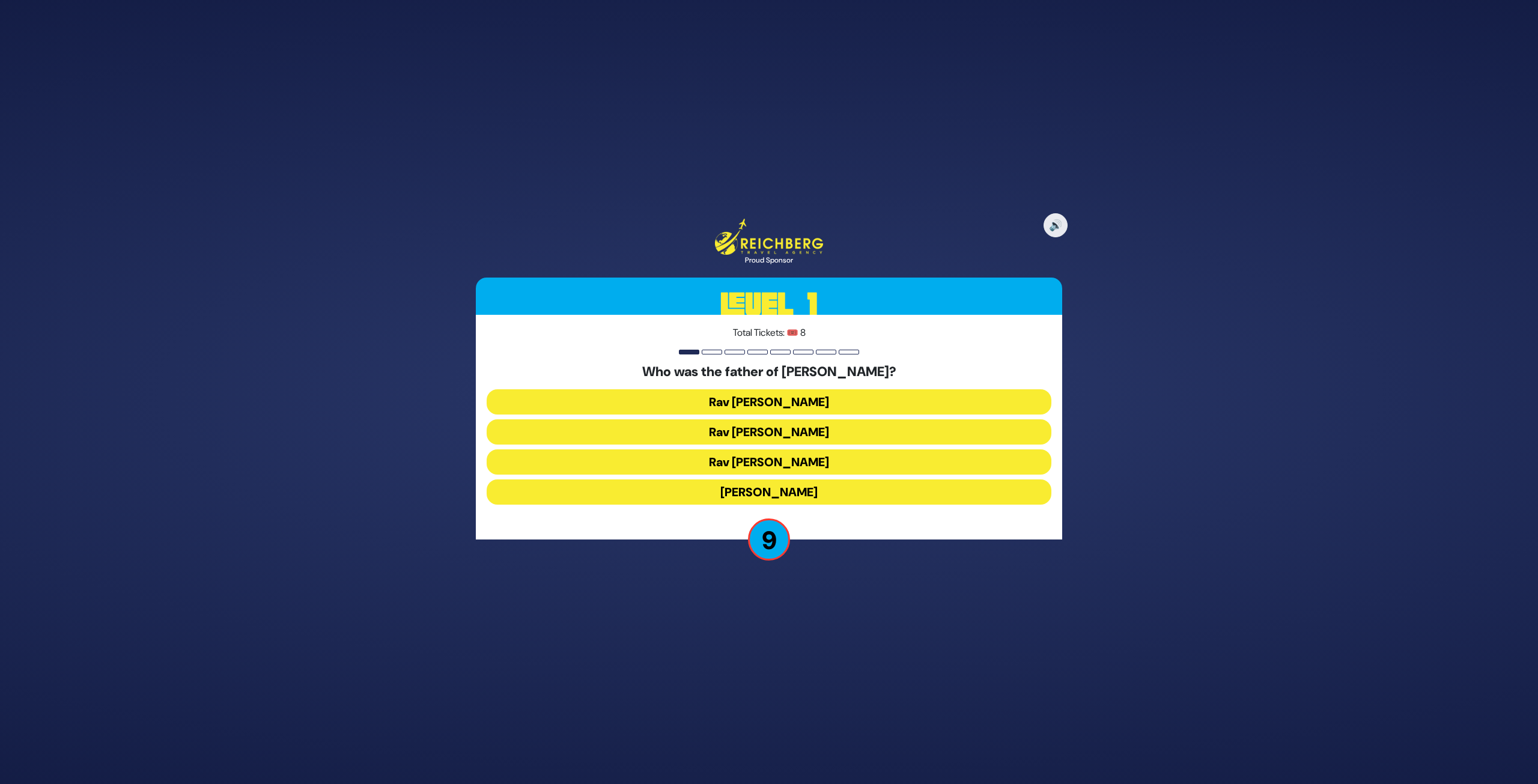
click at [819, 495] on button "Rav Yitzchok Hutner" at bounding box center [769, 492] width 565 height 25
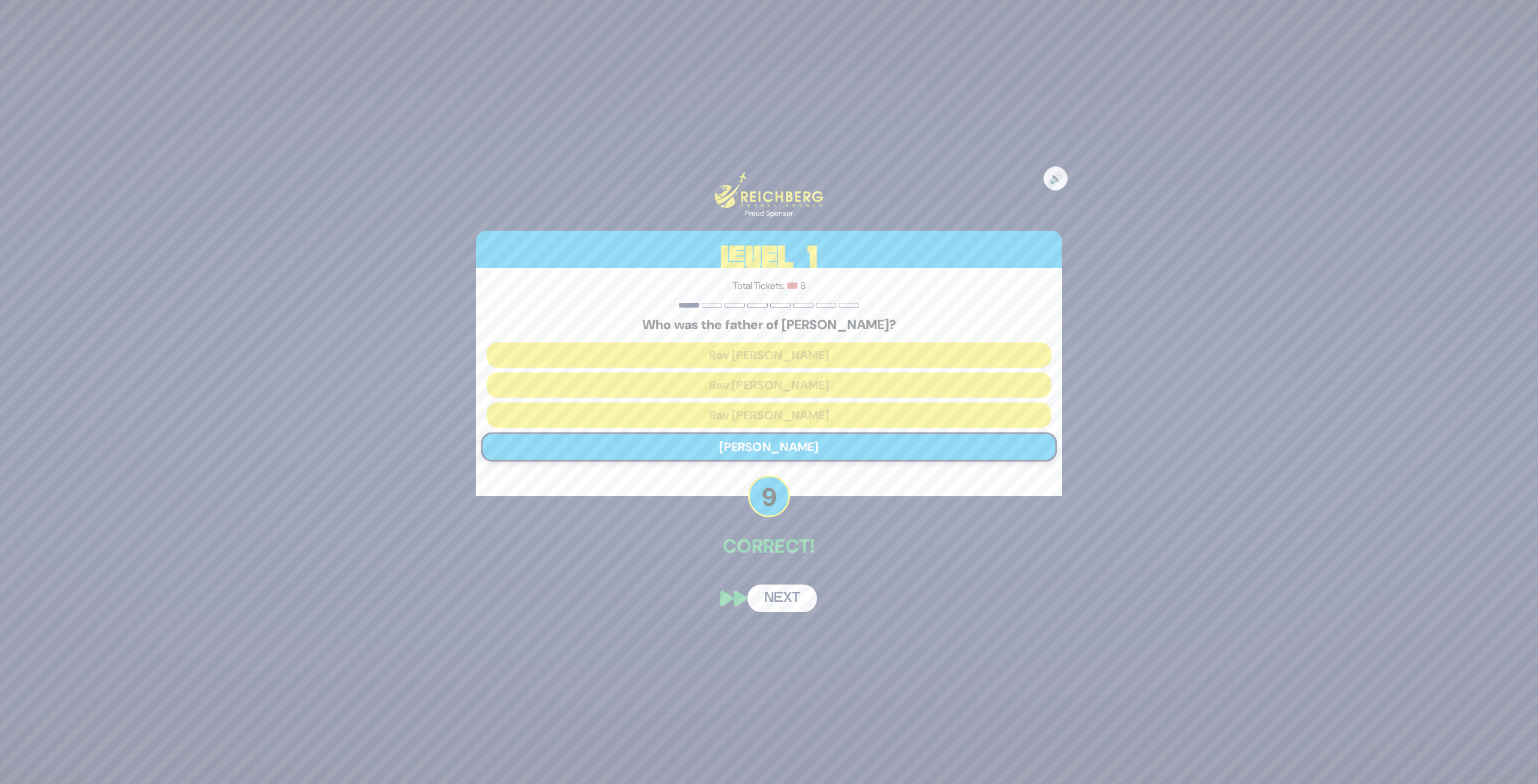
click at [787, 585] on button "Next" at bounding box center [782, 599] width 70 height 28
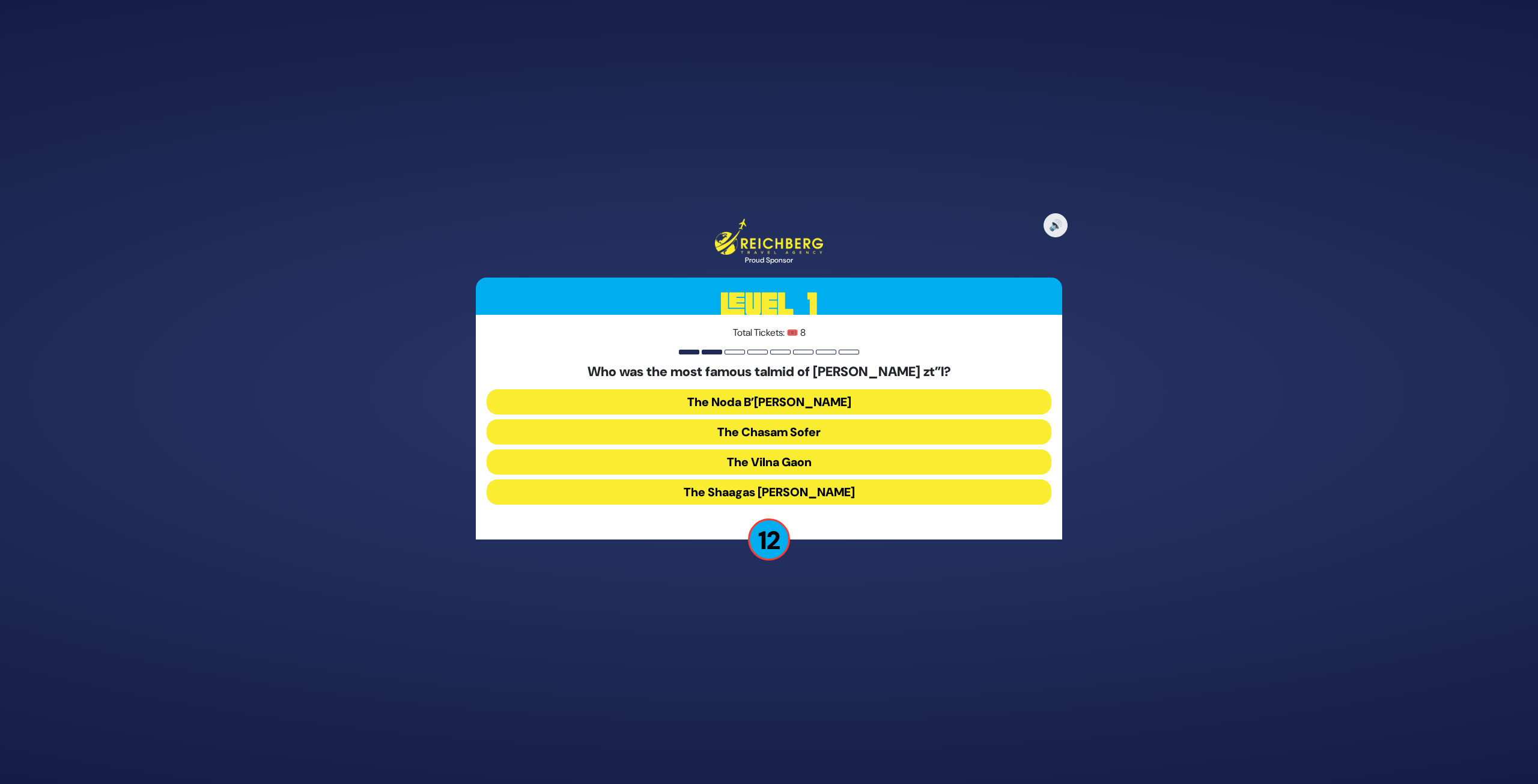
click at [793, 433] on button "The Chasam Sofer" at bounding box center [769, 432] width 565 height 25
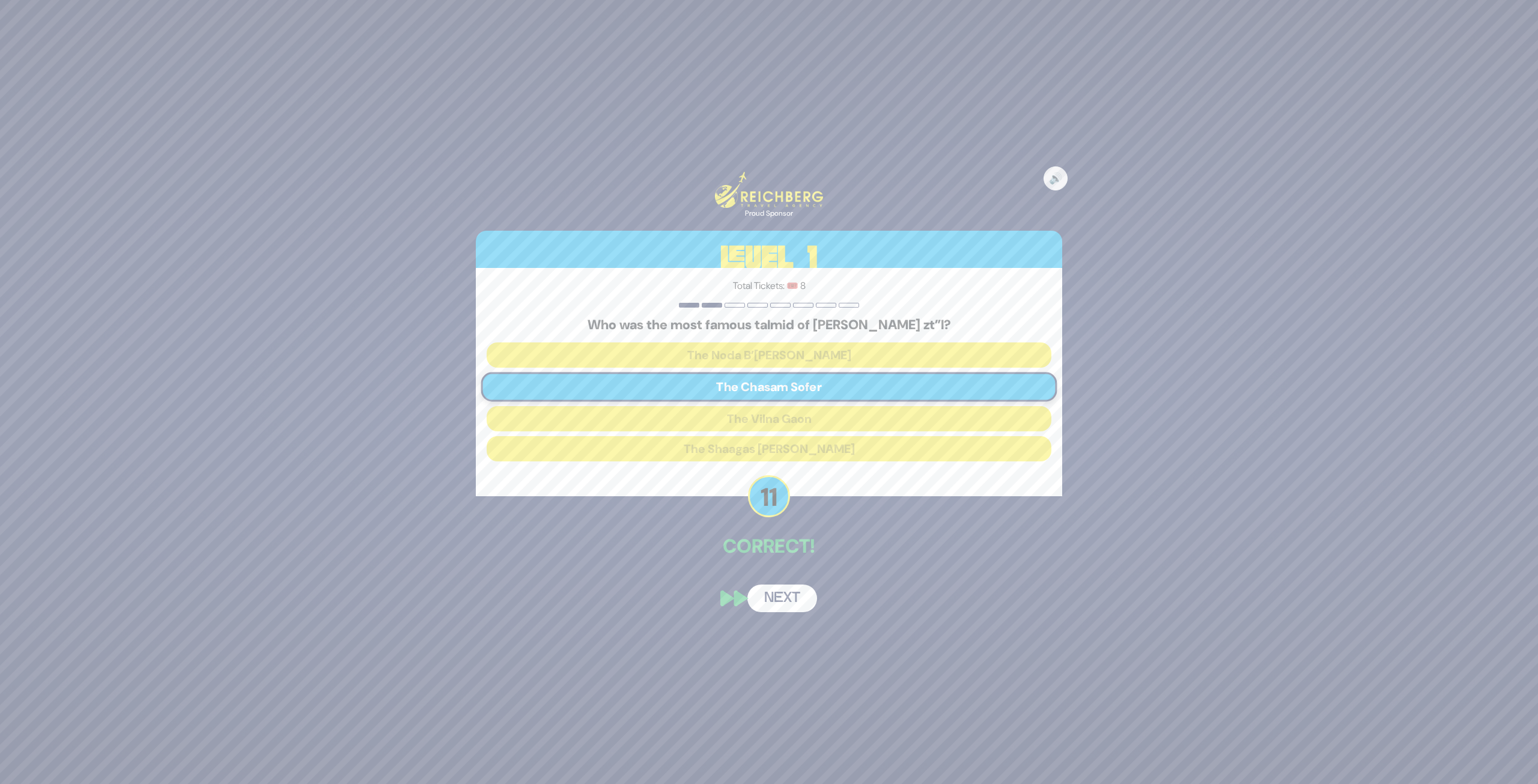
click at [794, 585] on button "Next" at bounding box center [782, 599] width 70 height 28
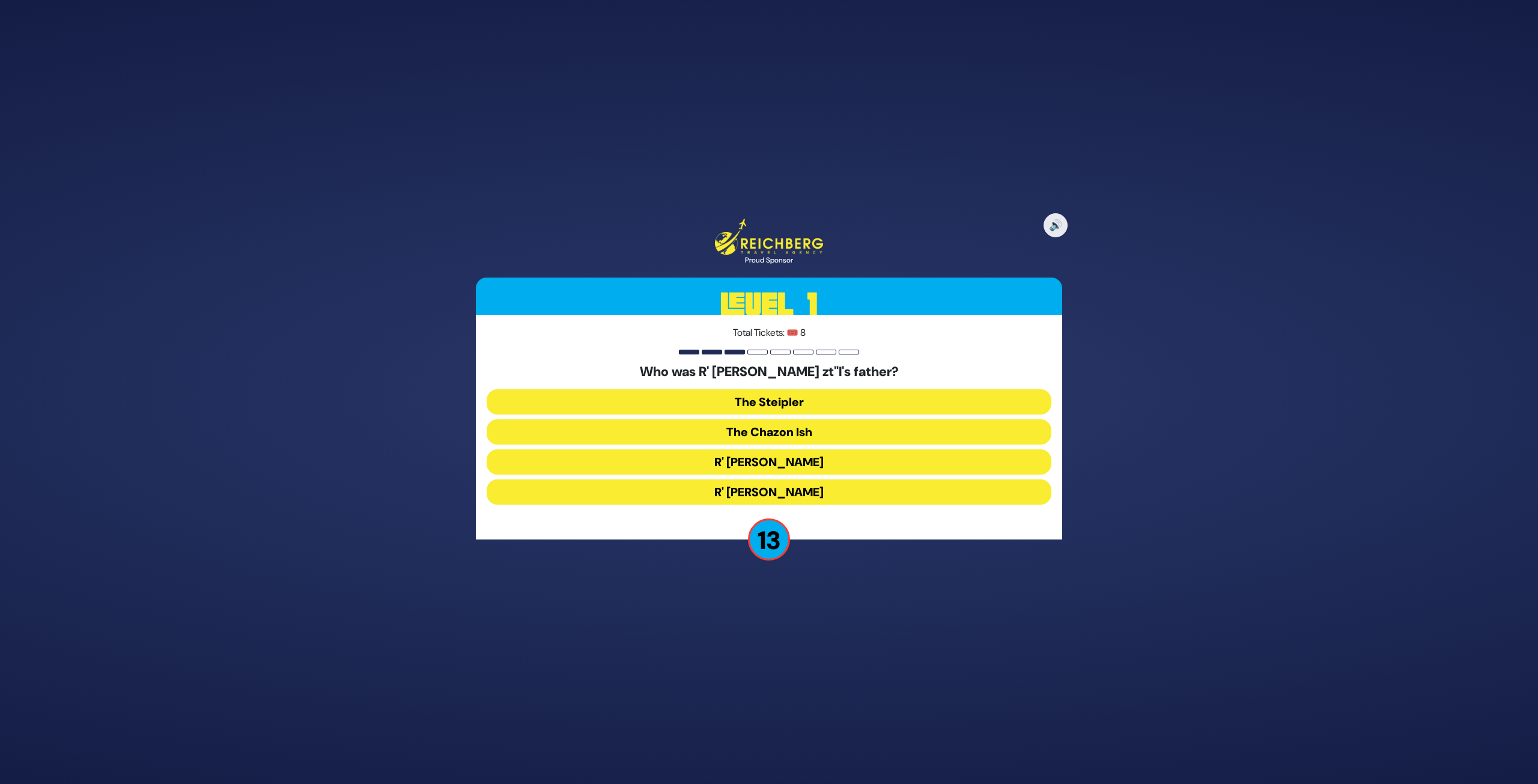
click at [787, 394] on button "The Steipler" at bounding box center [769, 402] width 565 height 25
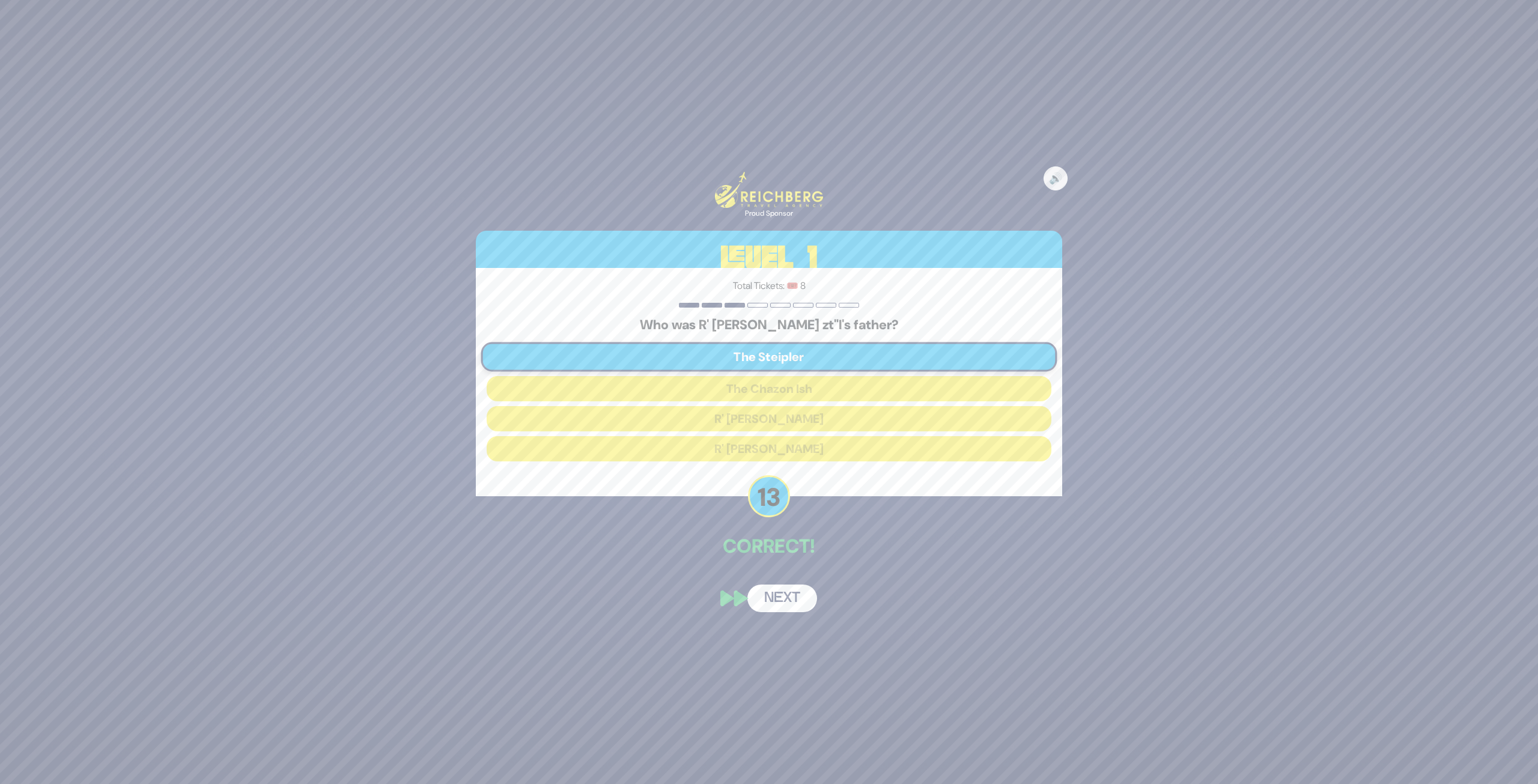
click at [790, 585] on button "Next" at bounding box center [782, 599] width 70 height 28
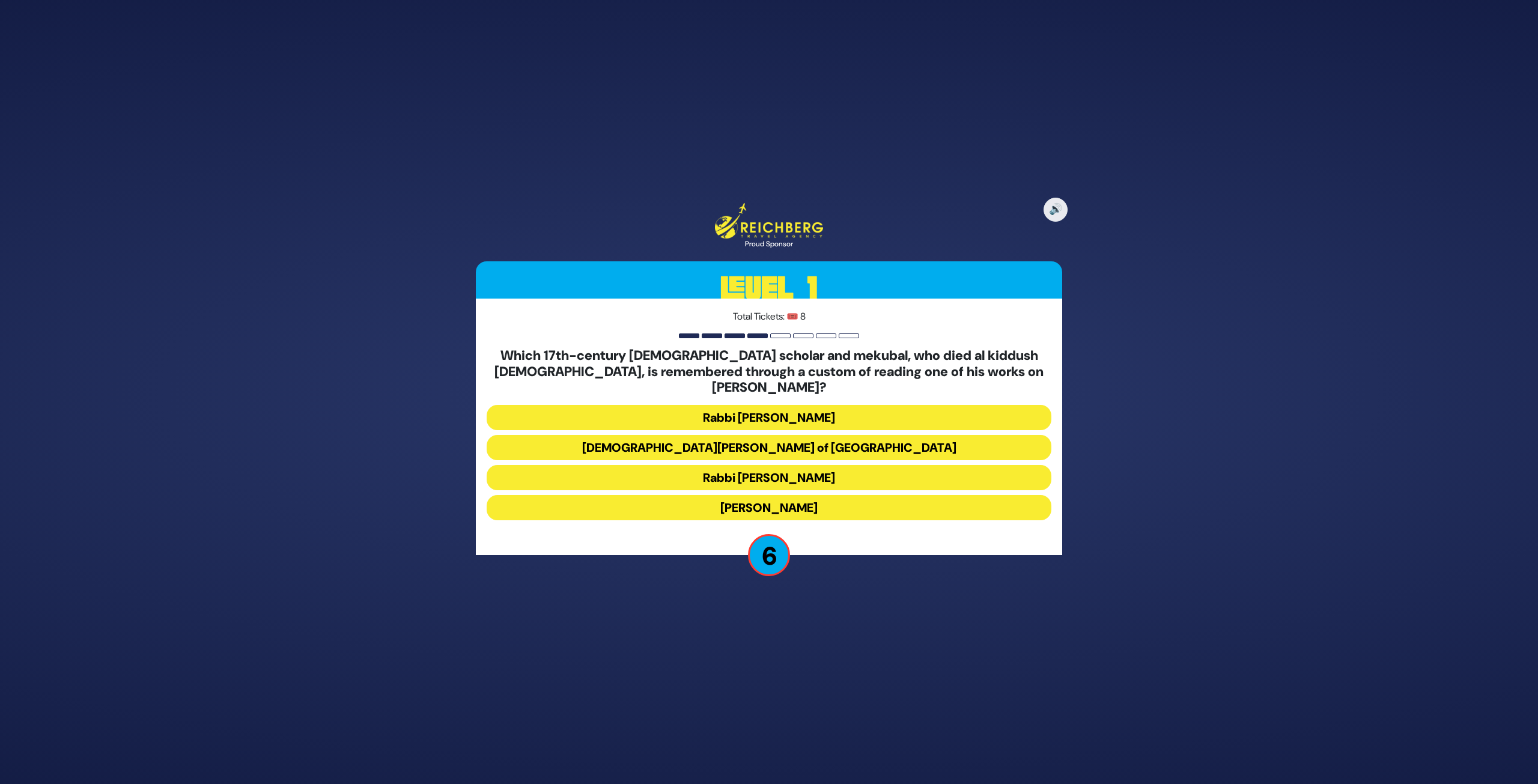
click at [827, 441] on button "Rabbi Shimshon of Ostropoli" at bounding box center [769, 448] width 565 height 25
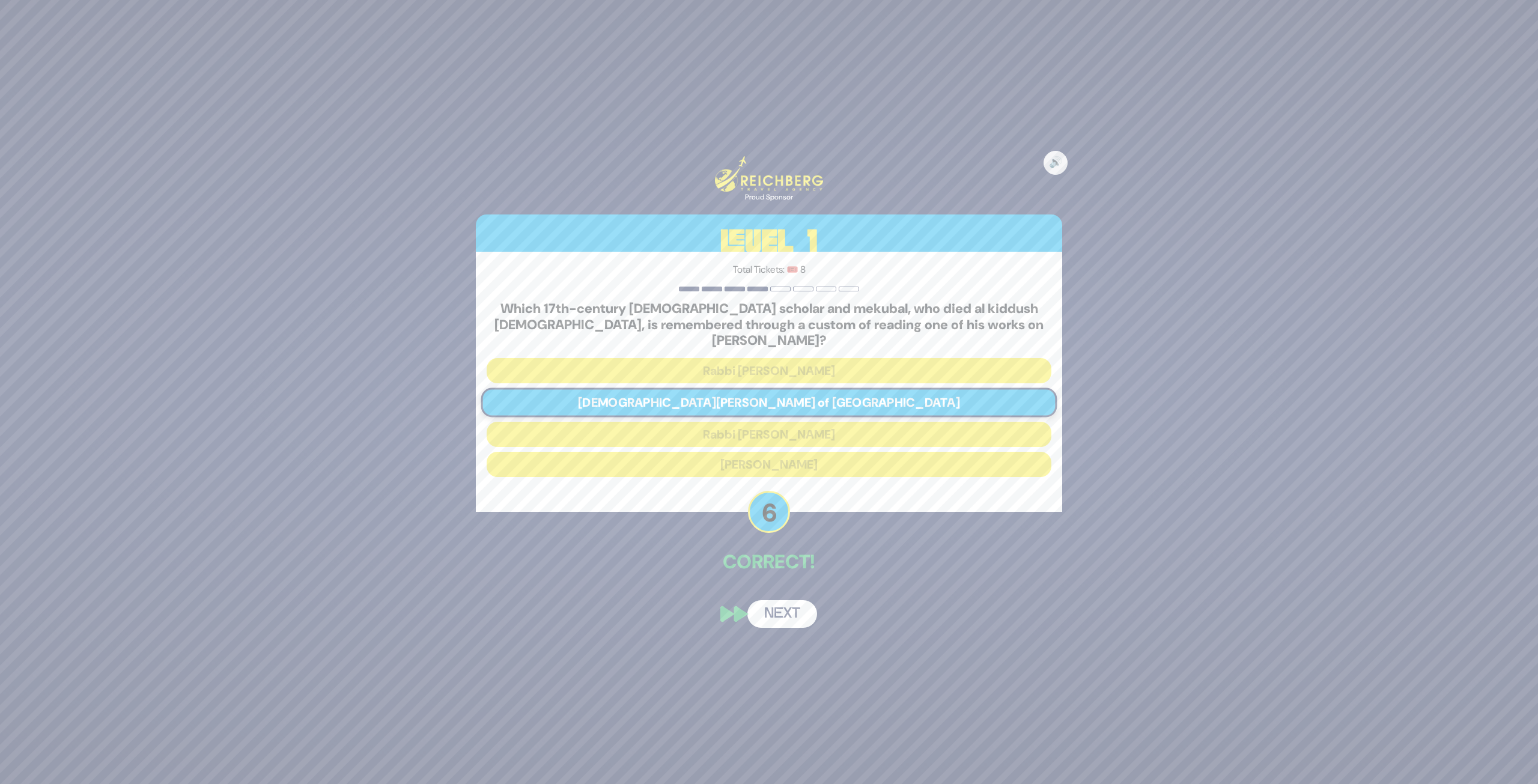
click at [788, 585] on button "Next" at bounding box center [782, 614] width 70 height 28
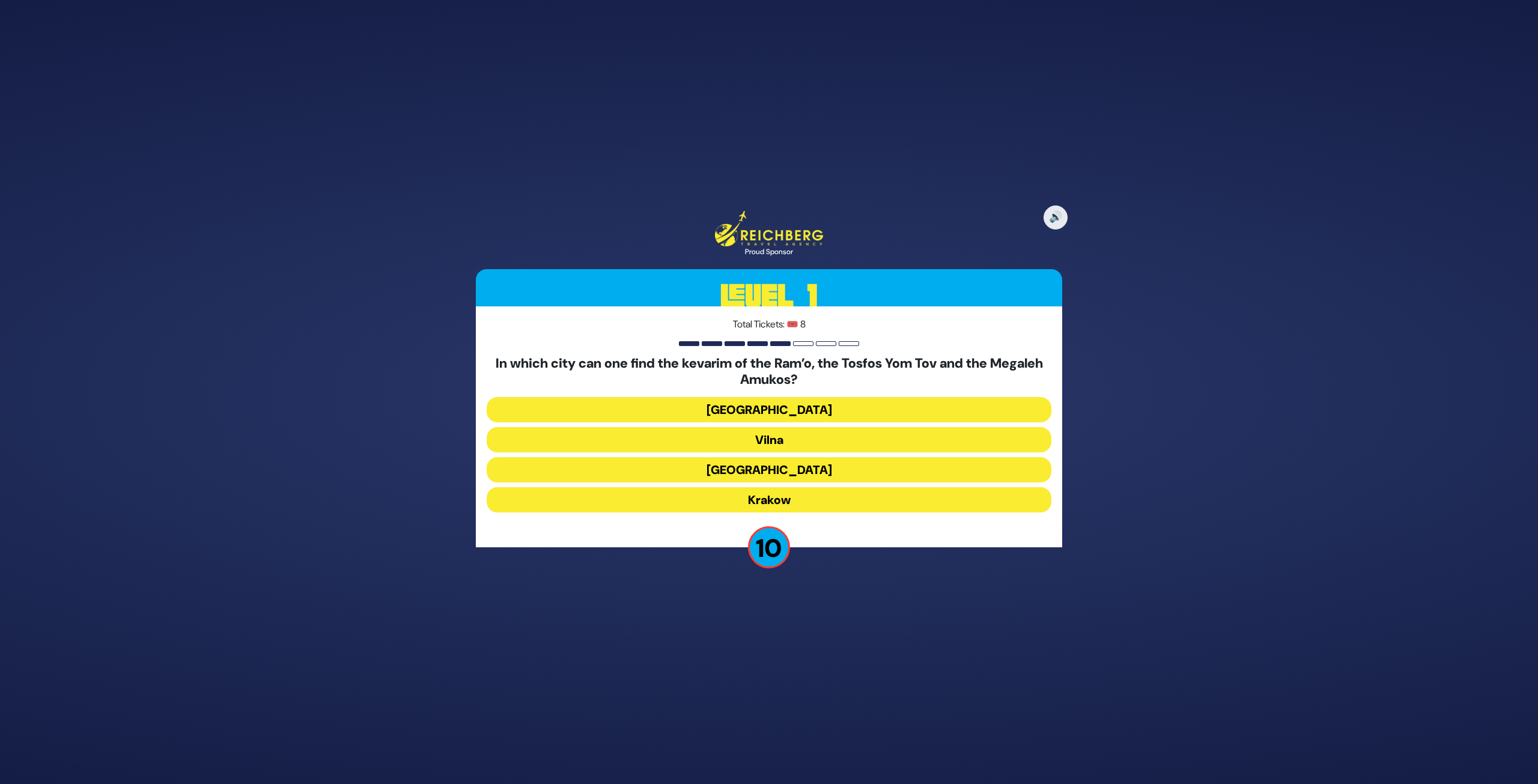
drag, startPoint x: 756, startPoint y: 497, endPoint x: 768, endPoint y: 492, distance: 13.0
click at [761, 494] on button "Krakow" at bounding box center [769, 500] width 565 height 25
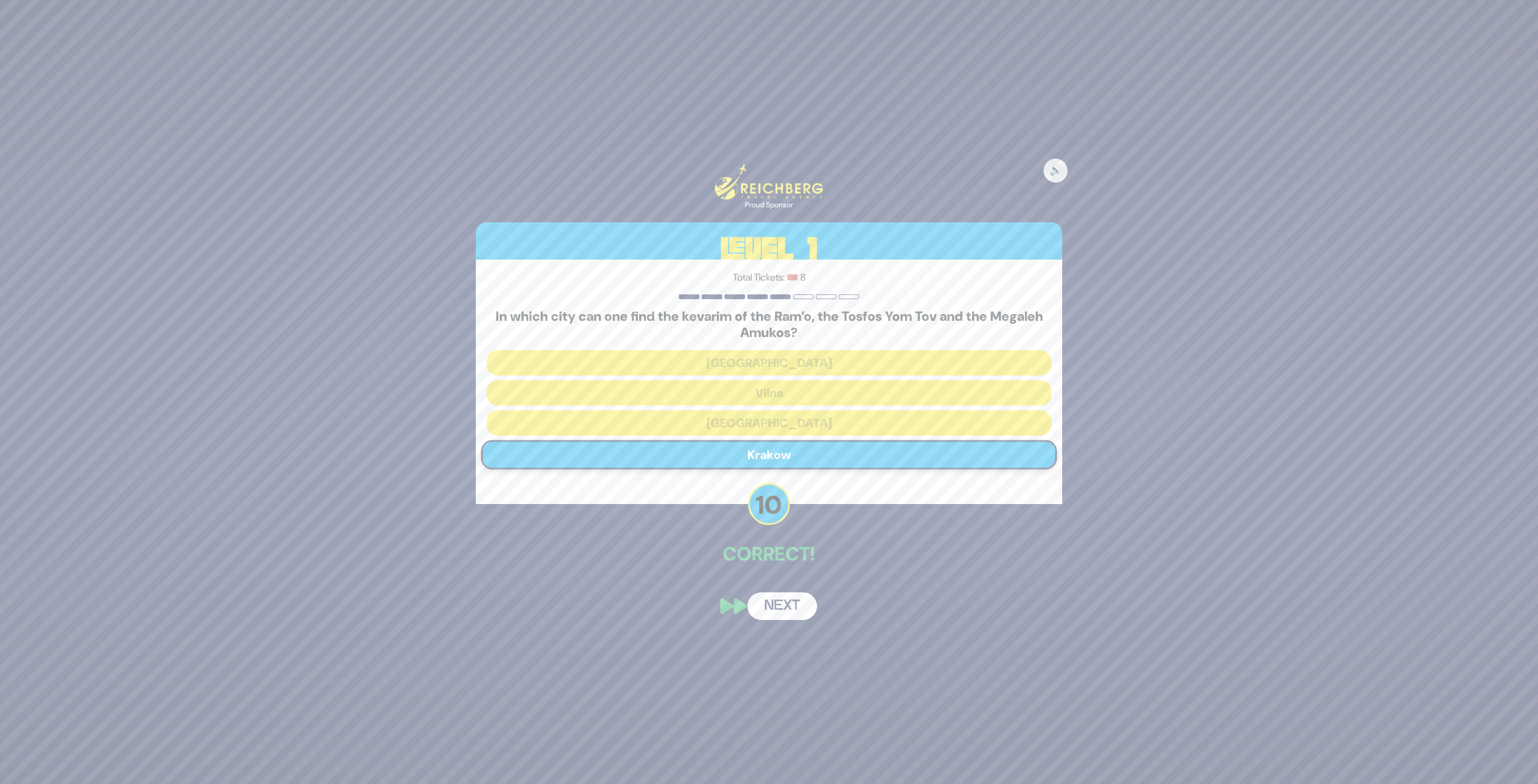
click at [772, 585] on button "Next" at bounding box center [782, 606] width 70 height 28
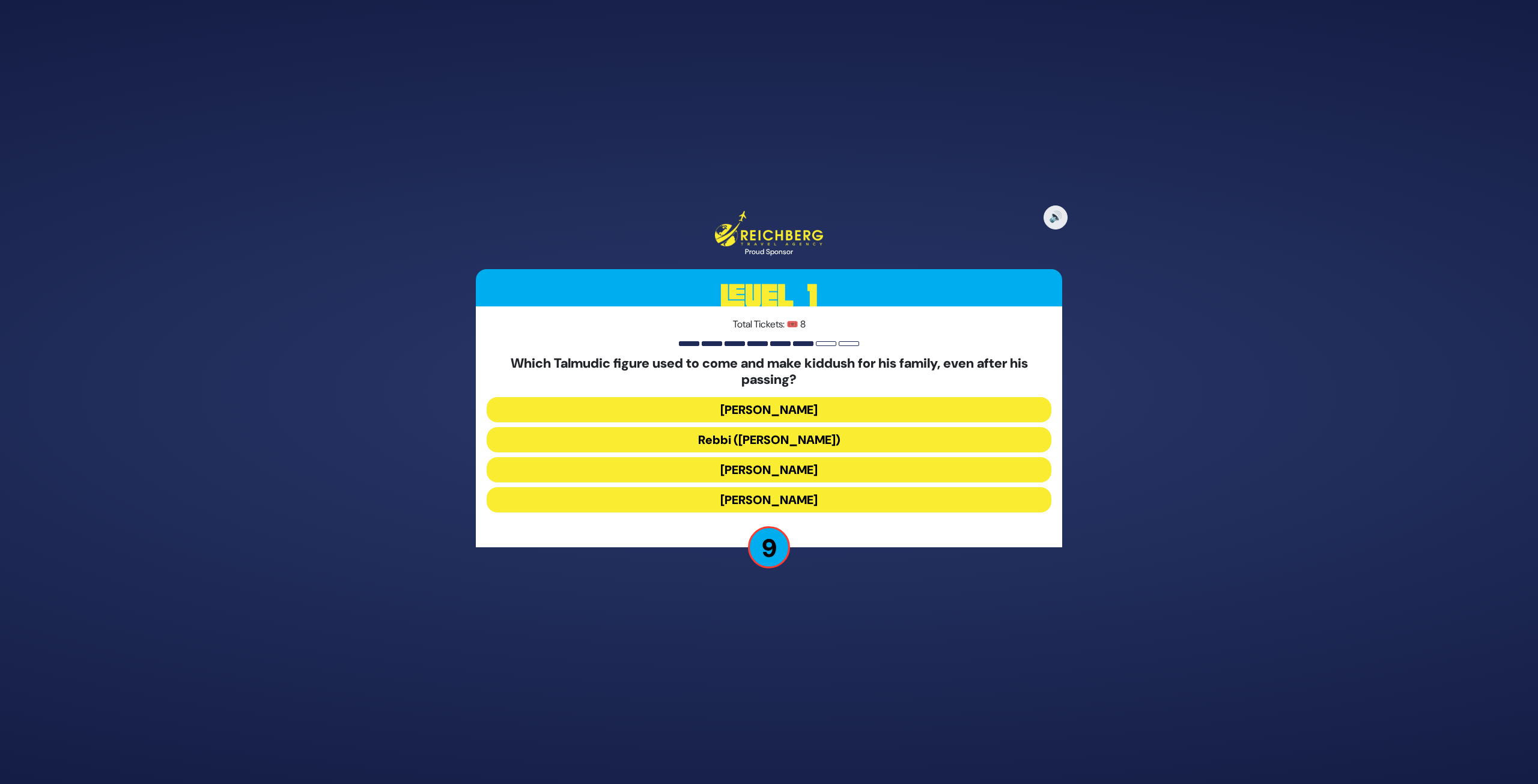
click at [756, 439] on button "Rebbi (Rabbi Yehuda HaNasi)" at bounding box center [769, 439] width 565 height 25
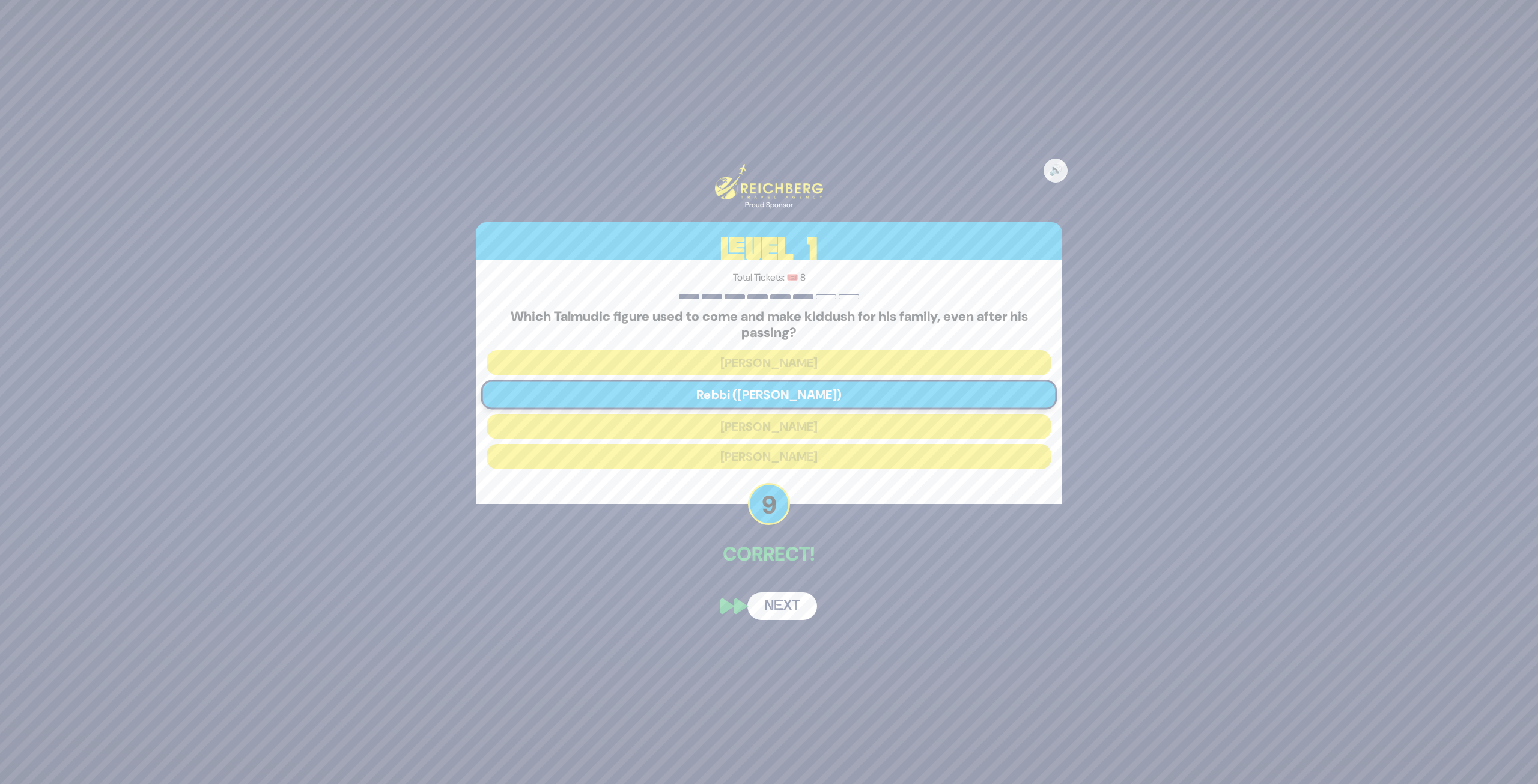
click at [796, 585] on button "Next" at bounding box center [782, 606] width 70 height 28
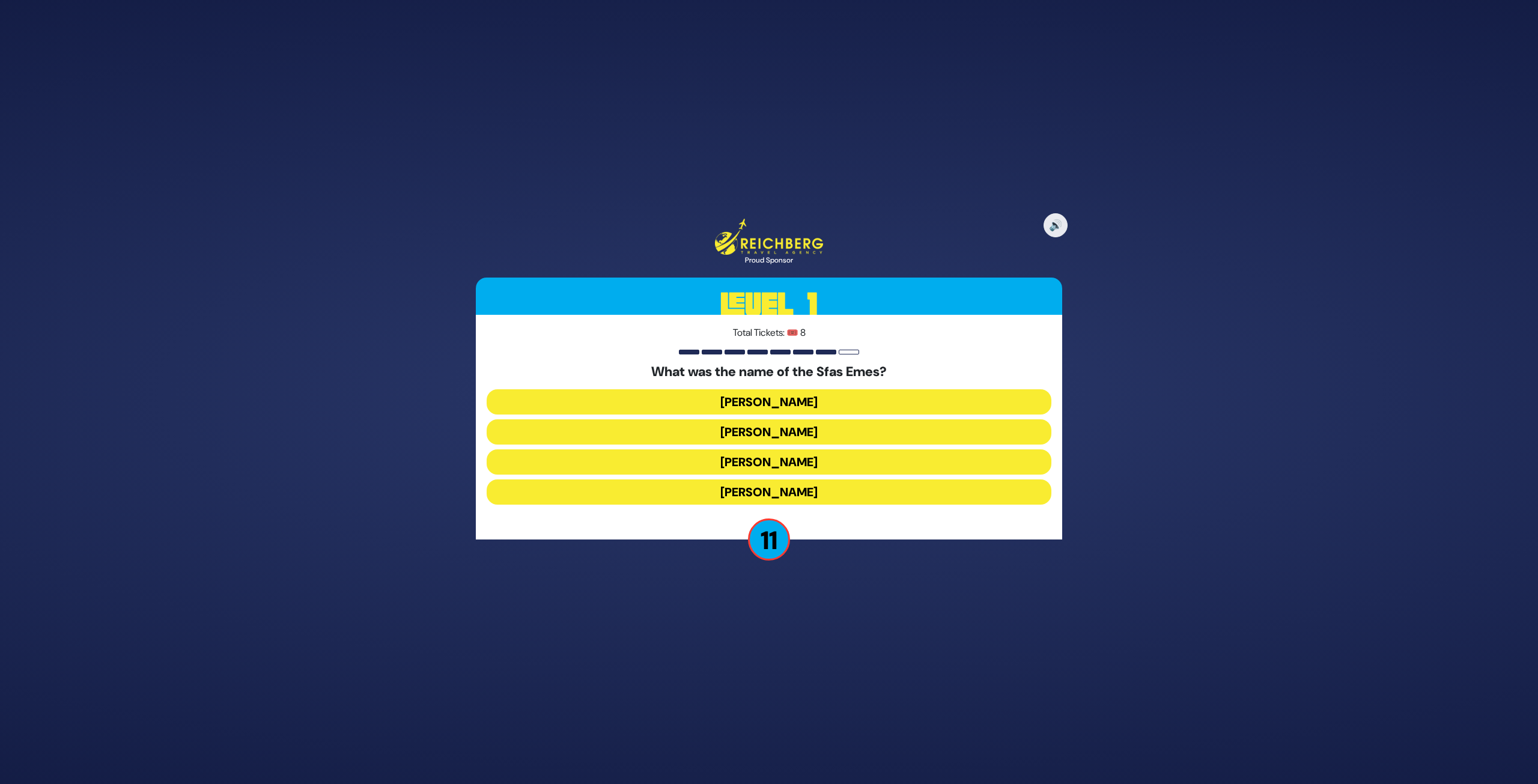
click at [797, 492] on button "Yehuda Aryeh Leib" at bounding box center [769, 492] width 565 height 25
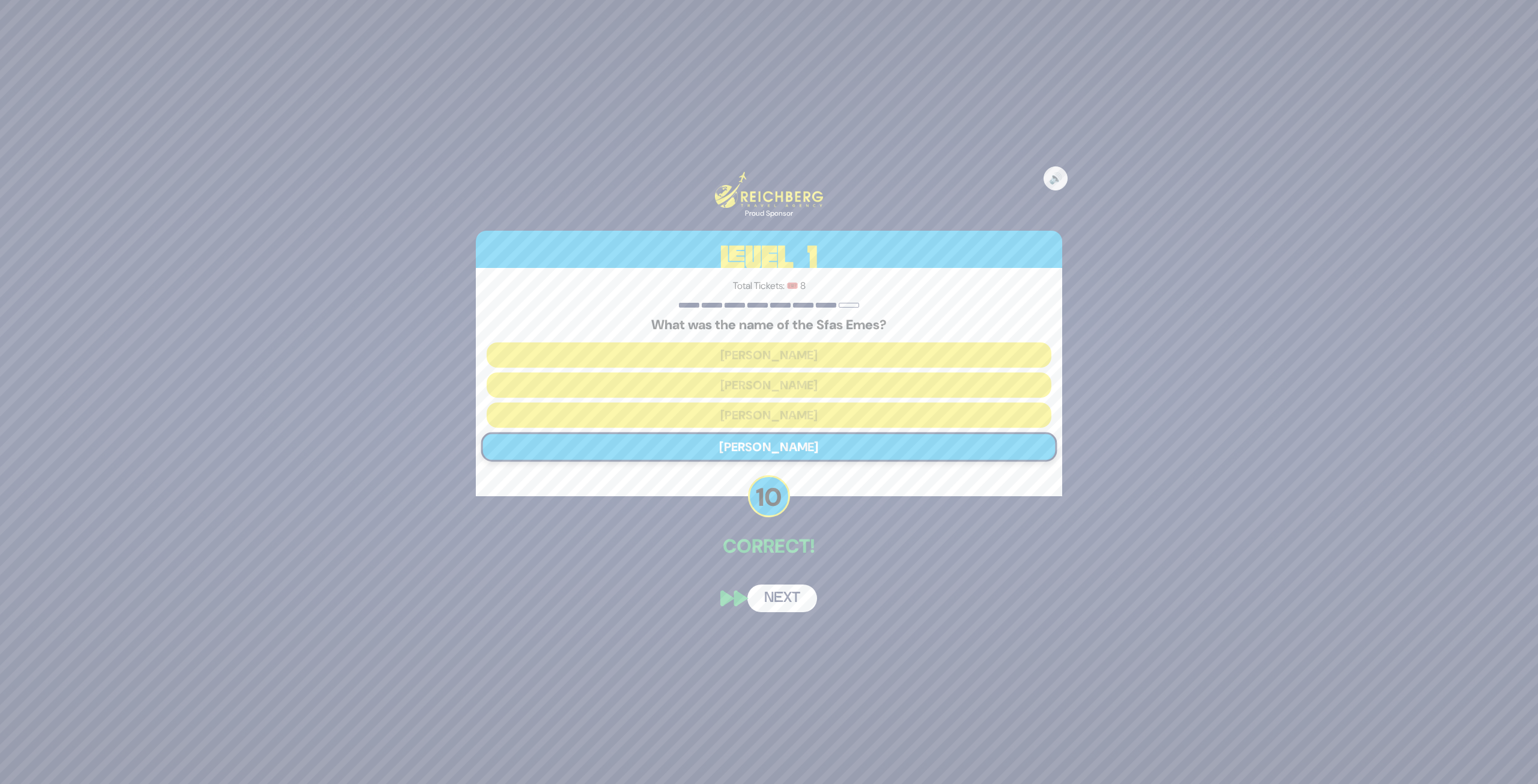
click at [779, 585] on button "Next" at bounding box center [782, 599] width 70 height 28
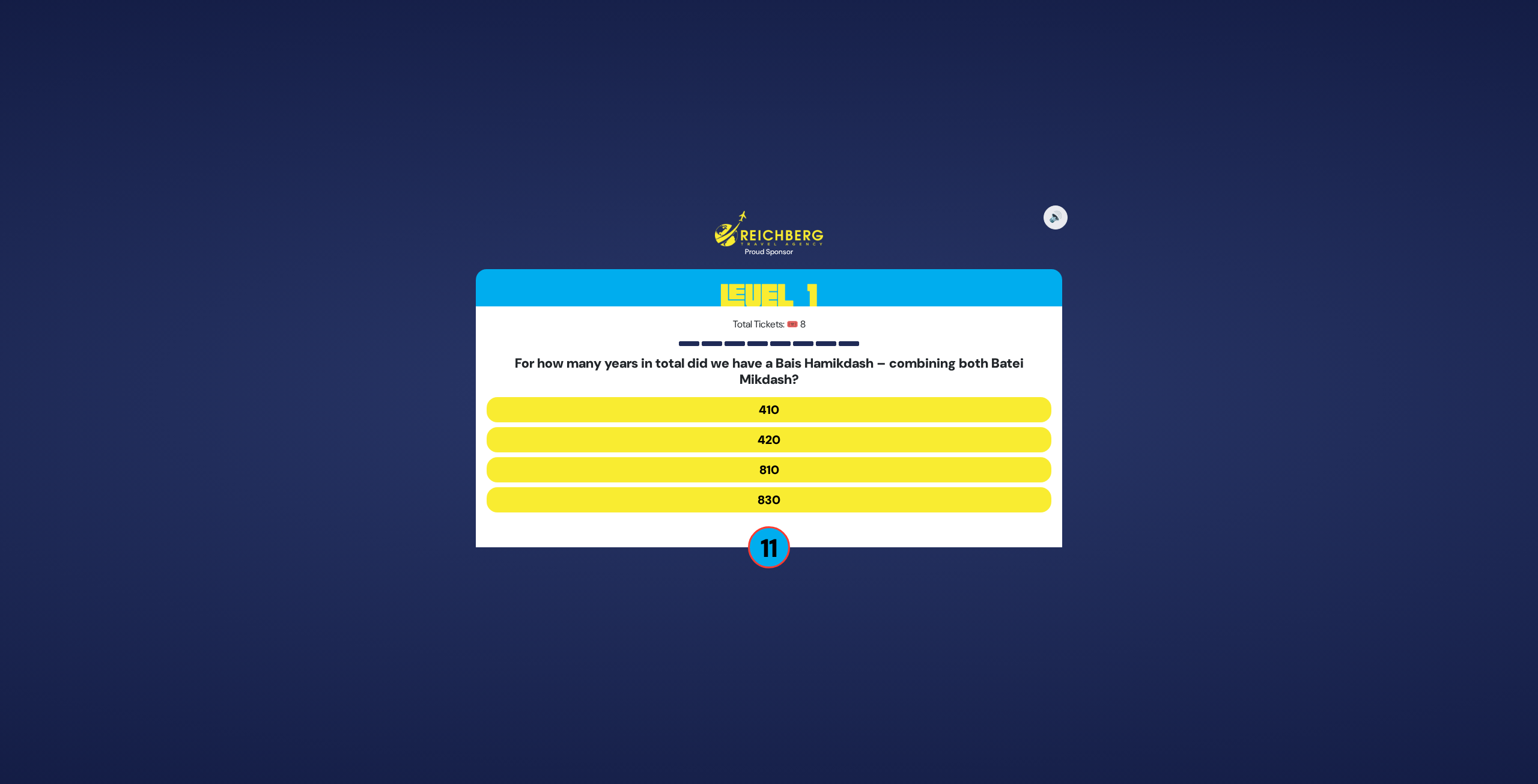
click at [772, 504] on button "830" at bounding box center [769, 500] width 565 height 25
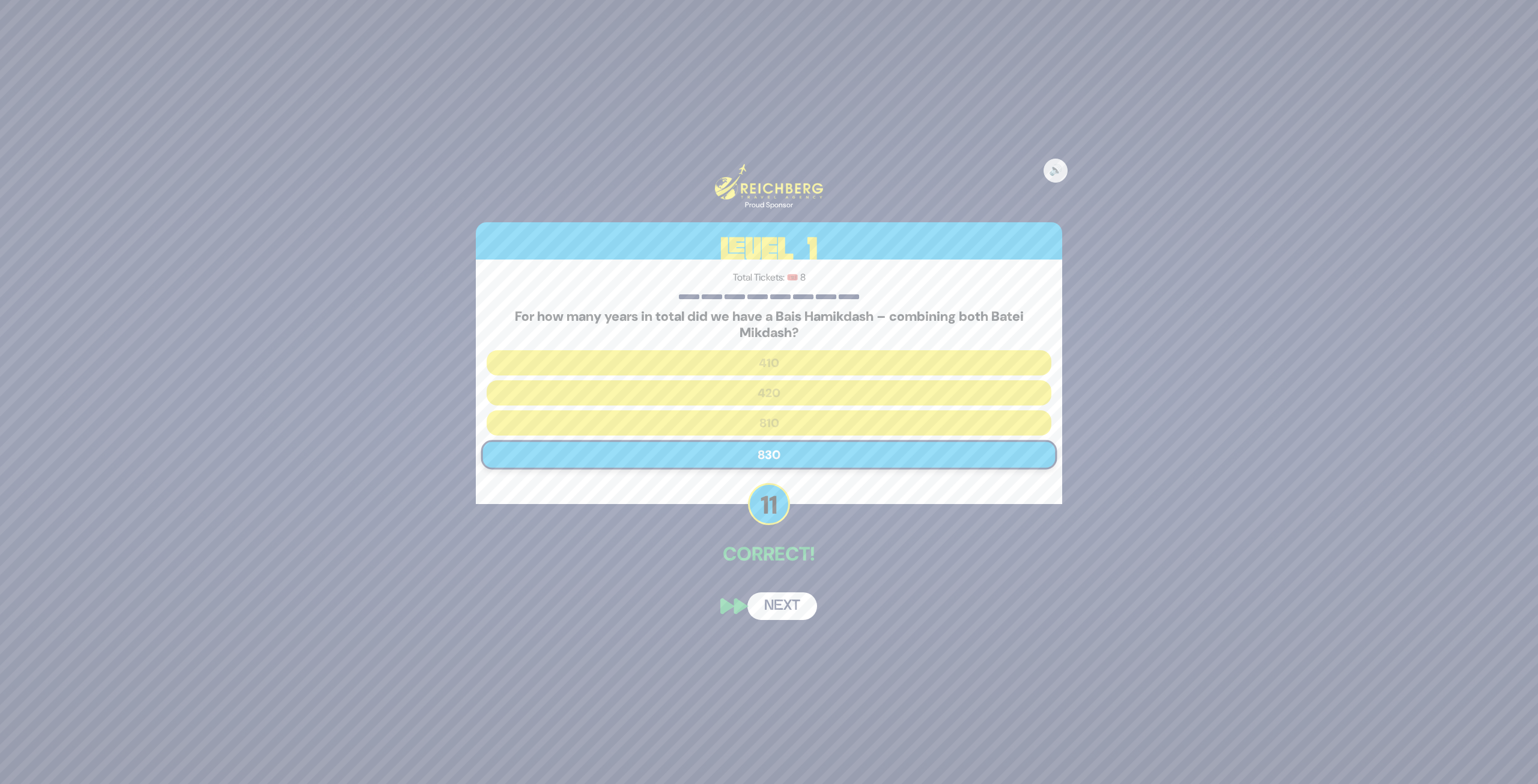
click at [770, 585] on button "Next" at bounding box center [782, 606] width 70 height 28
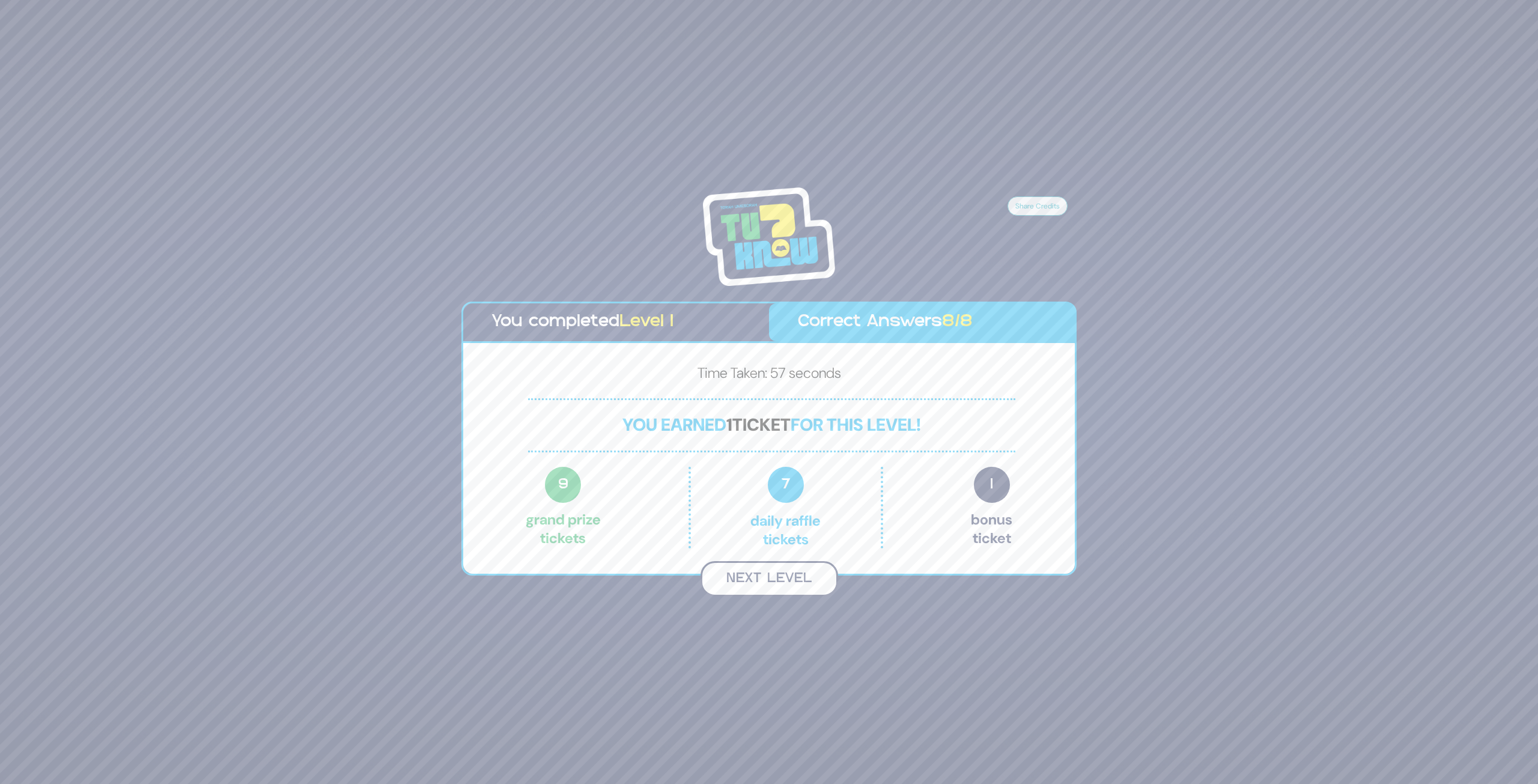
click at [797, 585] on button "Next Level" at bounding box center [769, 579] width 138 height 35
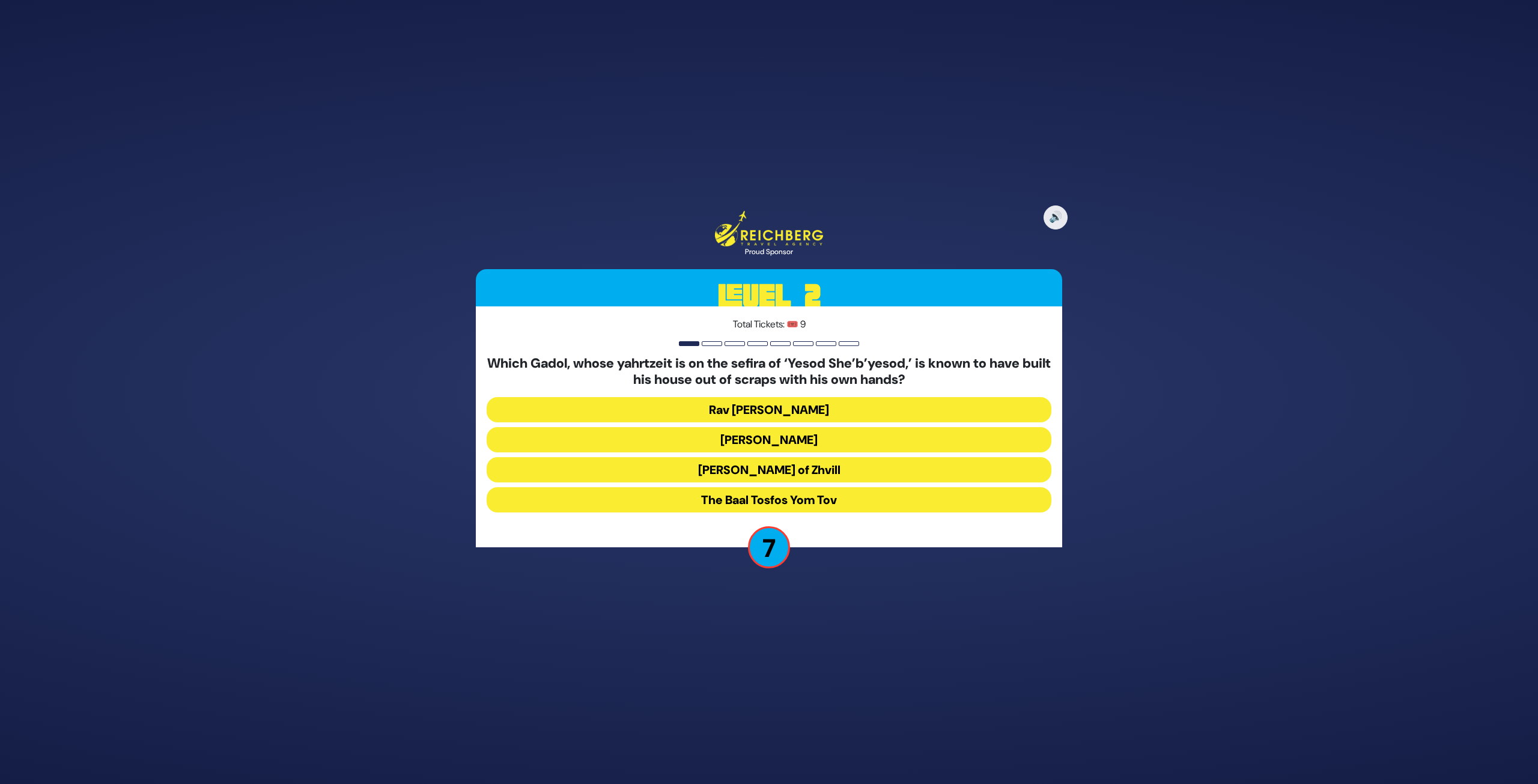
click at [780, 409] on button "Rav Menachem Ziemba" at bounding box center [769, 410] width 565 height 25
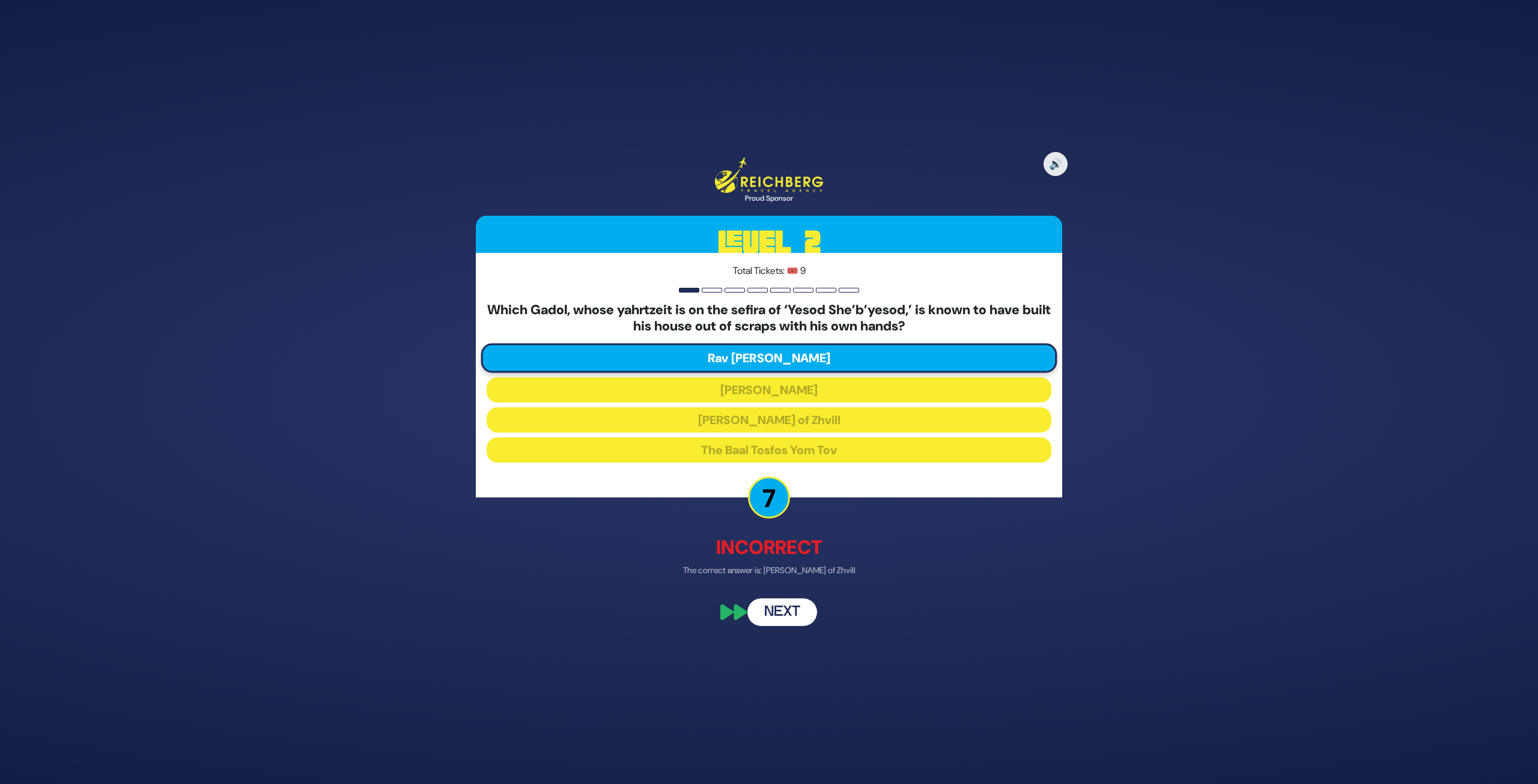
click at [780, 585] on button "Next" at bounding box center [782, 613] width 70 height 28
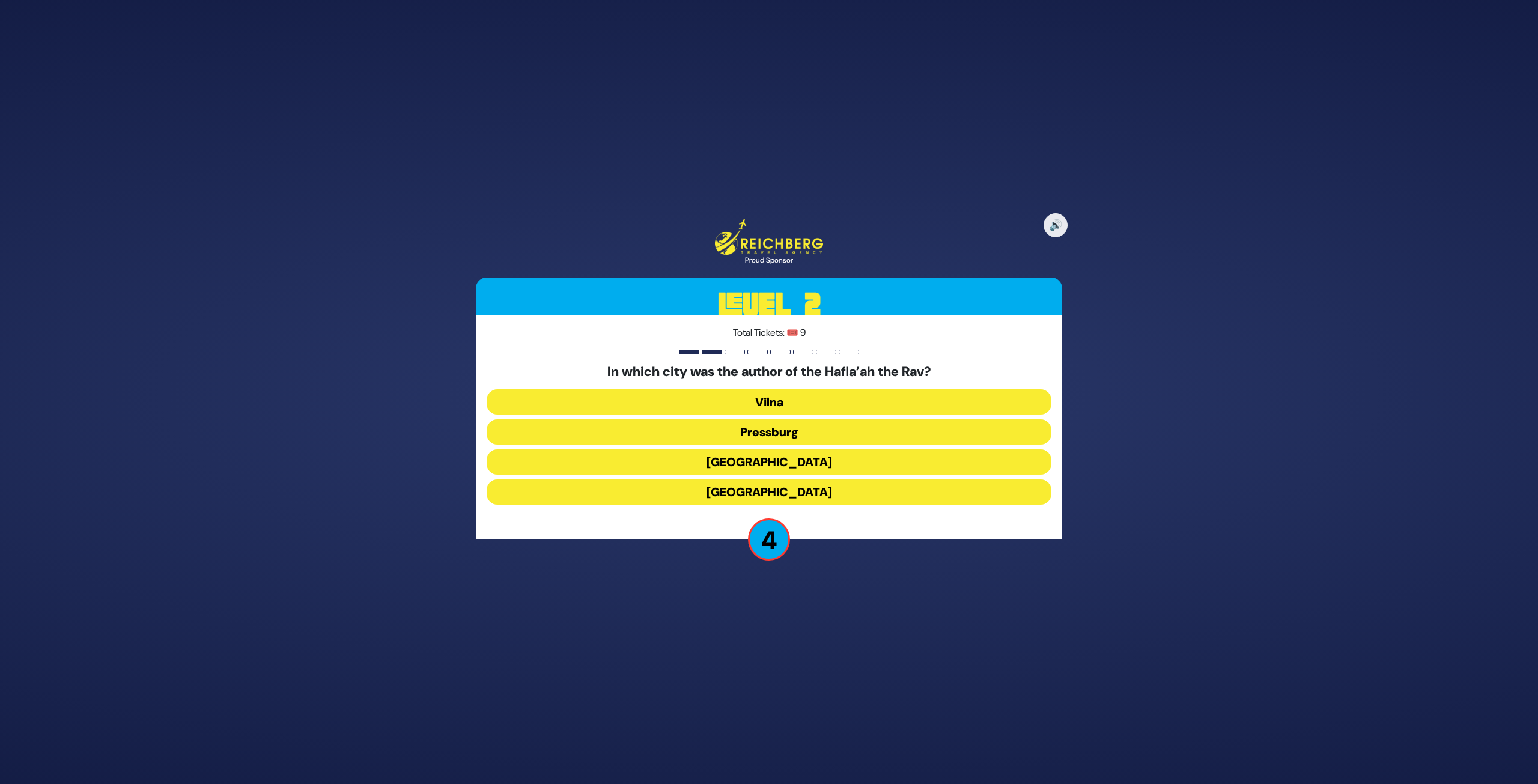
click at [778, 465] on button "Frankfurt" at bounding box center [769, 462] width 565 height 25
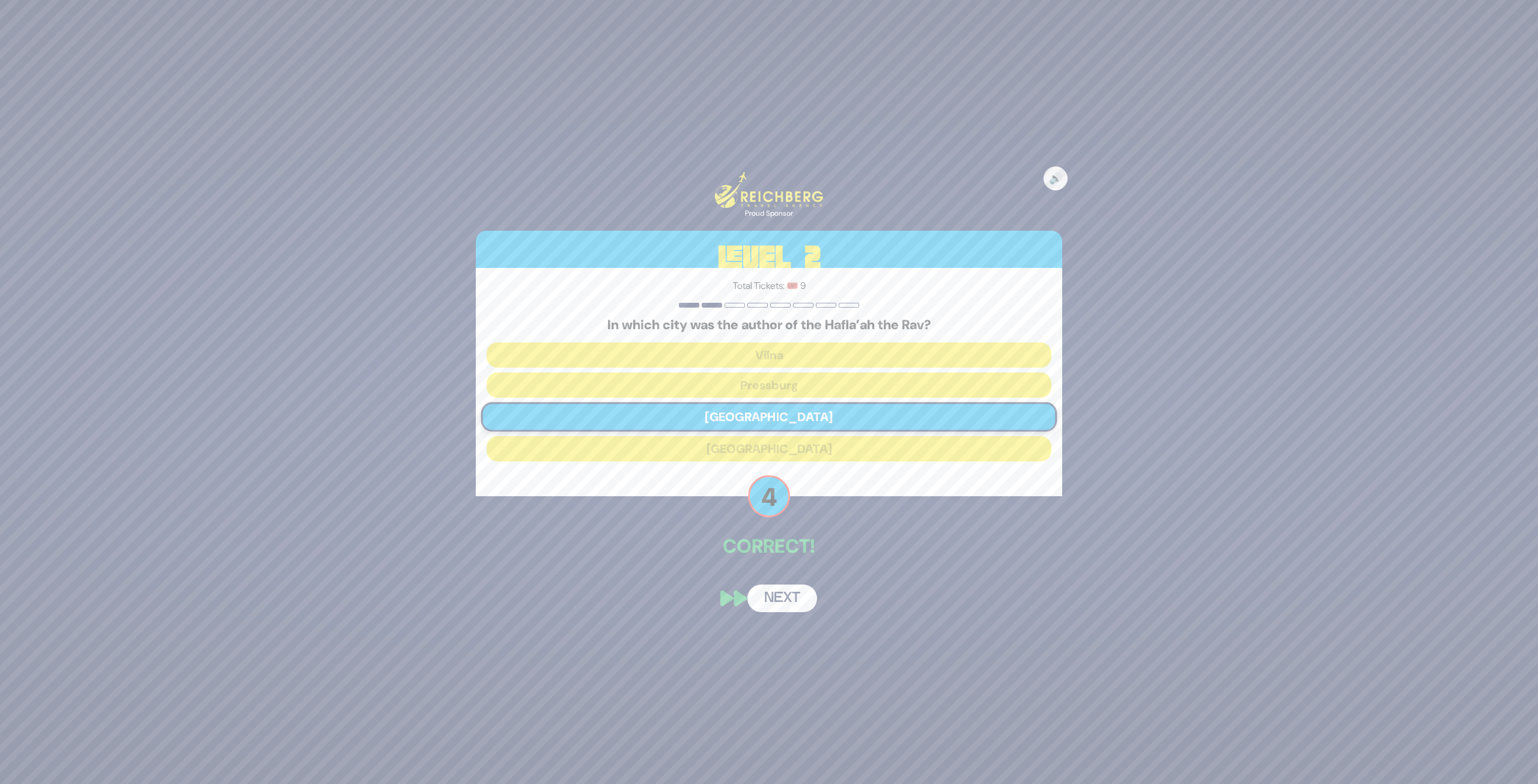
click at [772, 585] on button "Next" at bounding box center [782, 599] width 70 height 28
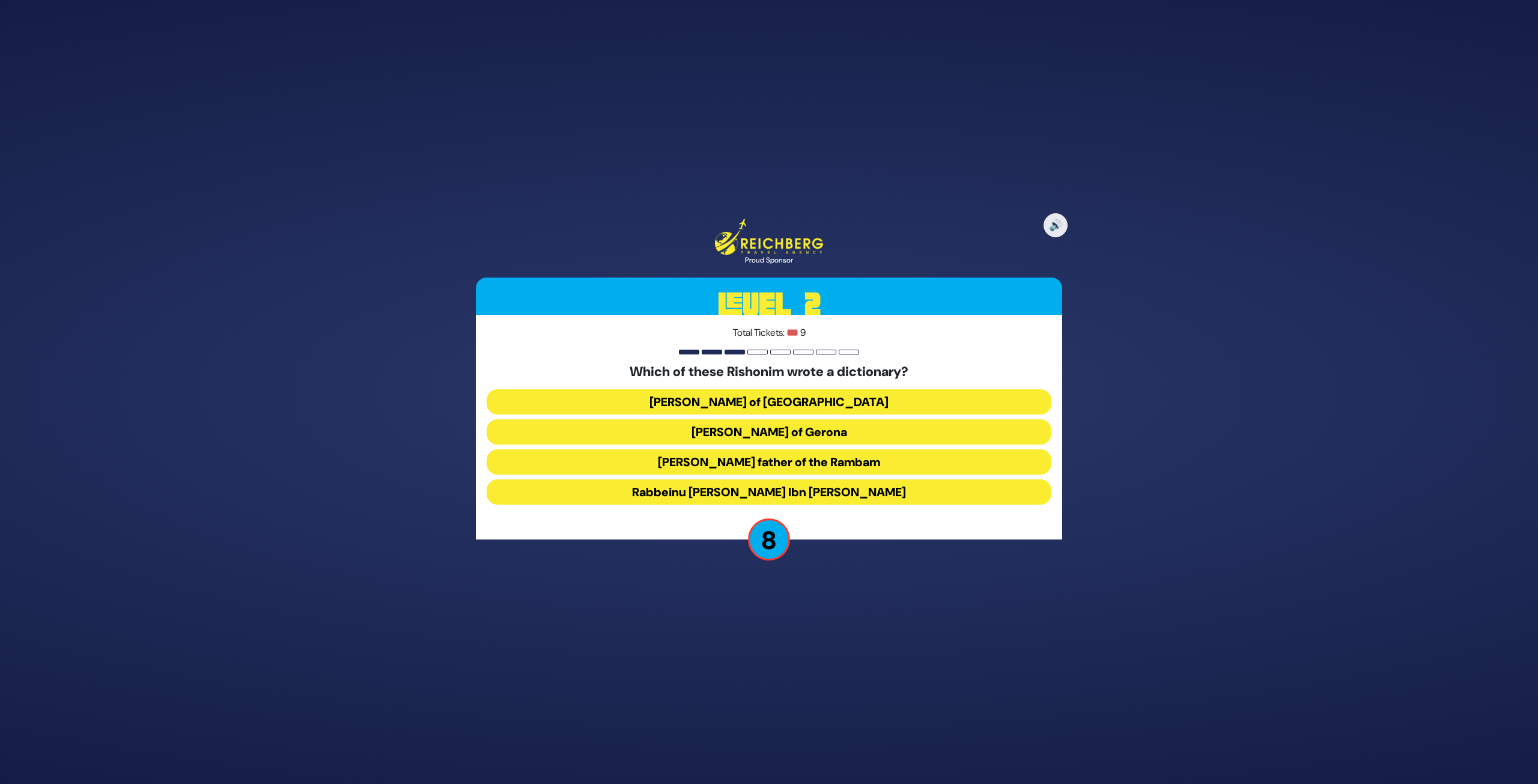
click at [844, 496] on button "Rabbeinu Avraham Ibn Ezra" at bounding box center [769, 492] width 565 height 25
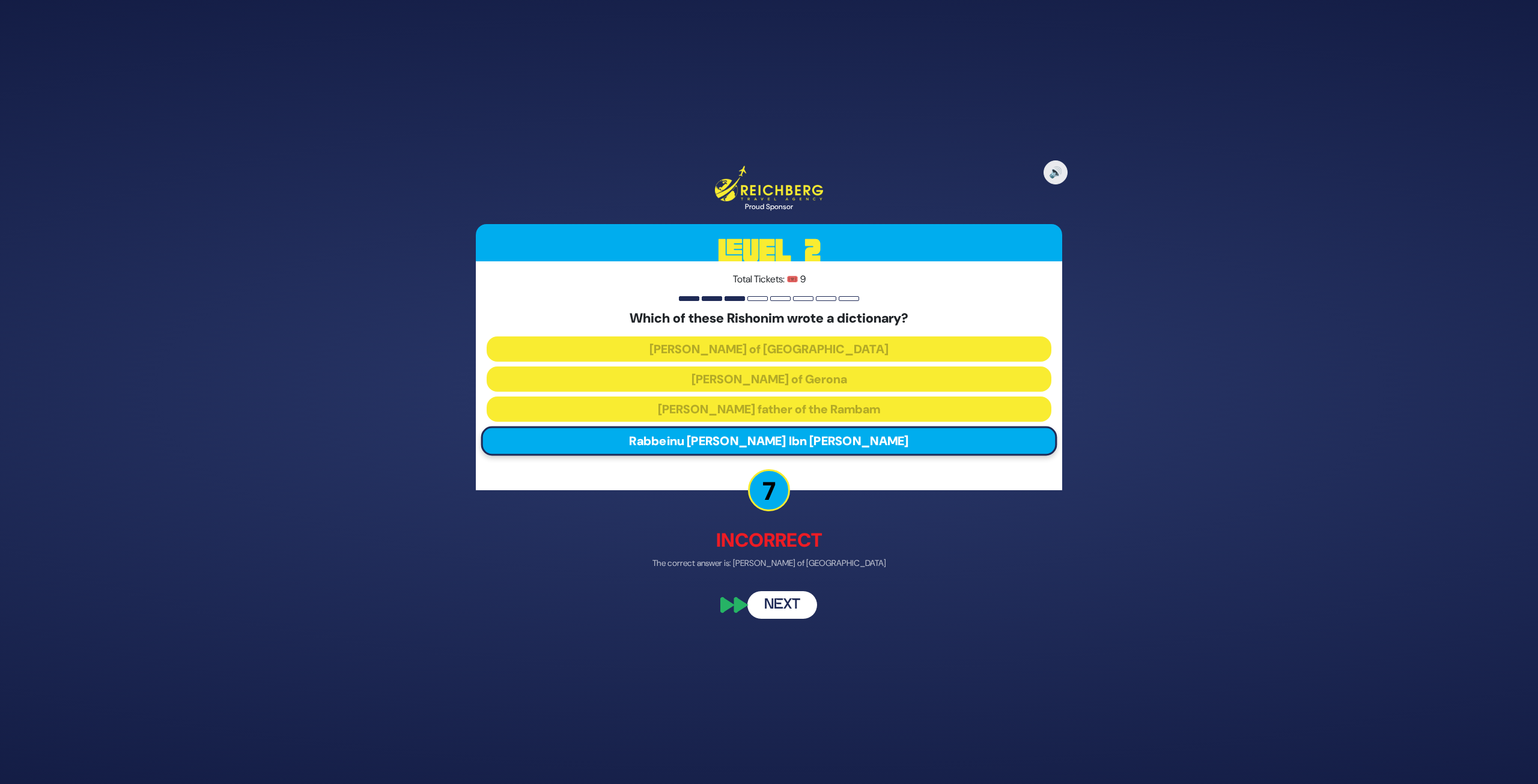
click at [779, 585] on button "Next" at bounding box center [782, 604] width 70 height 28
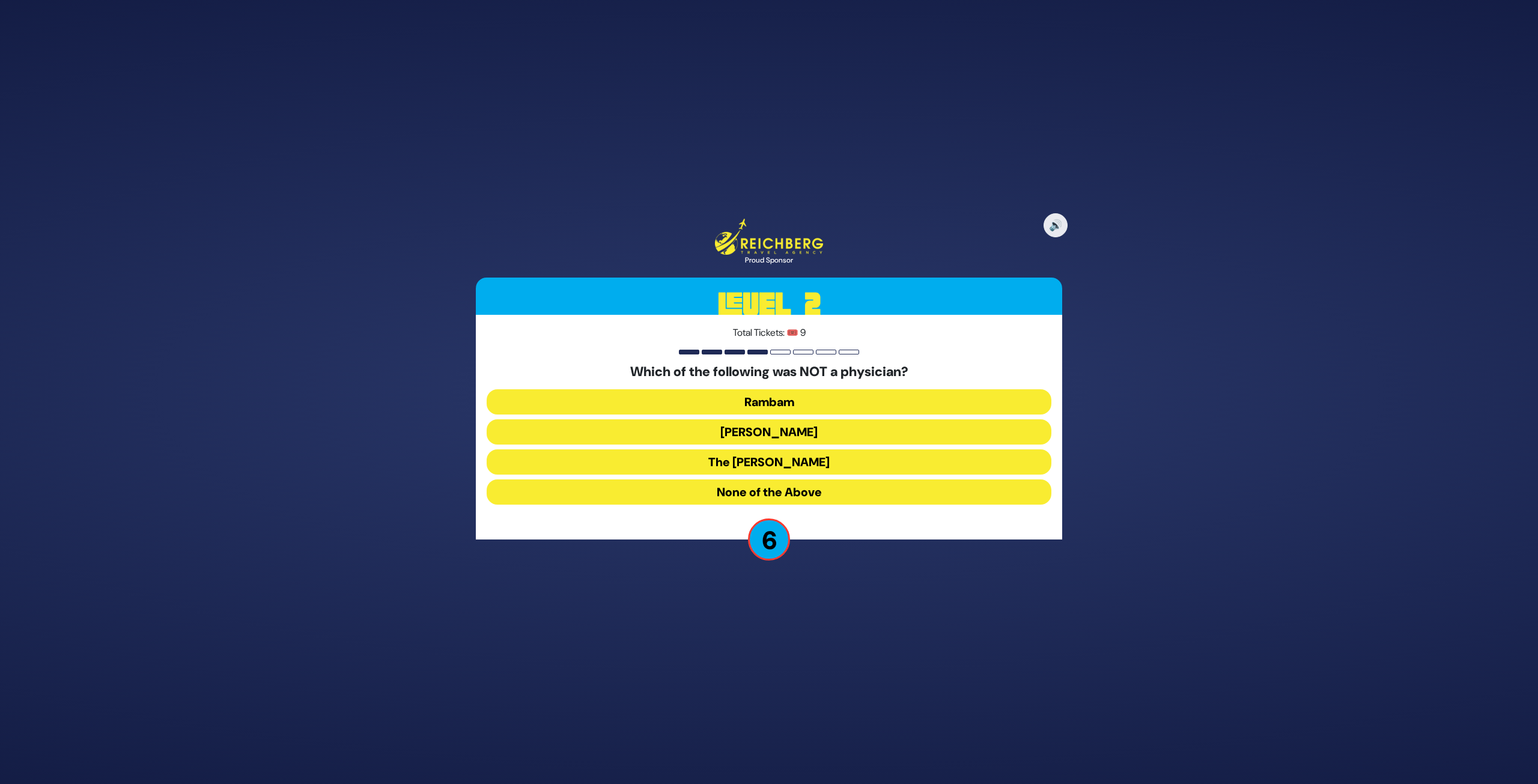
click at [795, 434] on button "Ibn Ezra" at bounding box center [769, 432] width 565 height 25
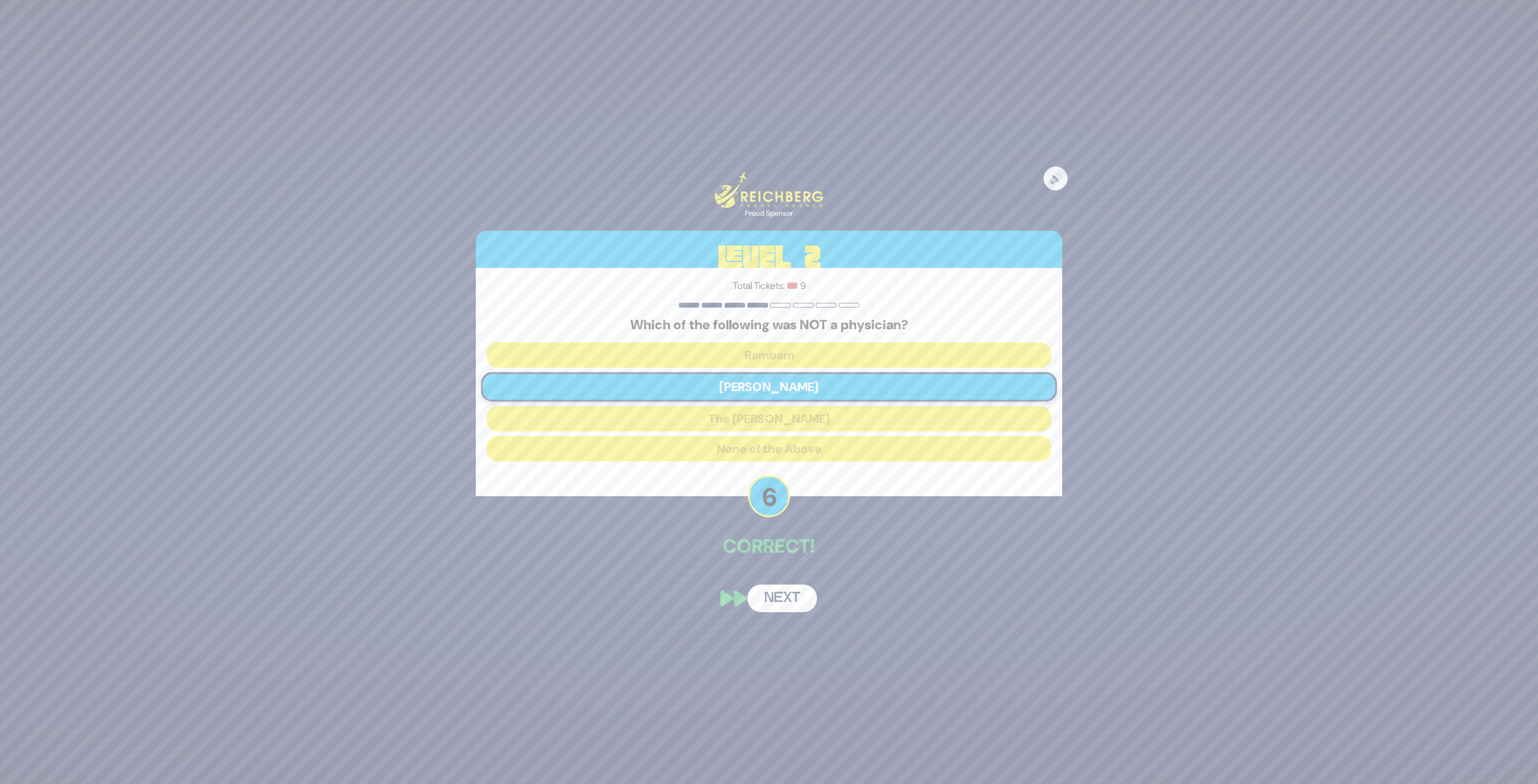
click at [777, 585] on button "Next" at bounding box center [782, 599] width 70 height 28
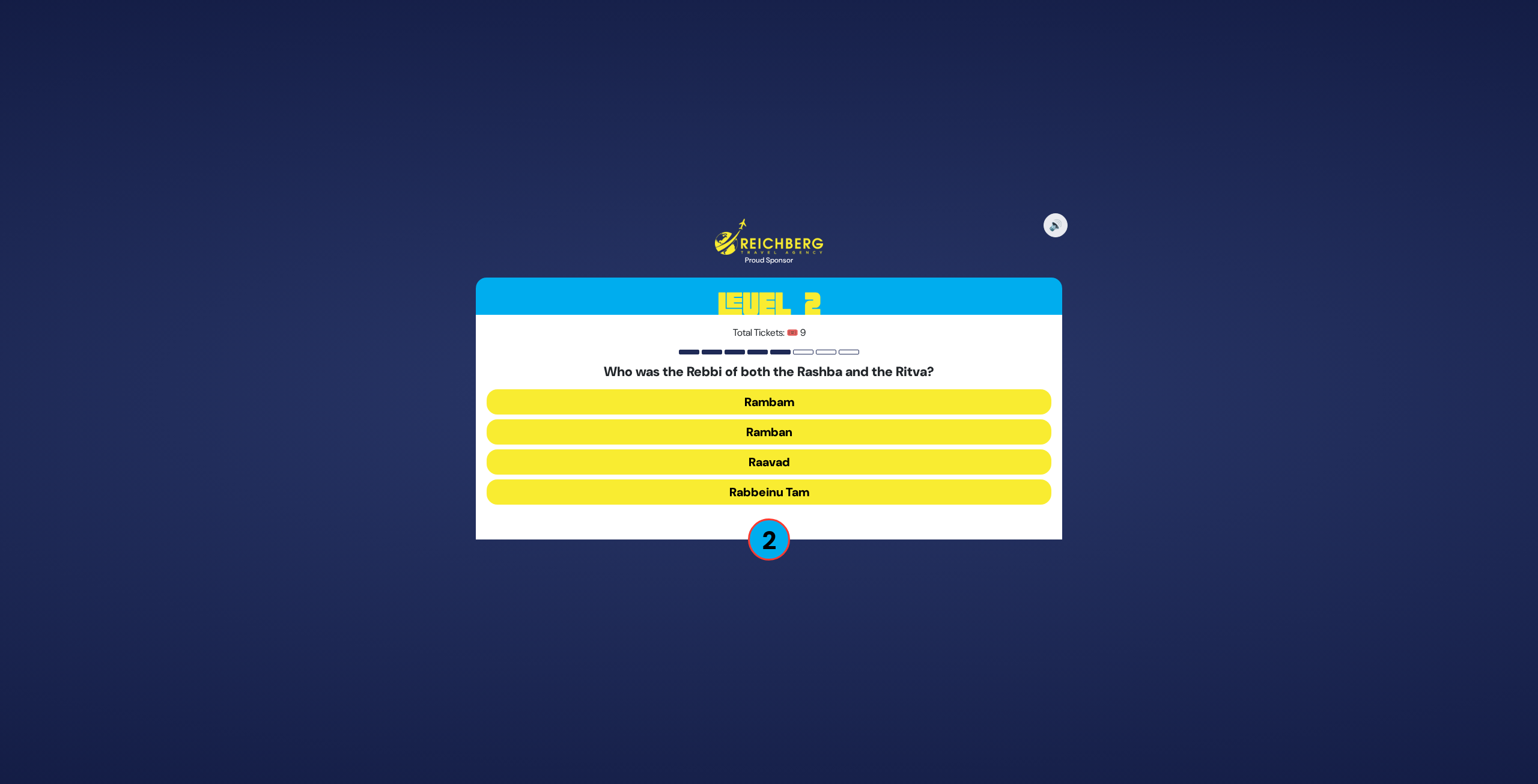
click at [817, 436] on button "Ramban" at bounding box center [769, 432] width 565 height 25
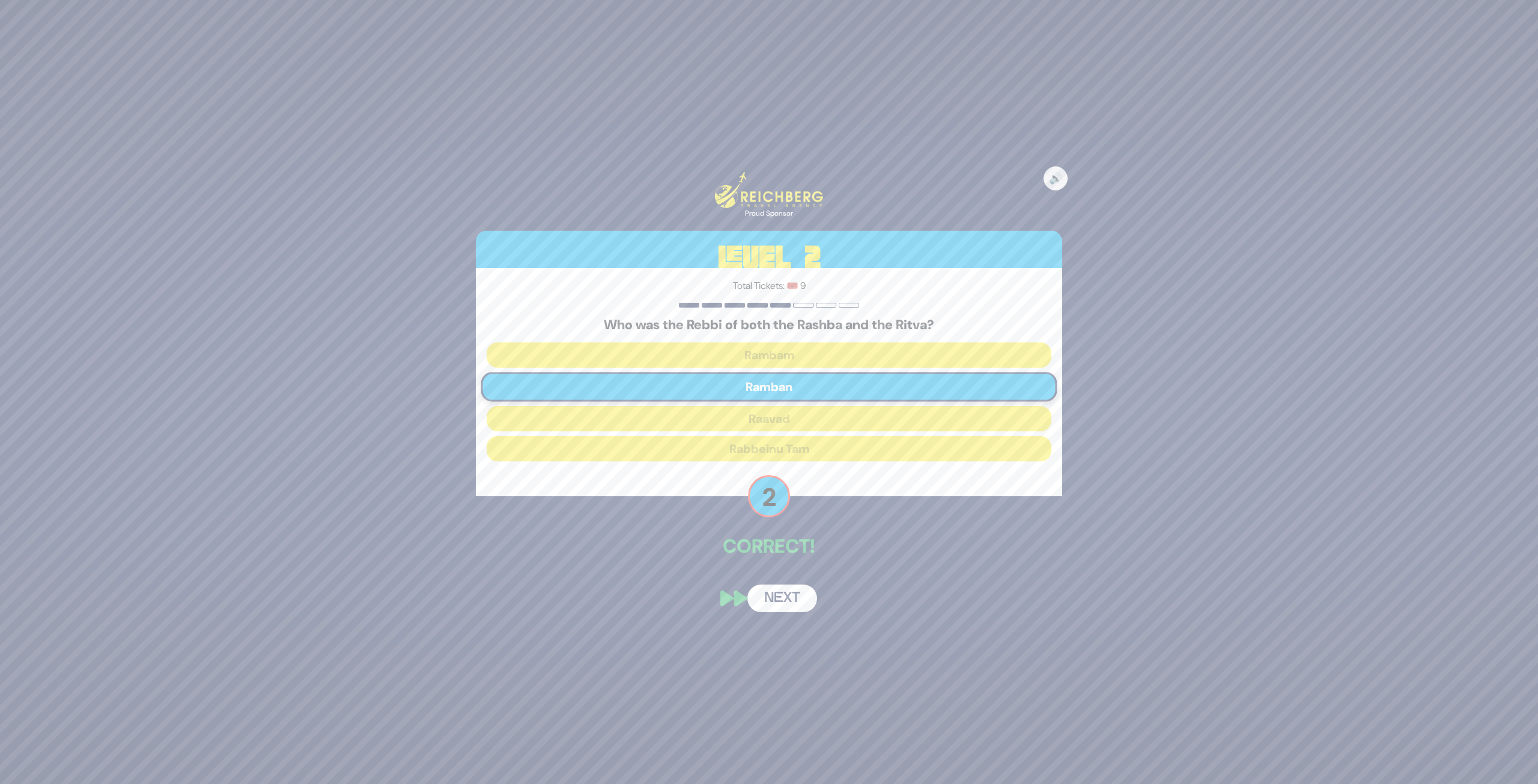
click at [774, 585] on button "Next" at bounding box center [782, 599] width 70 height 28
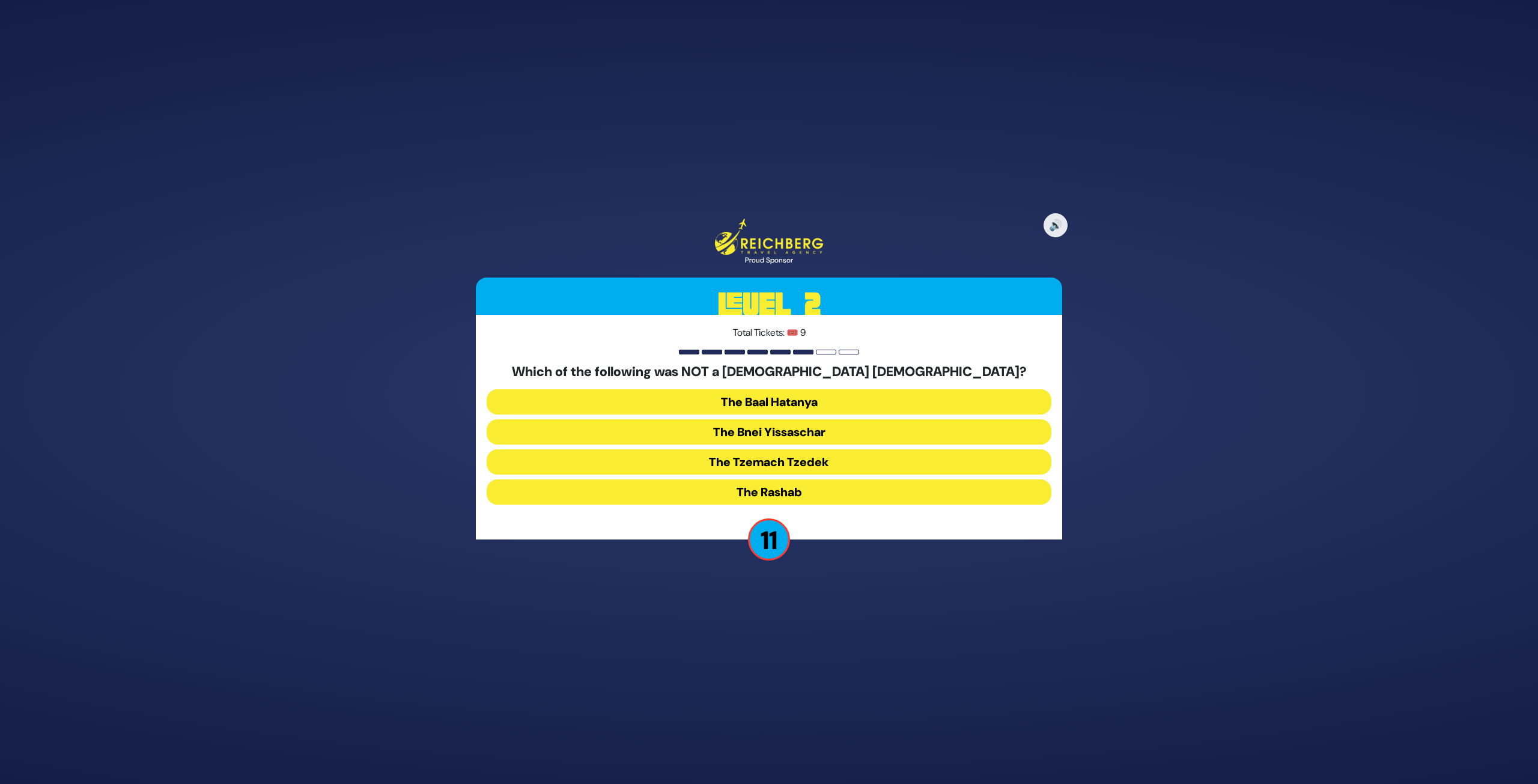
click at [845, 435] on button "The Bnei Yissaschar" at bounding box center [769, 432] width 565 height 25
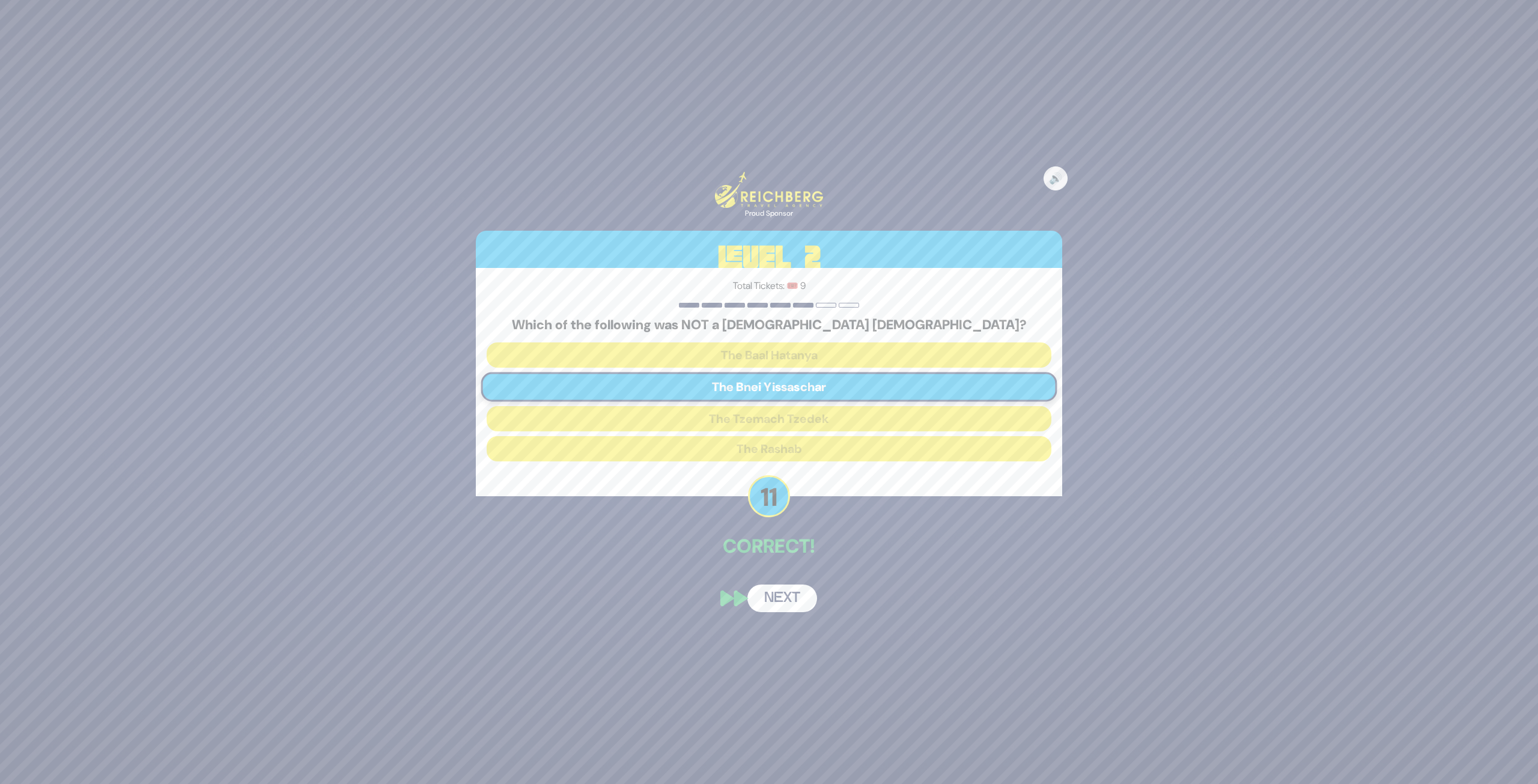
click at [782, 585] on button "Next" at bounding box center [782, 599] width 70 height 28
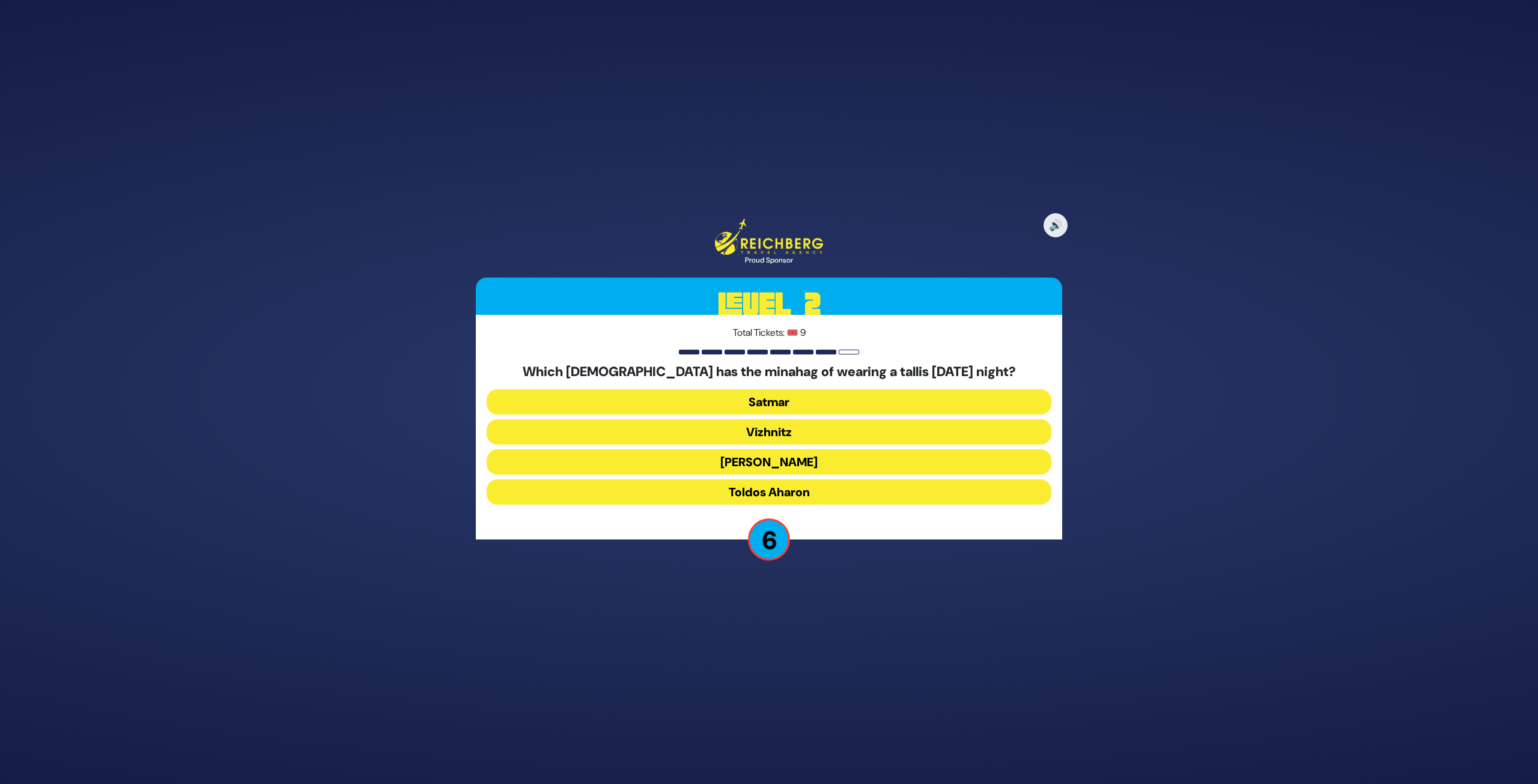
click at [814, 495] on button "Toldos Aharon" at bounding box center [769, 492] width 565 height 25
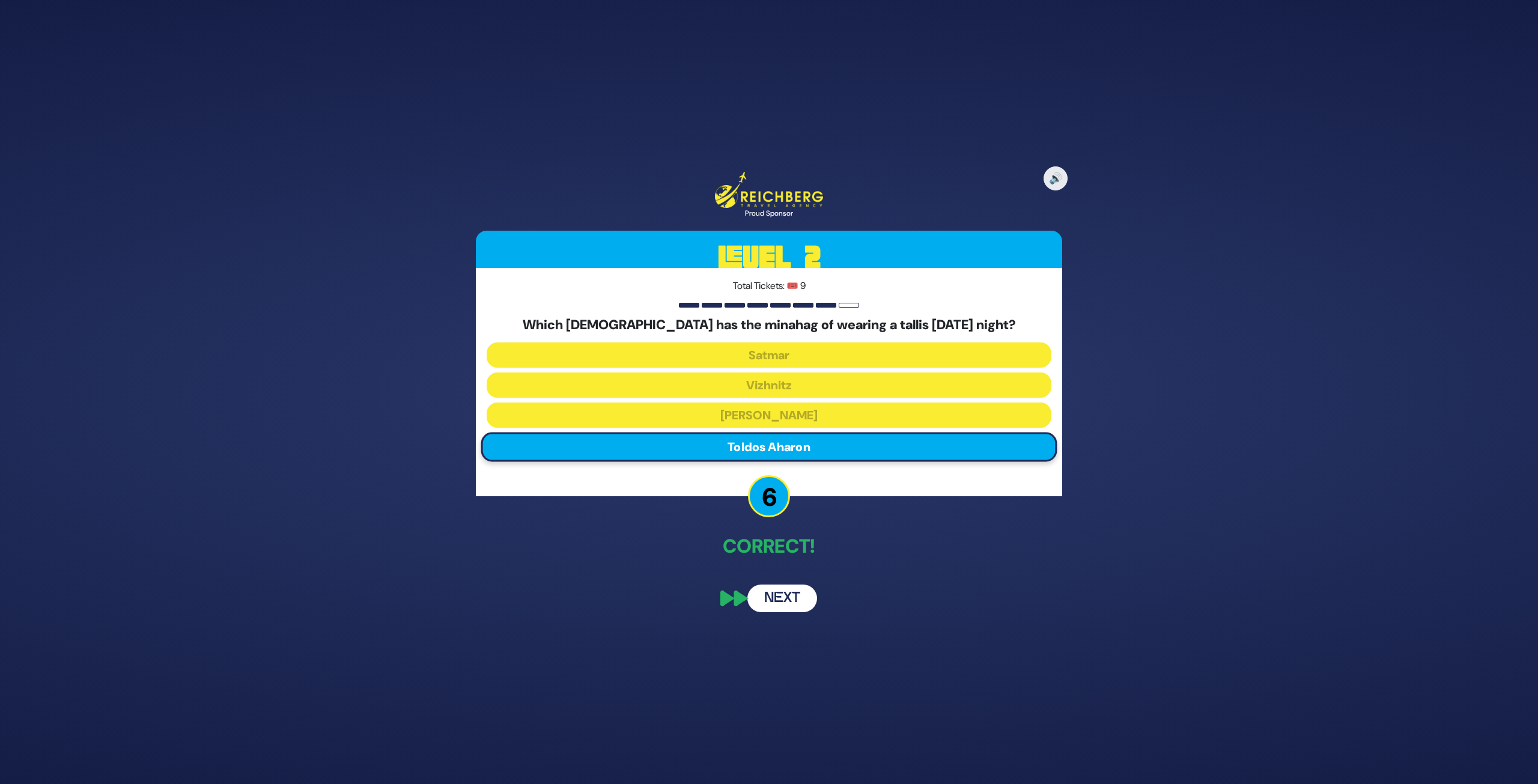
click at [794, 585] on button "Next" at bounding box center [782, 599] width 70 height 28
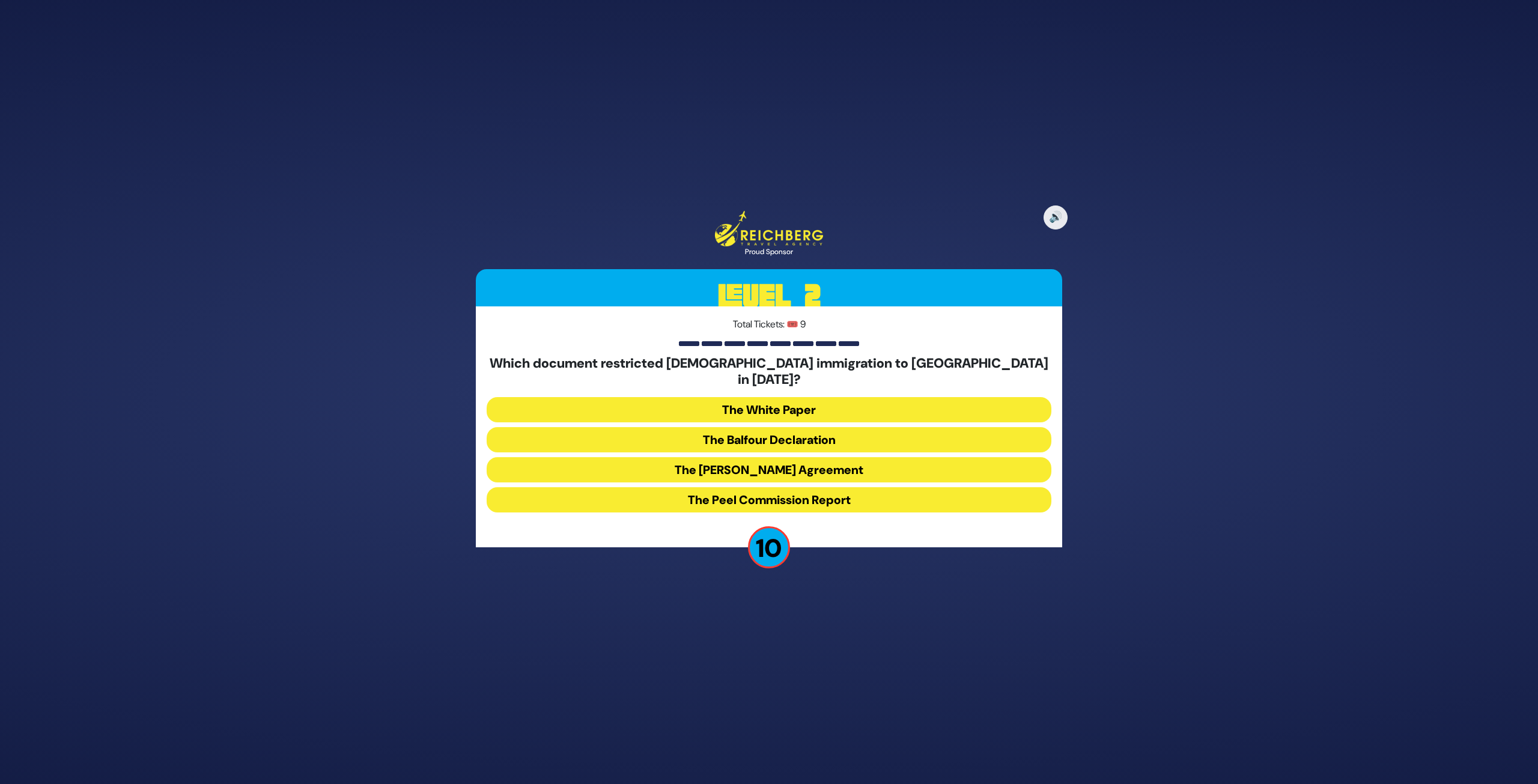
click at [774, 432] on button "The Balfour Declaration" at bounding box center [769, 439] width 565 height 25
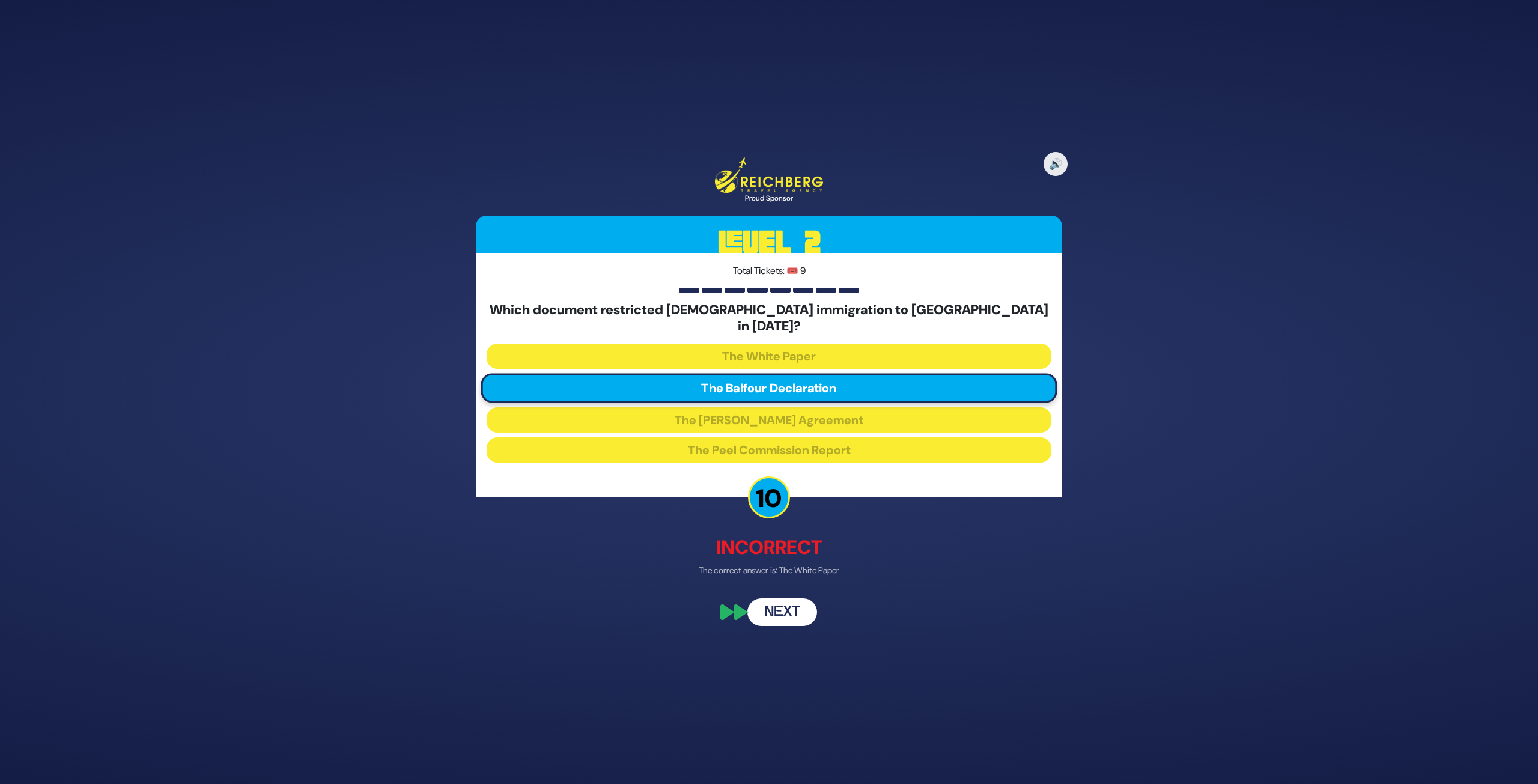
click at [779, 585] on button "Next" at bounding box center [782, 613] width 70 height 28
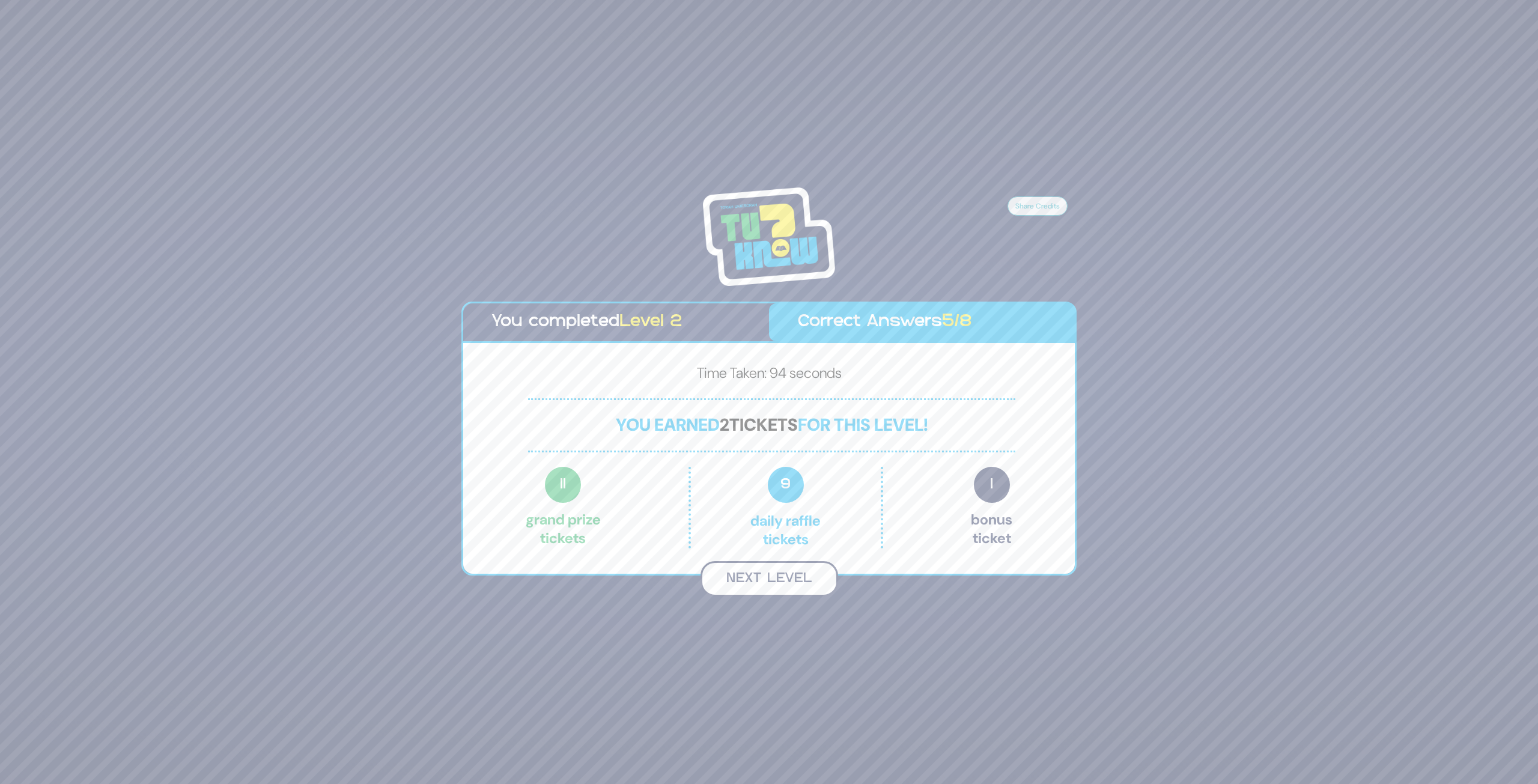
click at [800, 582] on button "Next Level" at bounding box center [769, 579] width 138 height 35
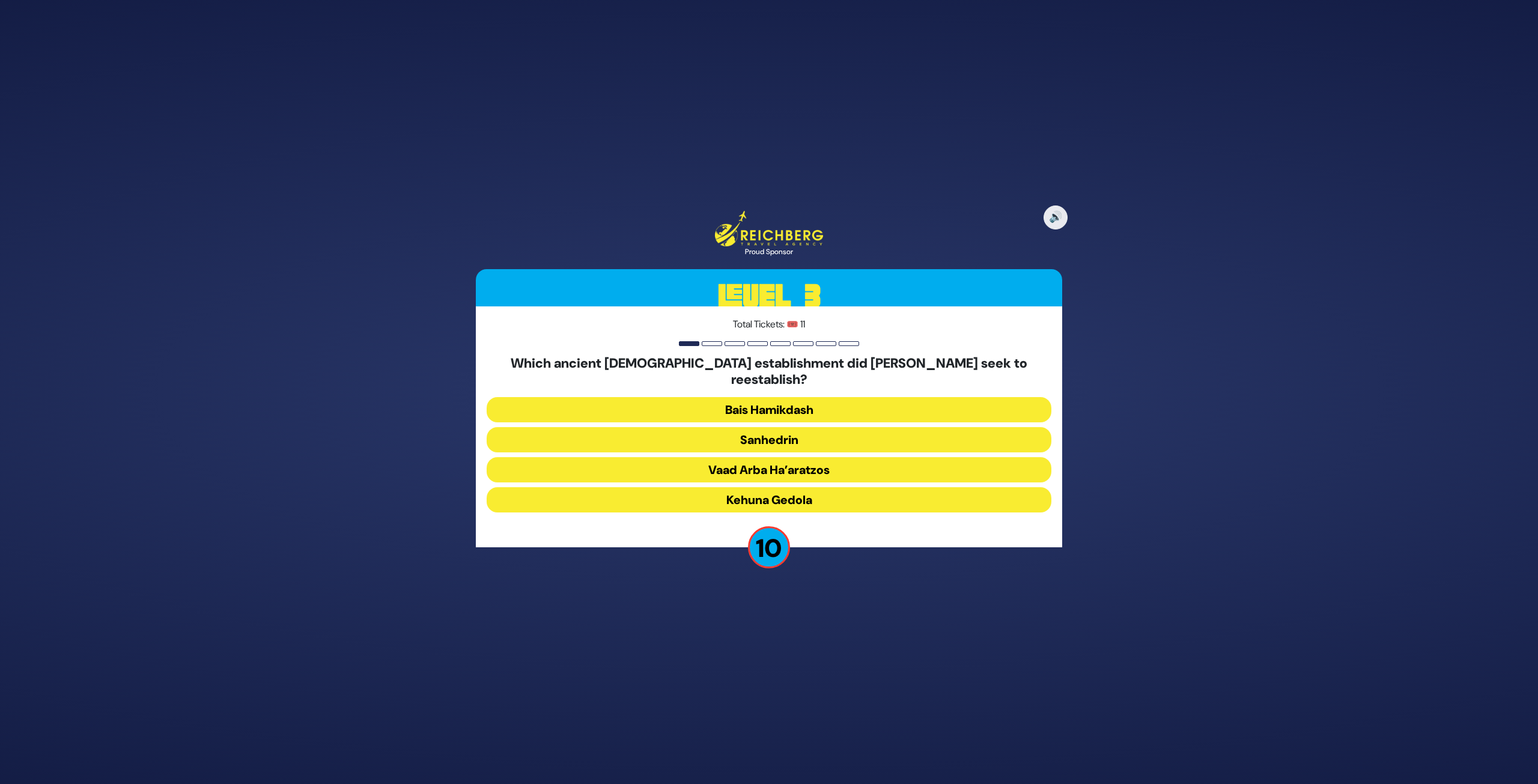
click at [799, 436] on button "Sanhedrin" at bounding box center [769, 439] width 565 height 25
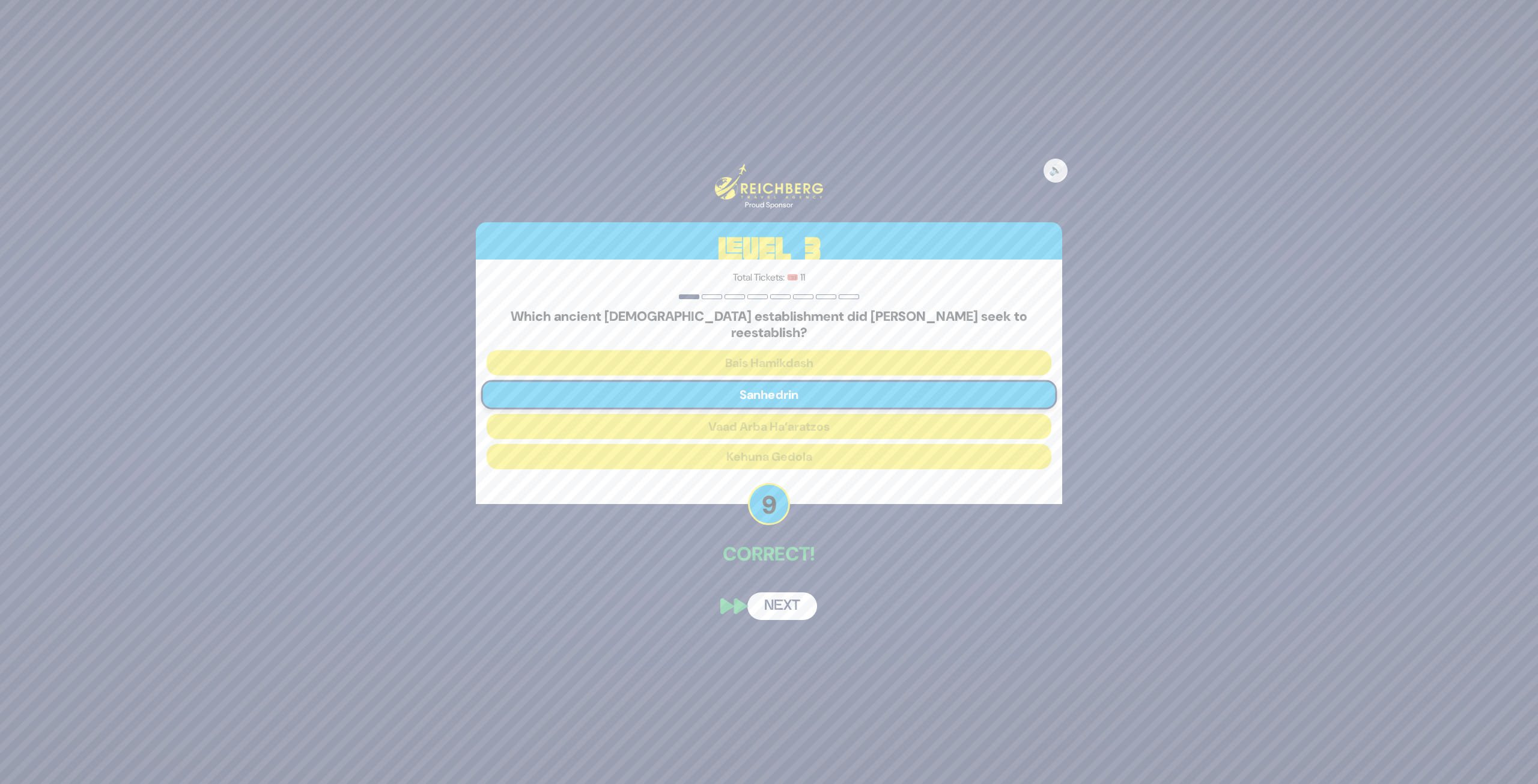
click at [779, 585] on button "Next" at bounding box center [782, 606] width 70 height 28
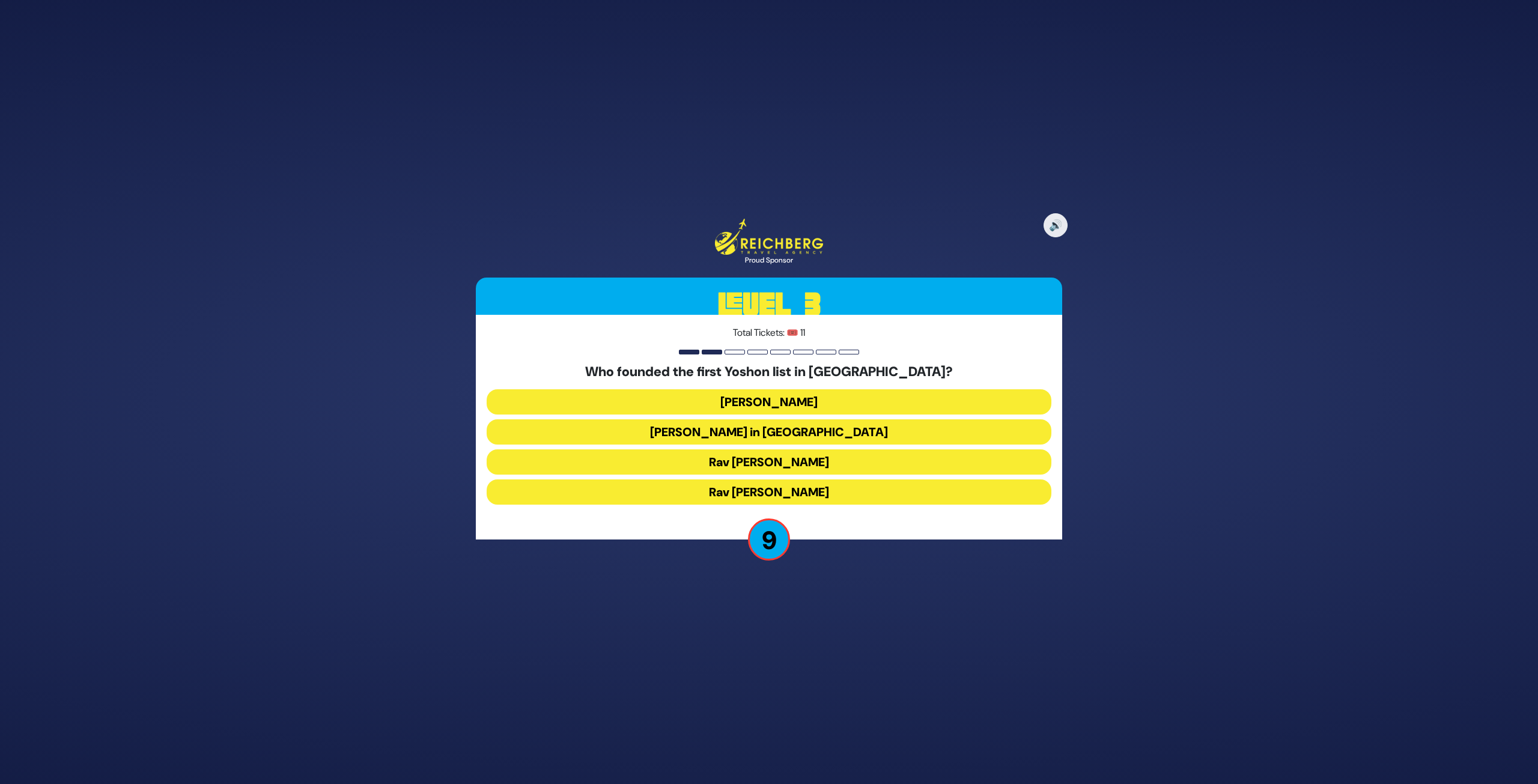
click at [774, 400] on button "Rabbi Yosef Herman" at bounding box center [769, 402] width 565 height 25
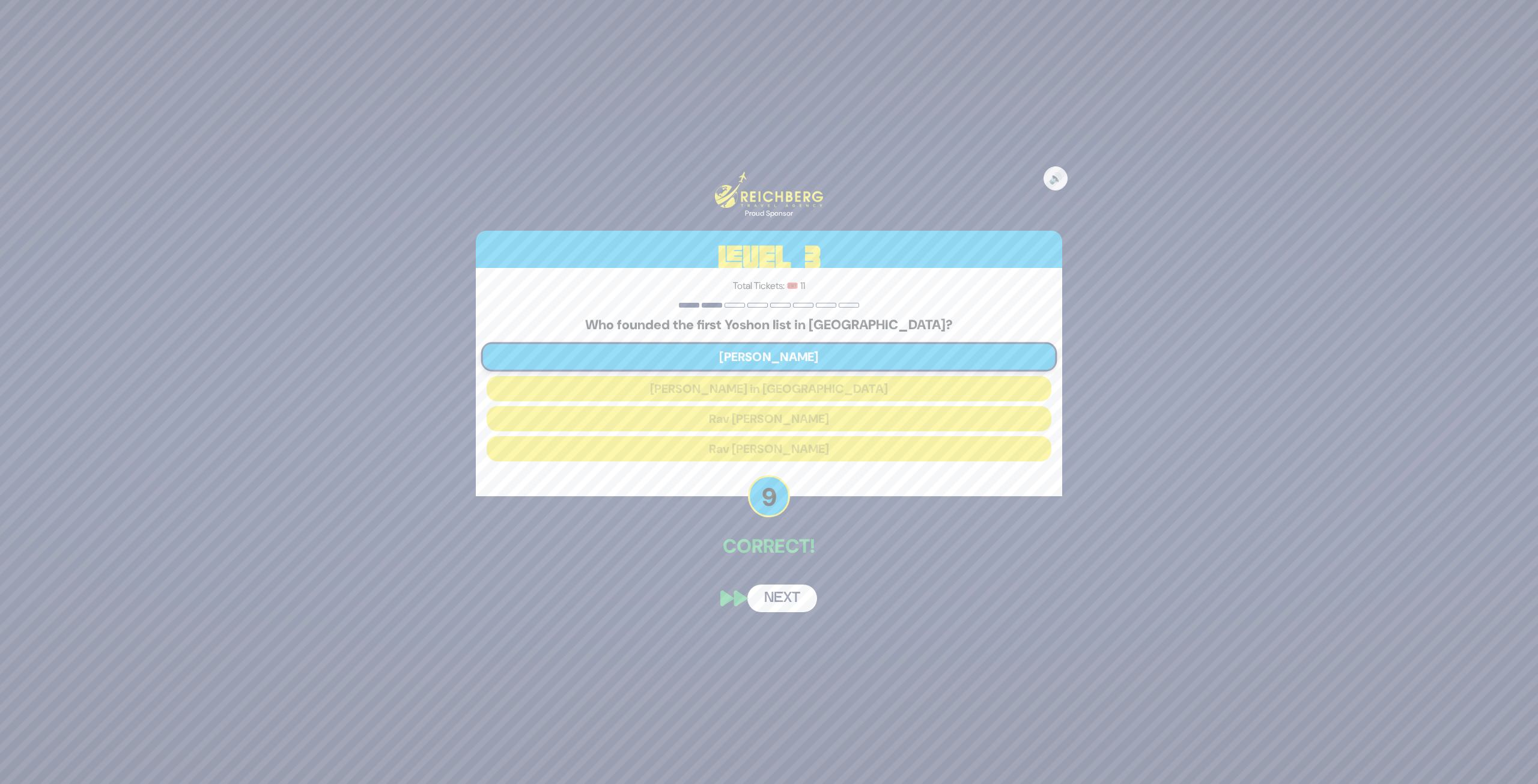
click at [768, 585] on button "Next" at bounding box center [782, 599] width 70 height 28
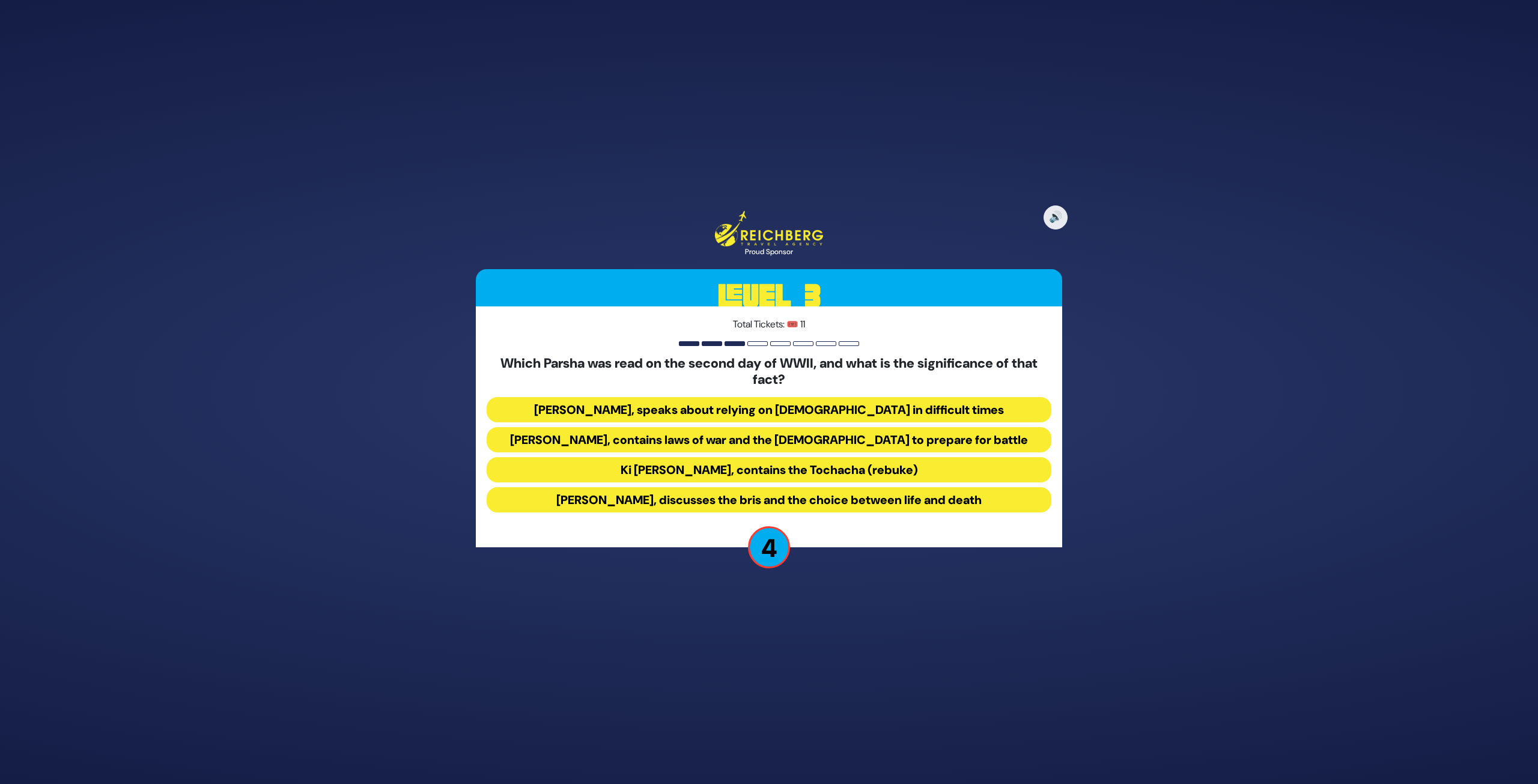
click at [884, 468] on button "Ki Savo, contains the Tochacha (rebuke)" at bounding box center [769, 470] width 565 height 25
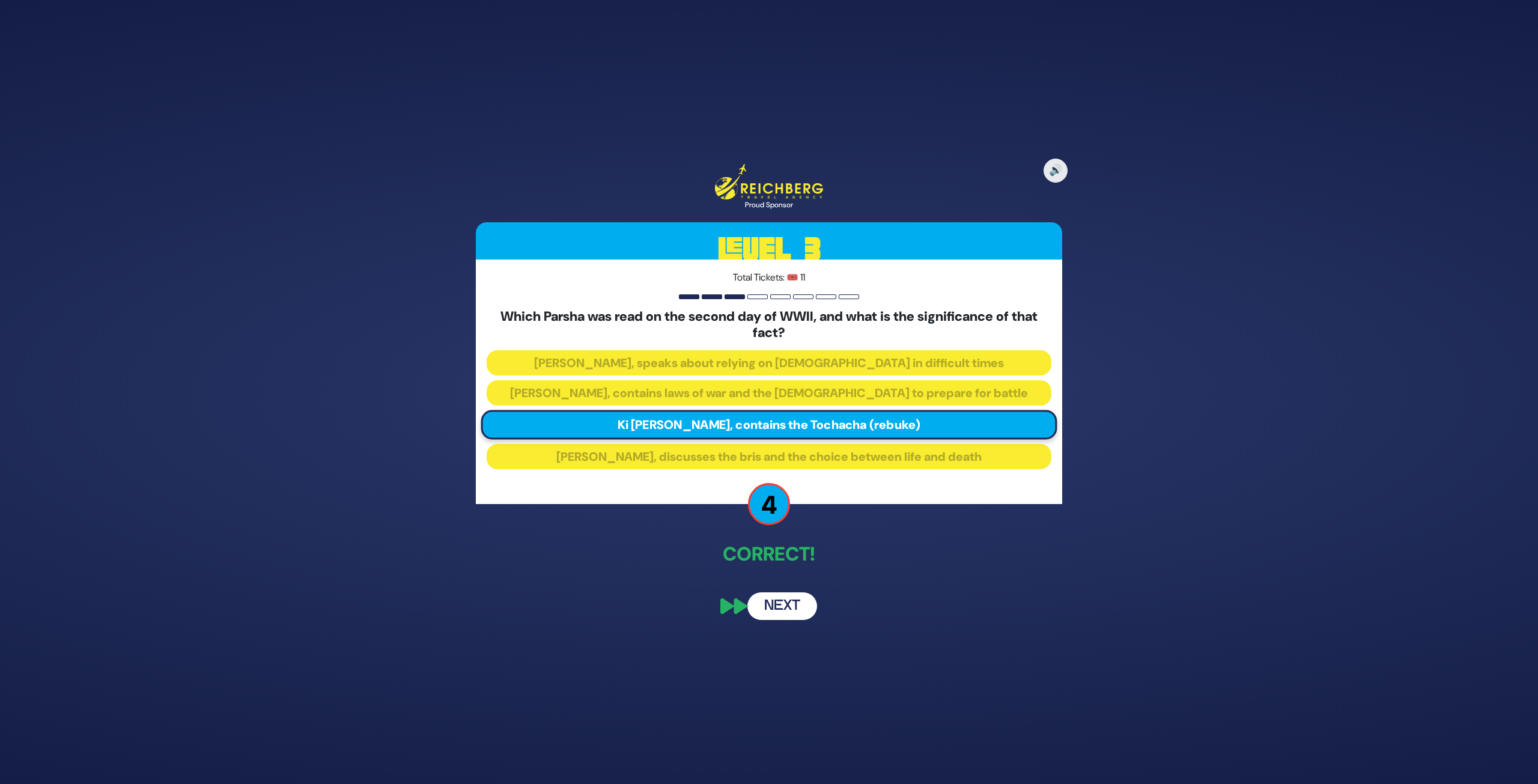
click at [779, 585] on button "Next" at bounding box center [782, 606] width 70 height 28
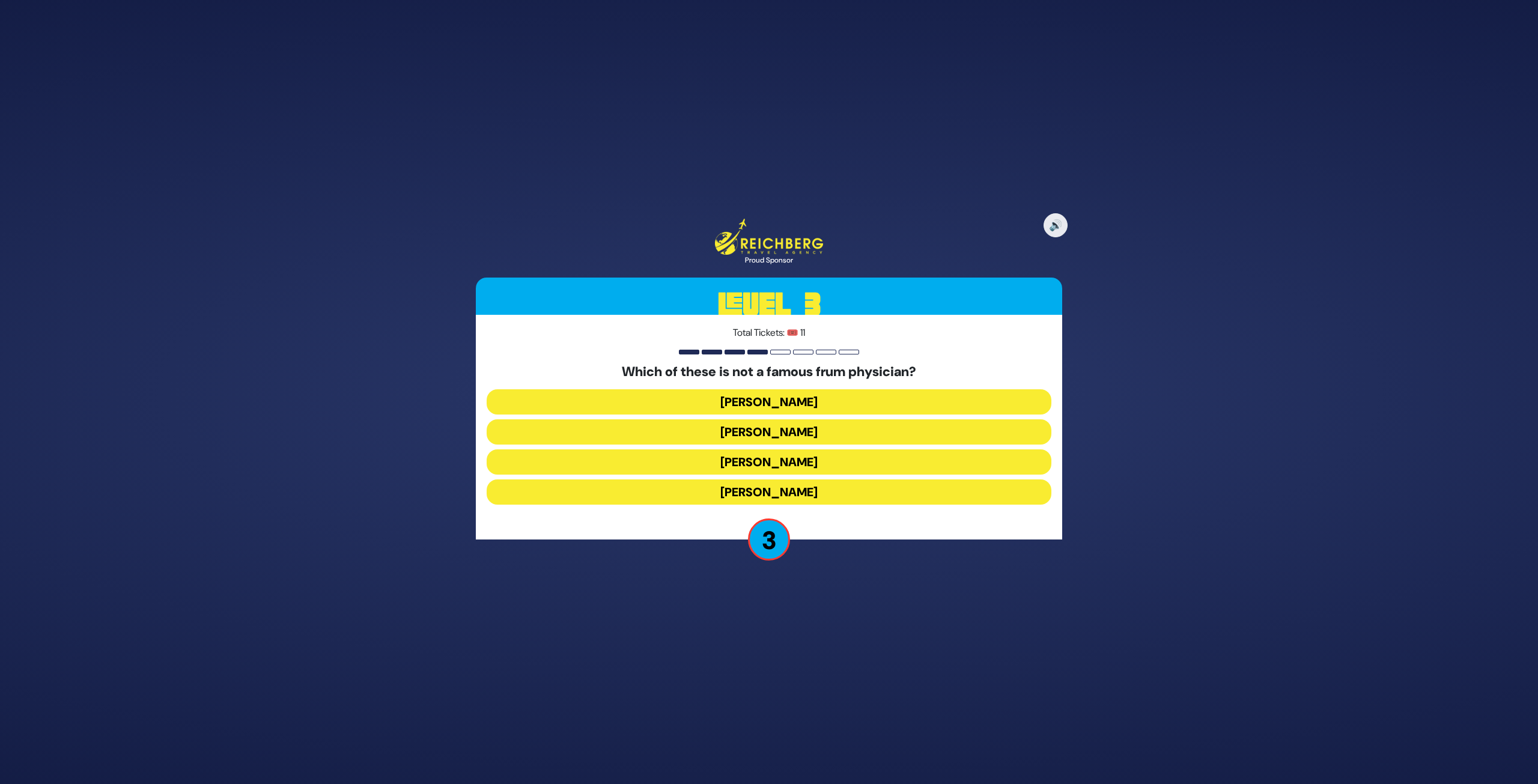
click at [796, 469] on button "Dr. Fryshman" at bounding box center [769, 462] width 565 height 25
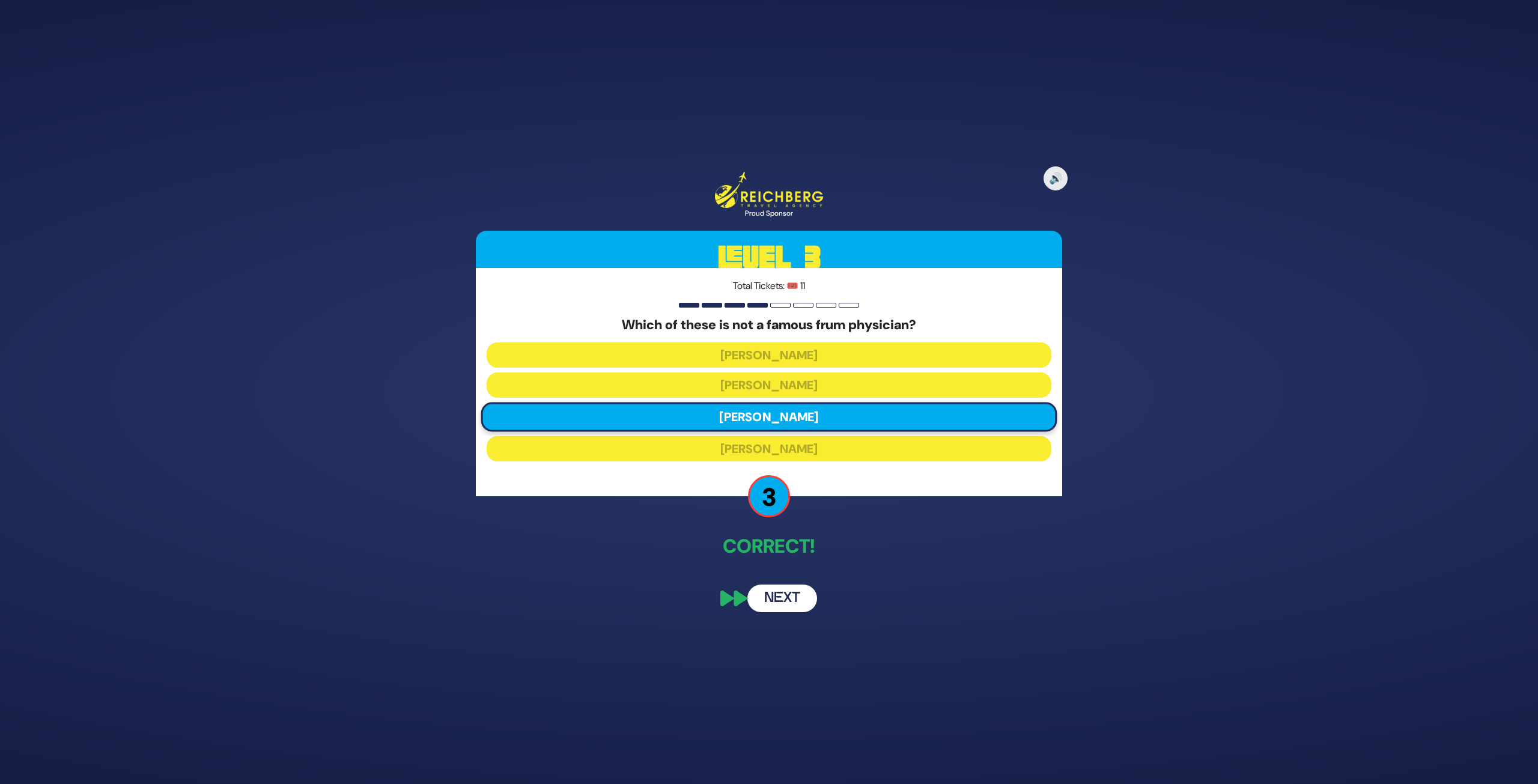
click at [787, 585] on button "Next" at bounding box center [782, 599] width 70 height 28
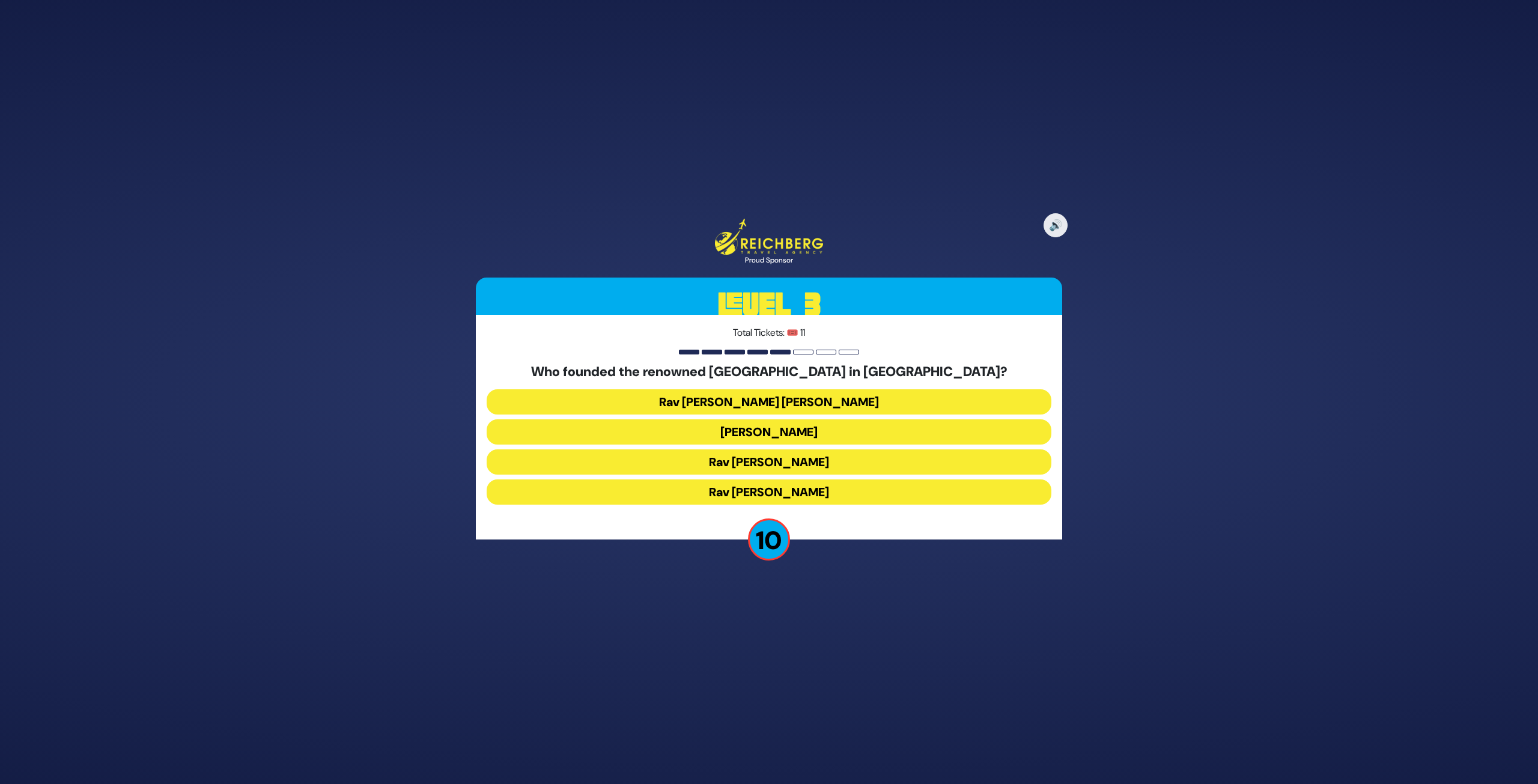
click at [819, 492] on button "Rav Ezriel Hildesheimer" at bounding box center [769, 492] width 565 height 25
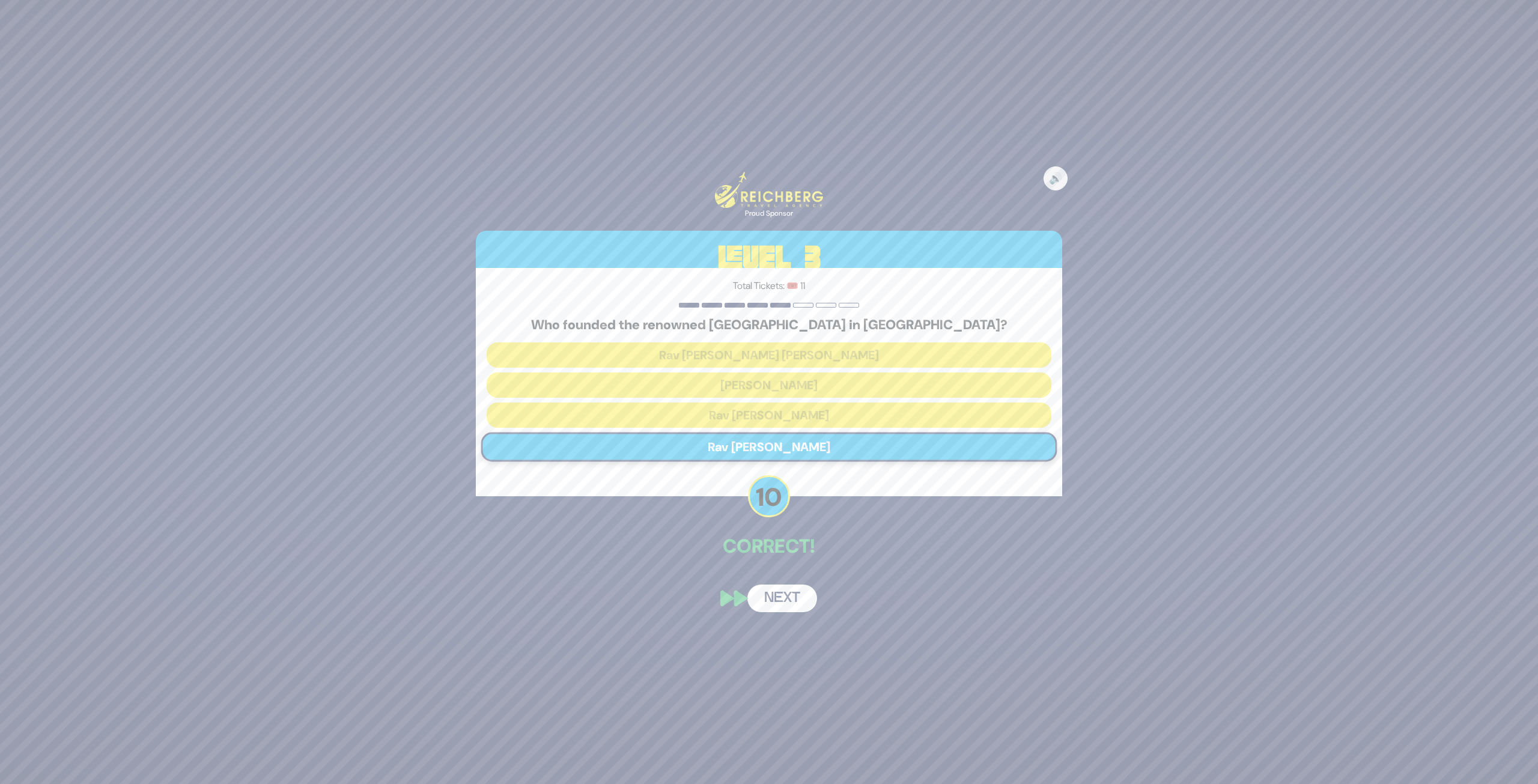
click at [788, 585] on button "Next" at bounding box center [782, 599] width 70 height 28
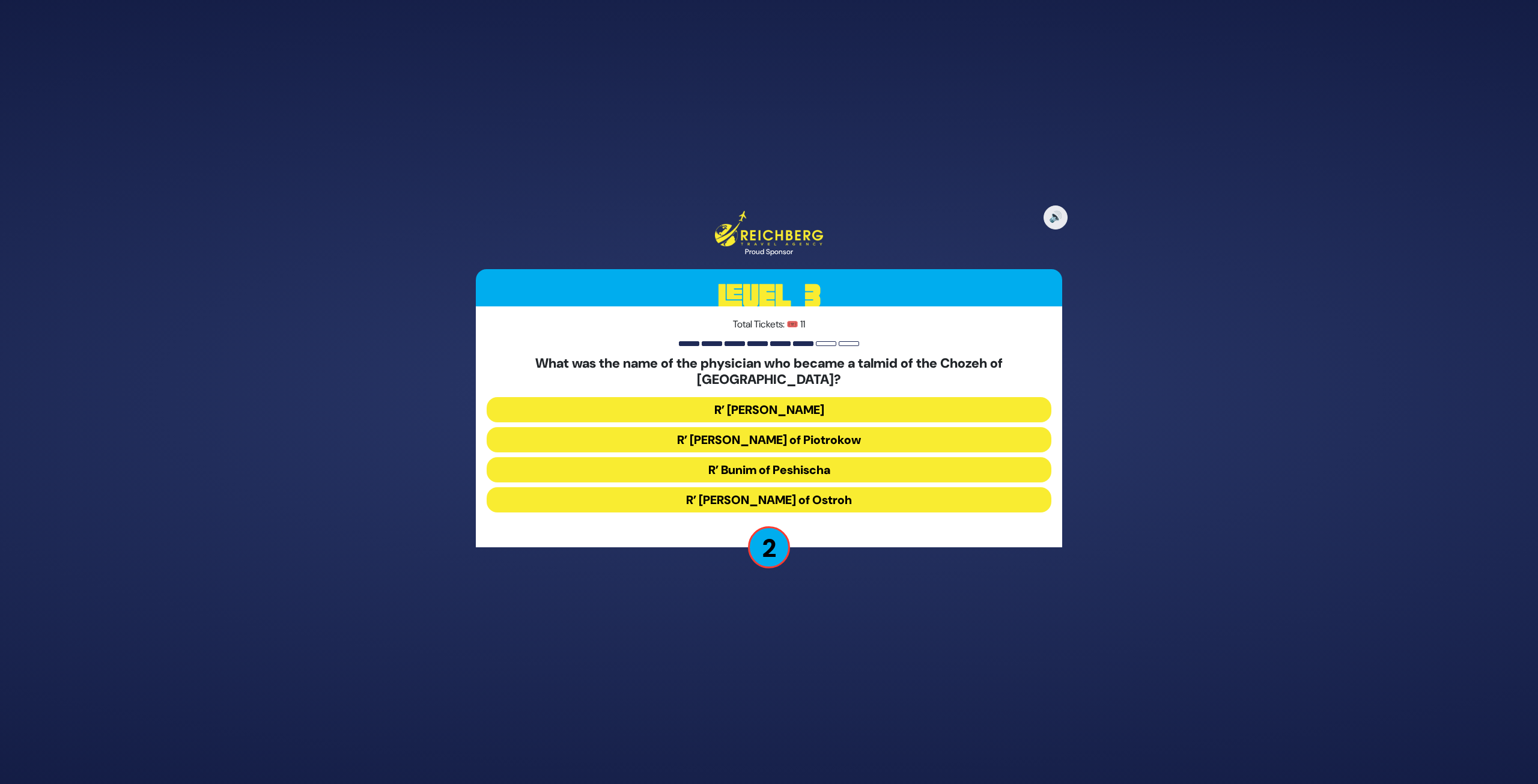
click at [814, 401] on button "R’ Moshe Wallach" at bounding box center [769, 410] width 565 height 25
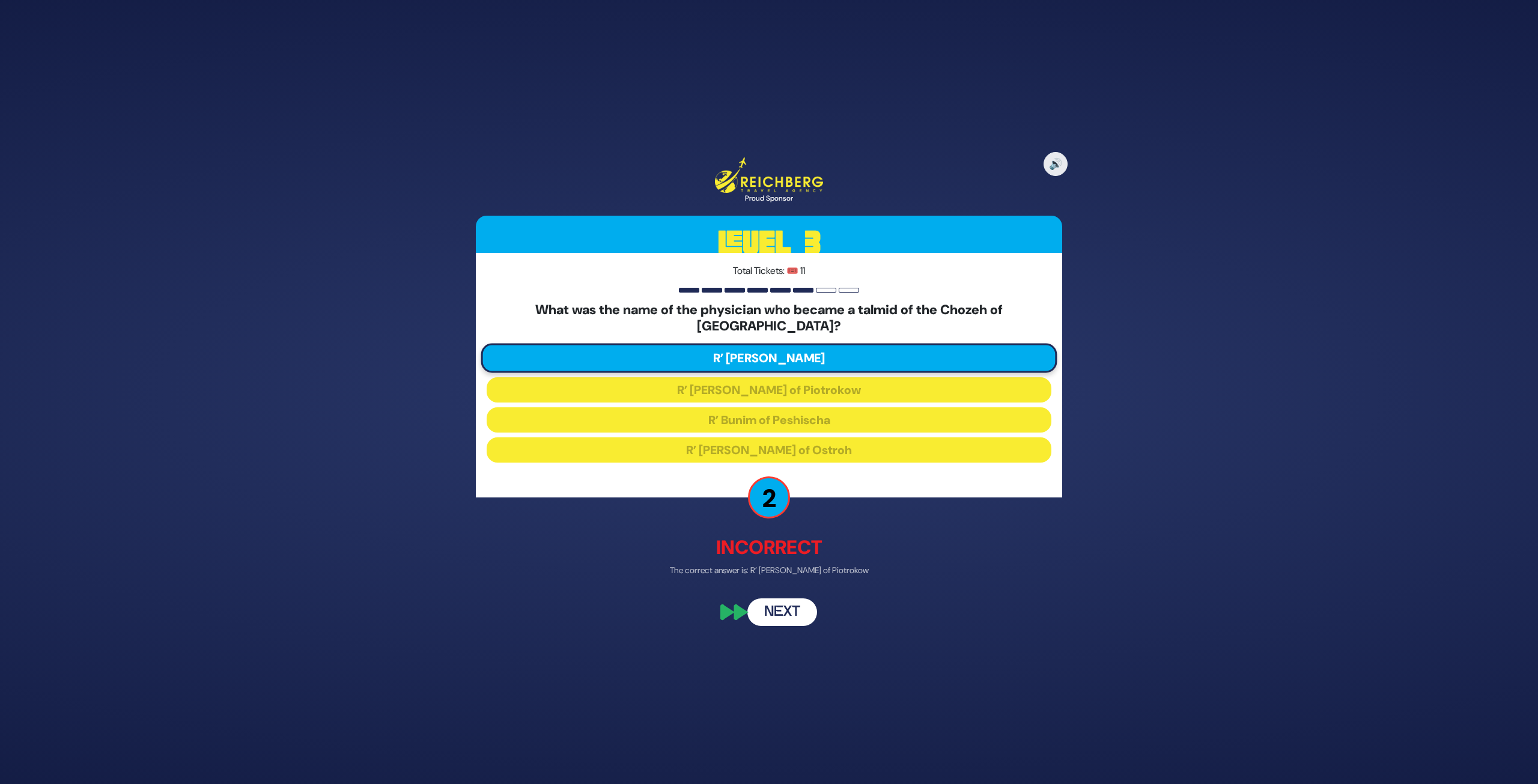
click at [773, 585] on button "Next" at bounding box center [782, 613] width 70 height 28
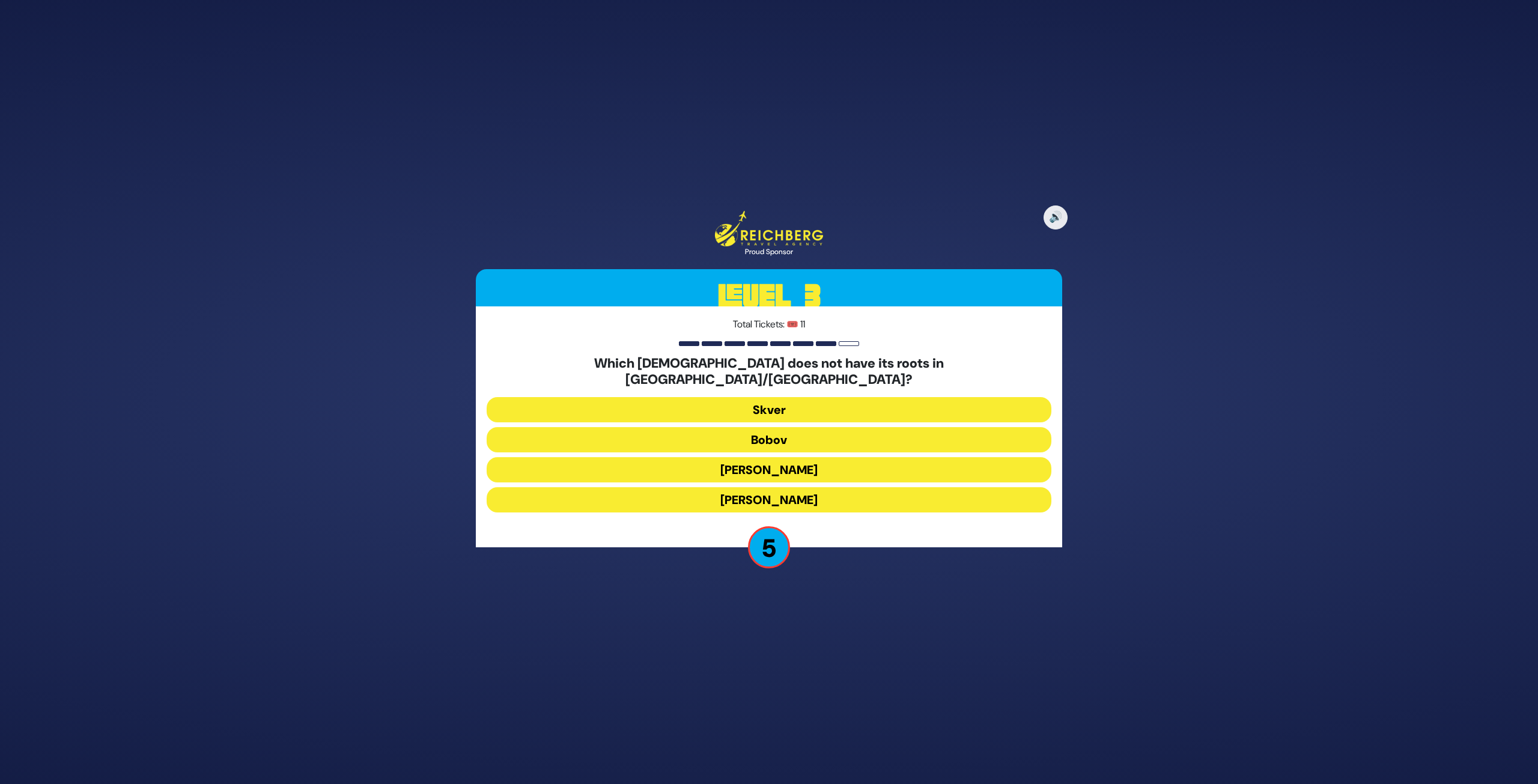
click at [879, 404] on button "Skver" at bounding box center [769, 410] width 565 height 25
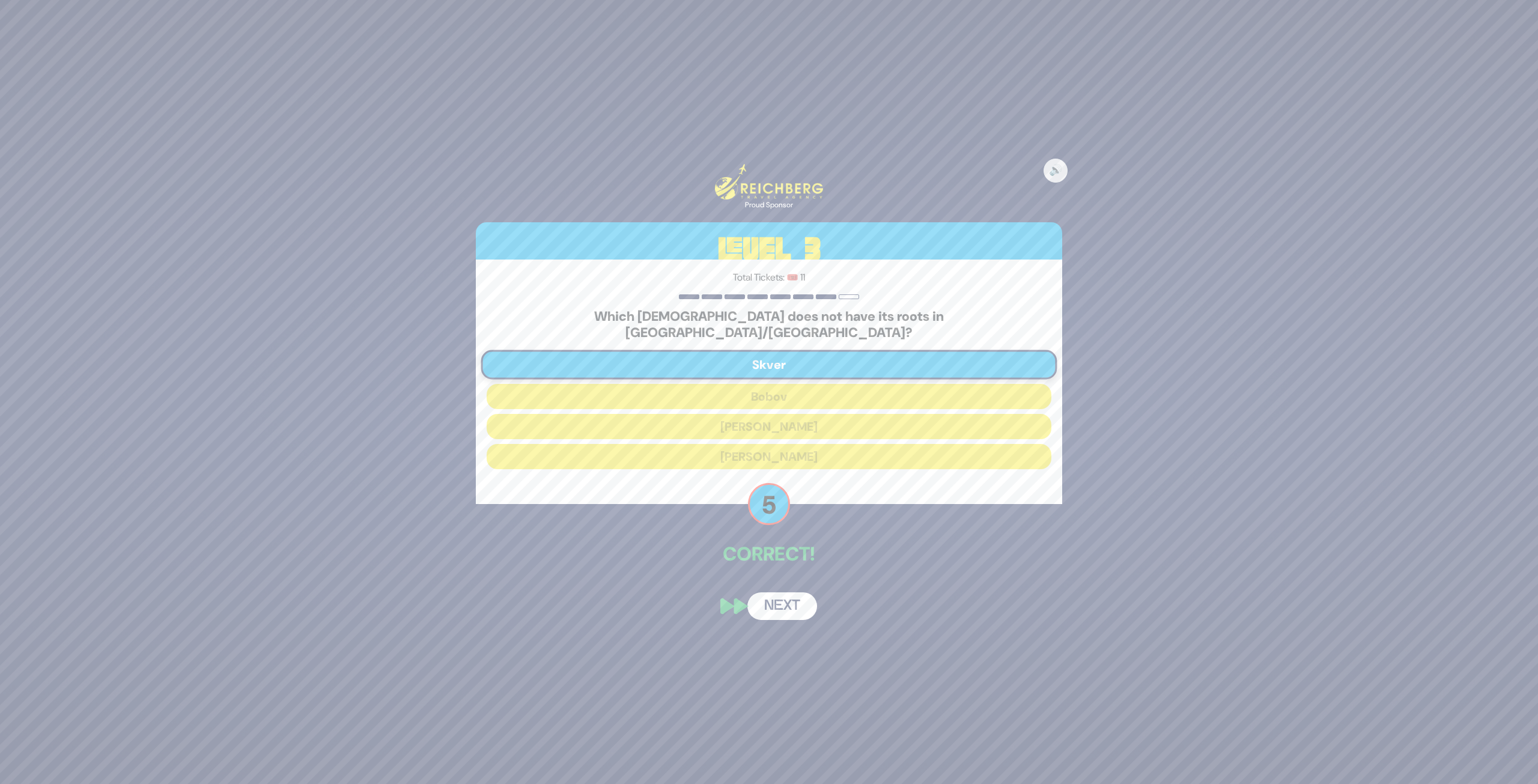
click at [790, 585] on button "Next" at bounding box center [782, 606] width 70 height 28
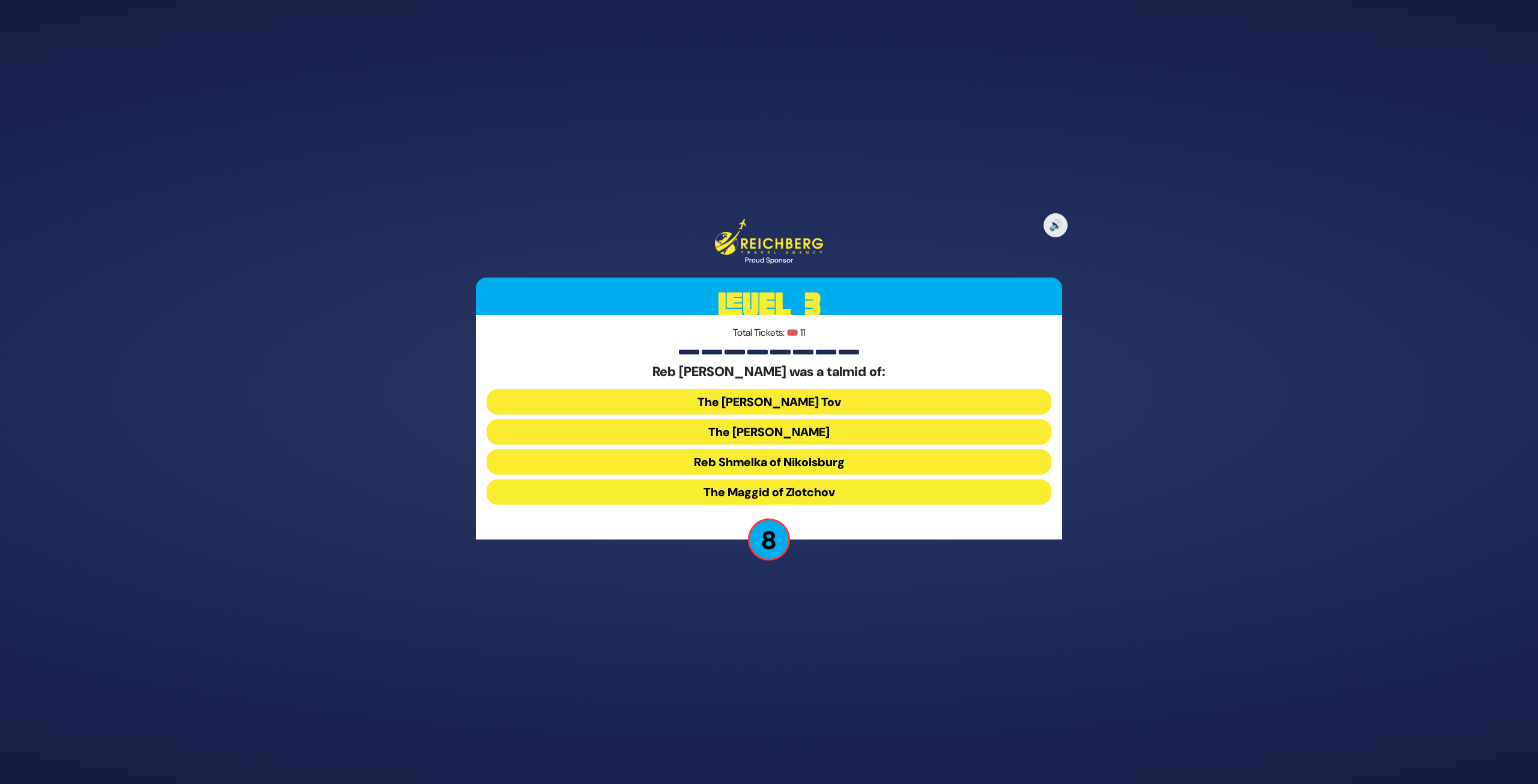
click at [773, 461] on button "Reb Shmelka of Nikolsburg" at bounding box center [769, 462] width 565 height 25
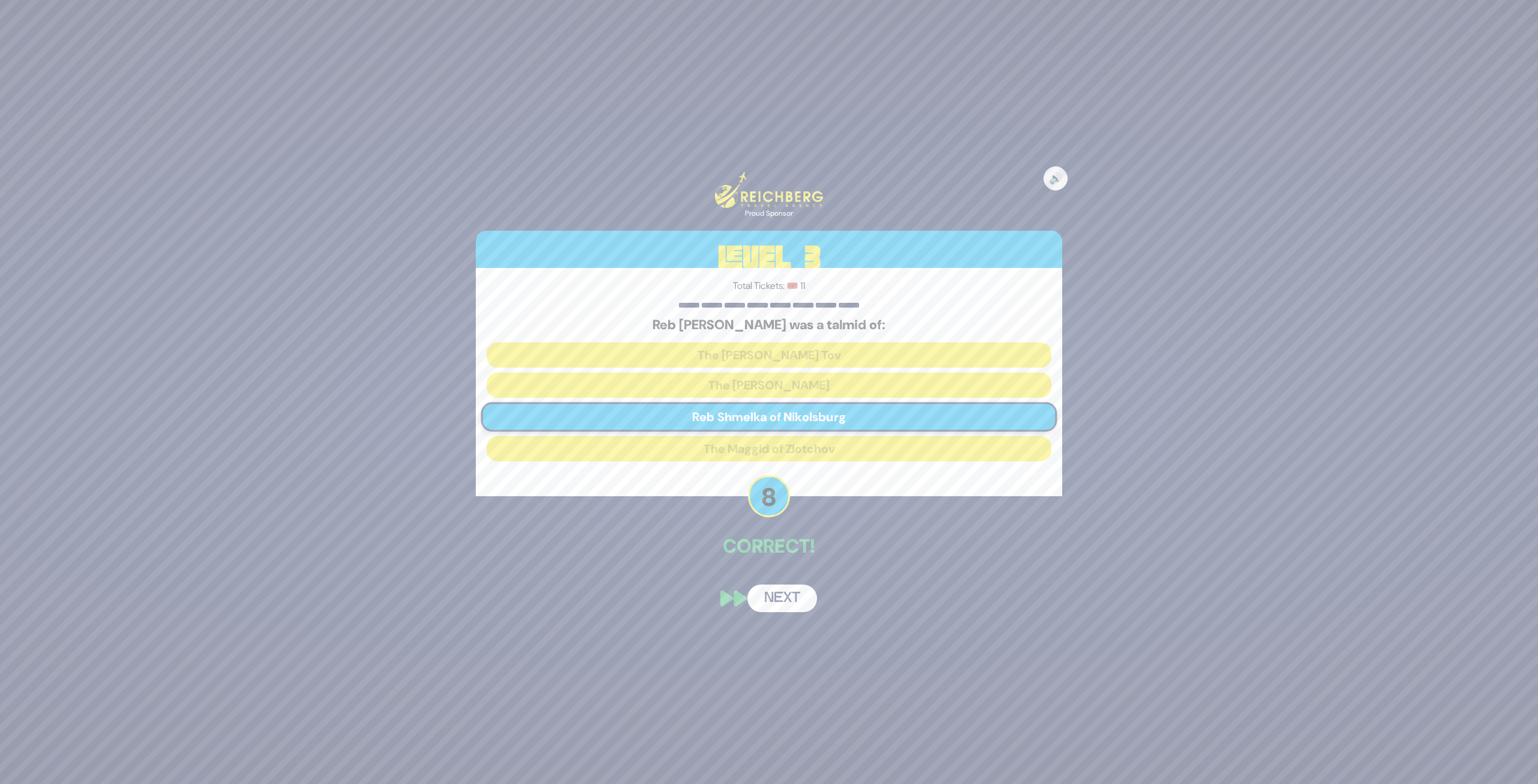
click at [776, 585] on button "Next" at bounding box center [782, 599] width 70 height 28
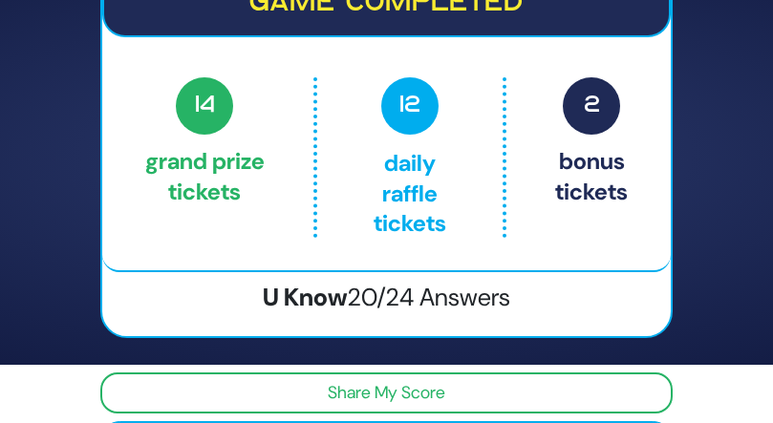
scroll to position [118, 0]
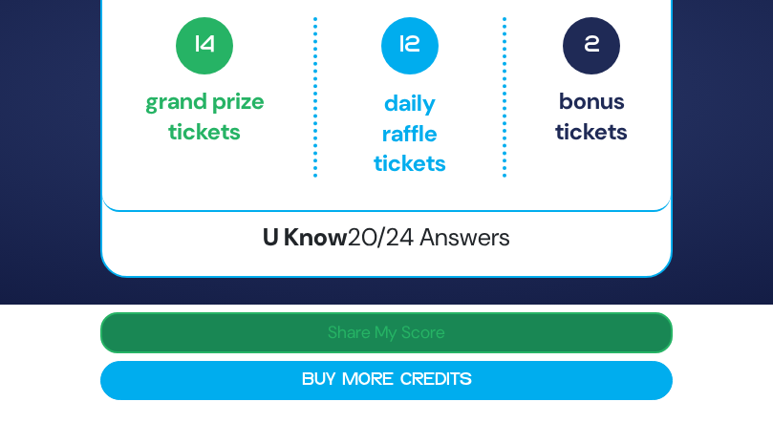
click at [409, 335] on button "Share My Score" at bounding box center [386, 332] width 572 height 41
